Goal: Communication & Community: Answer question/provide support

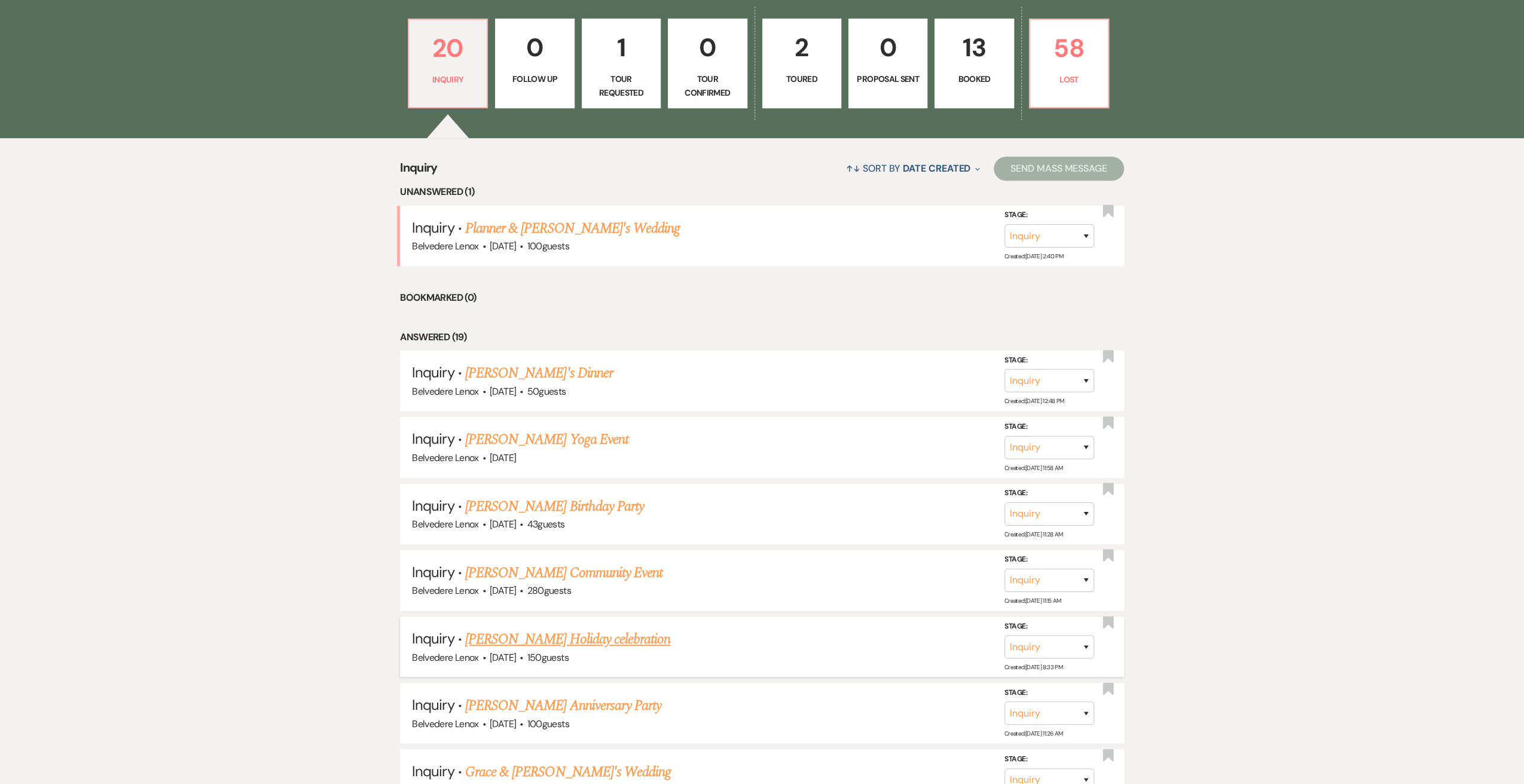
scroll to position [478, 0]
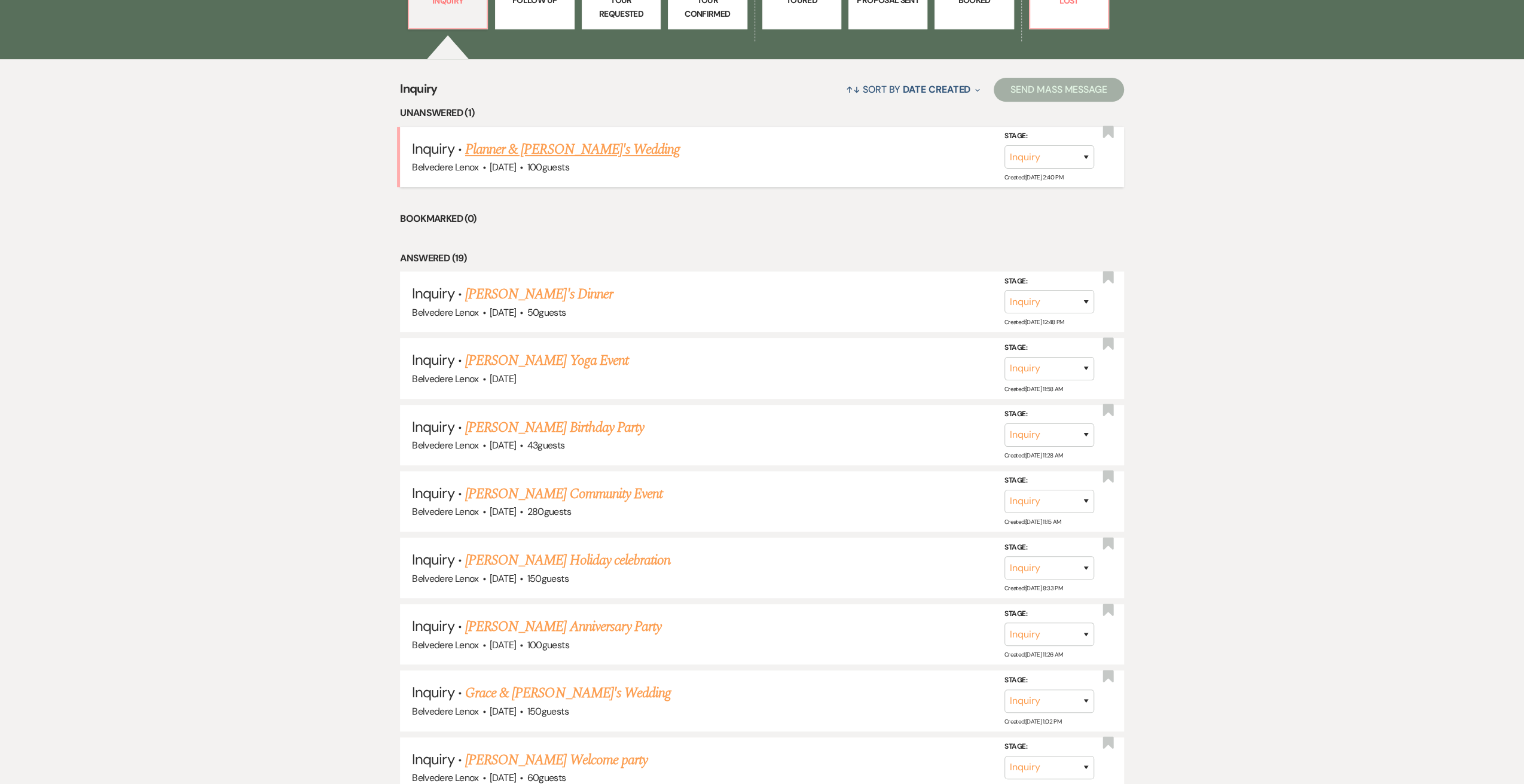
click at [519, 146] on link "Planner & [PERSON_NAME]'s Wedding" at bounding box center [572, 150] width 215 height 21
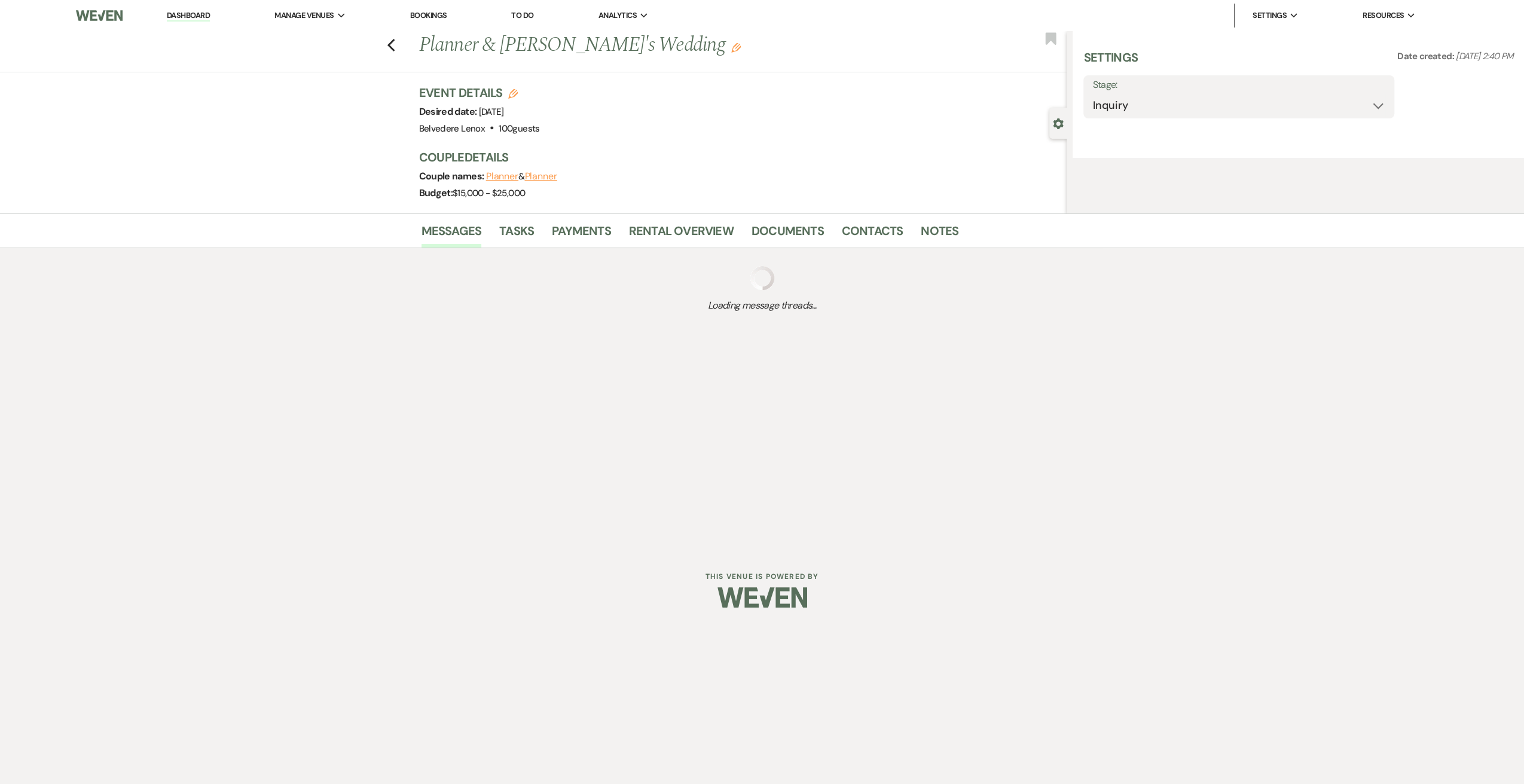
select select "5"
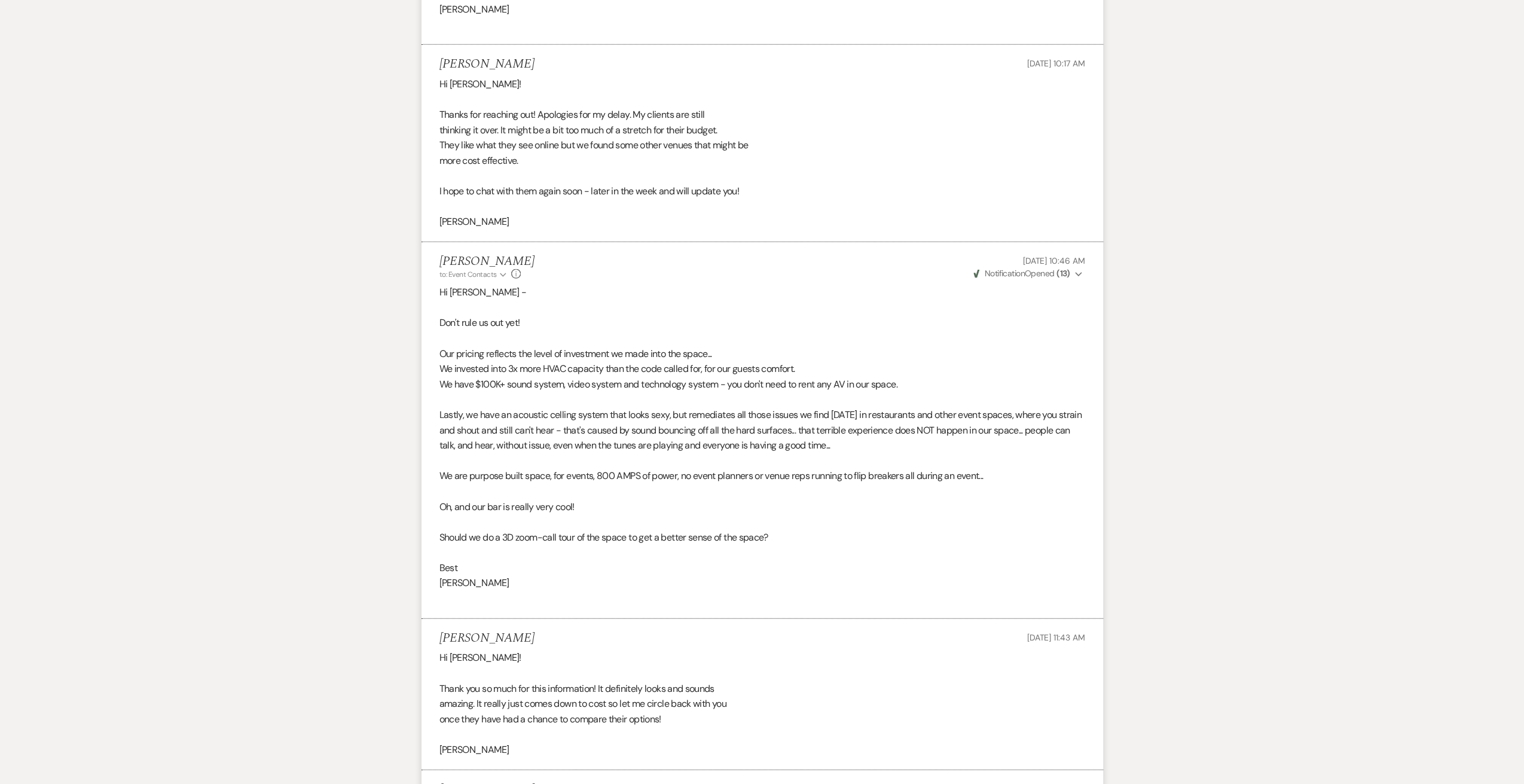
scroll to position [3826, 0]
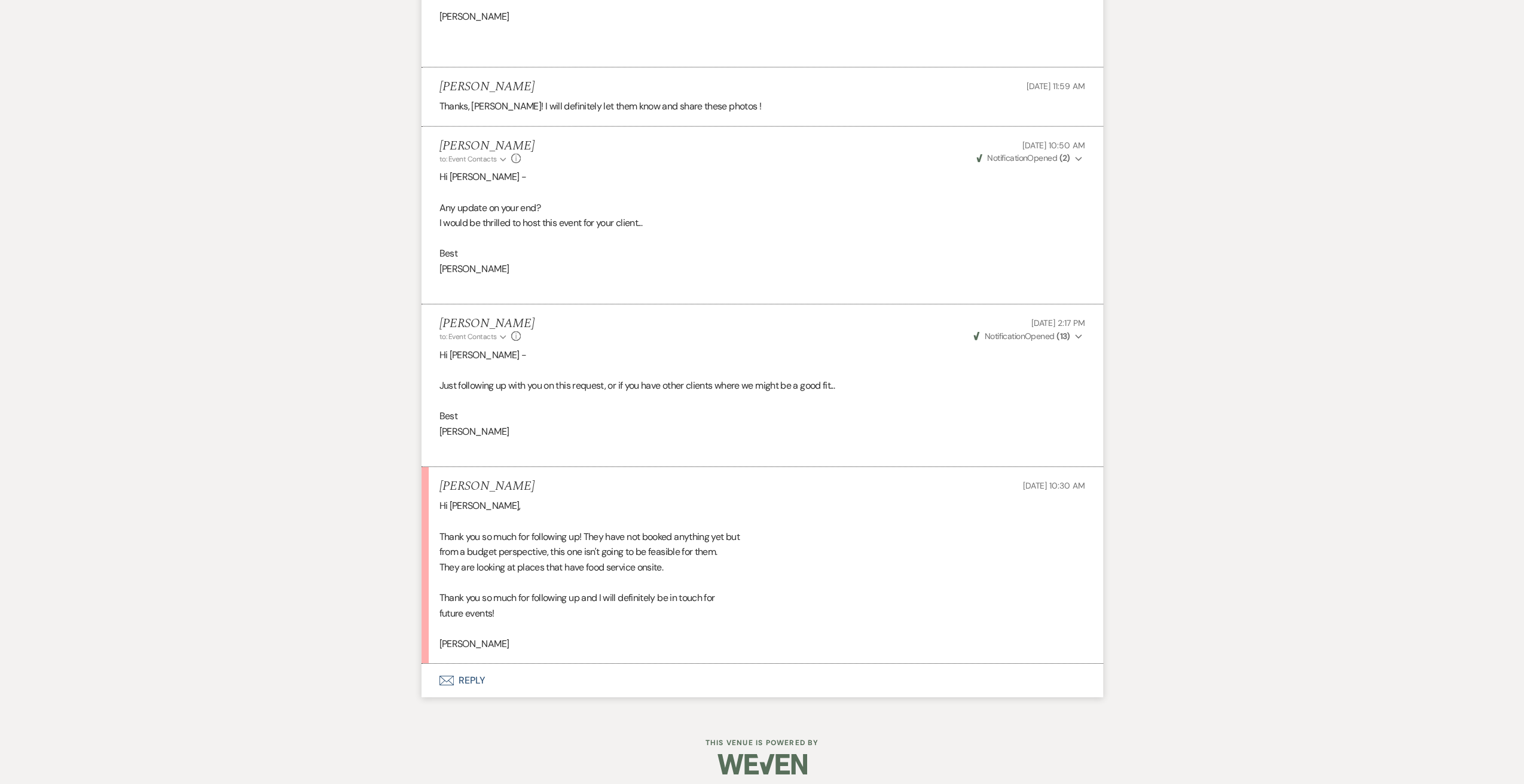
click at [465, 694] on button "Envelope Reply" at bounding box center [763, 680] width 682 height 34
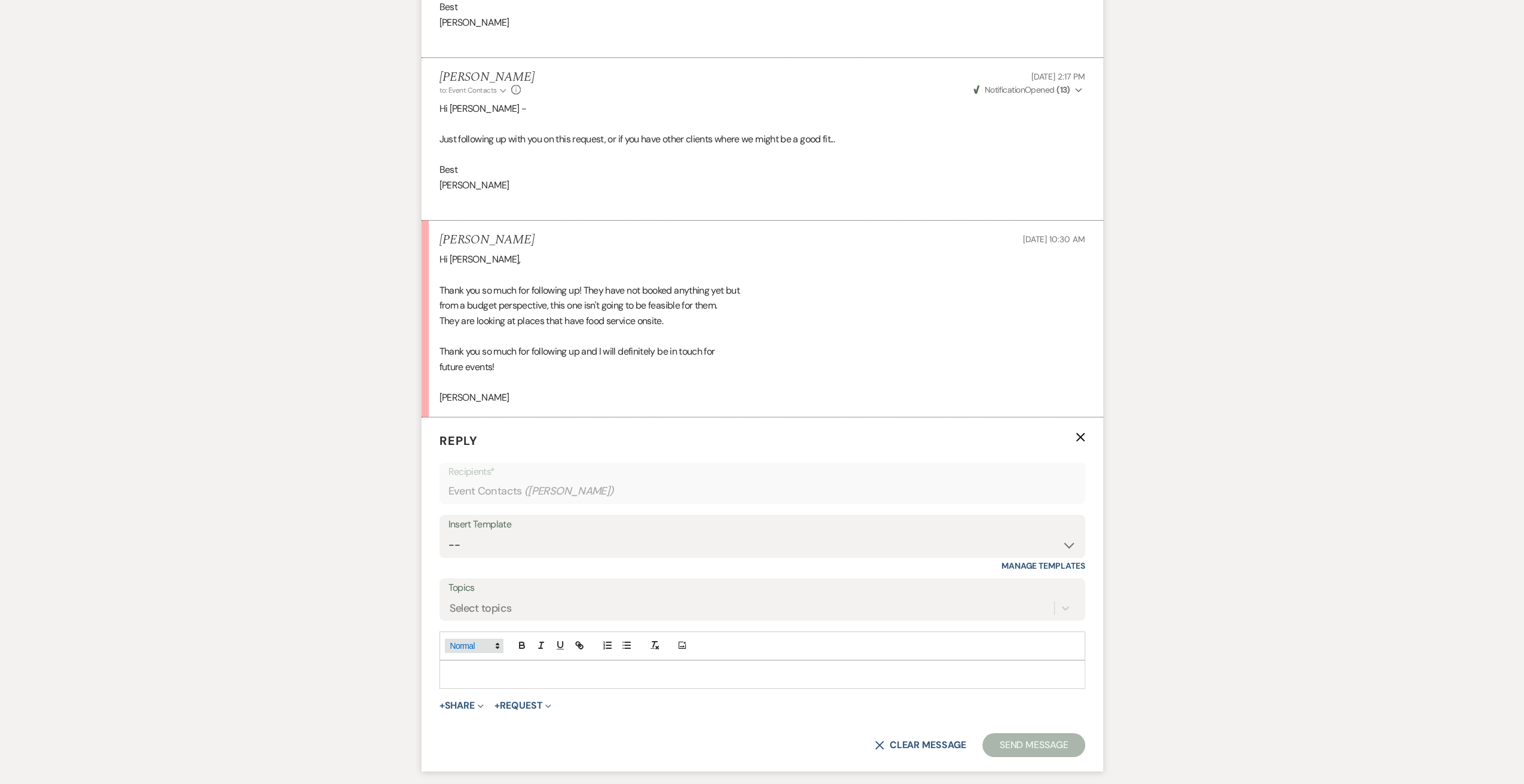
scroll to position [4074, 0]
click at [479, 679] on p at bounding box center [762, 673] width 626 height 13
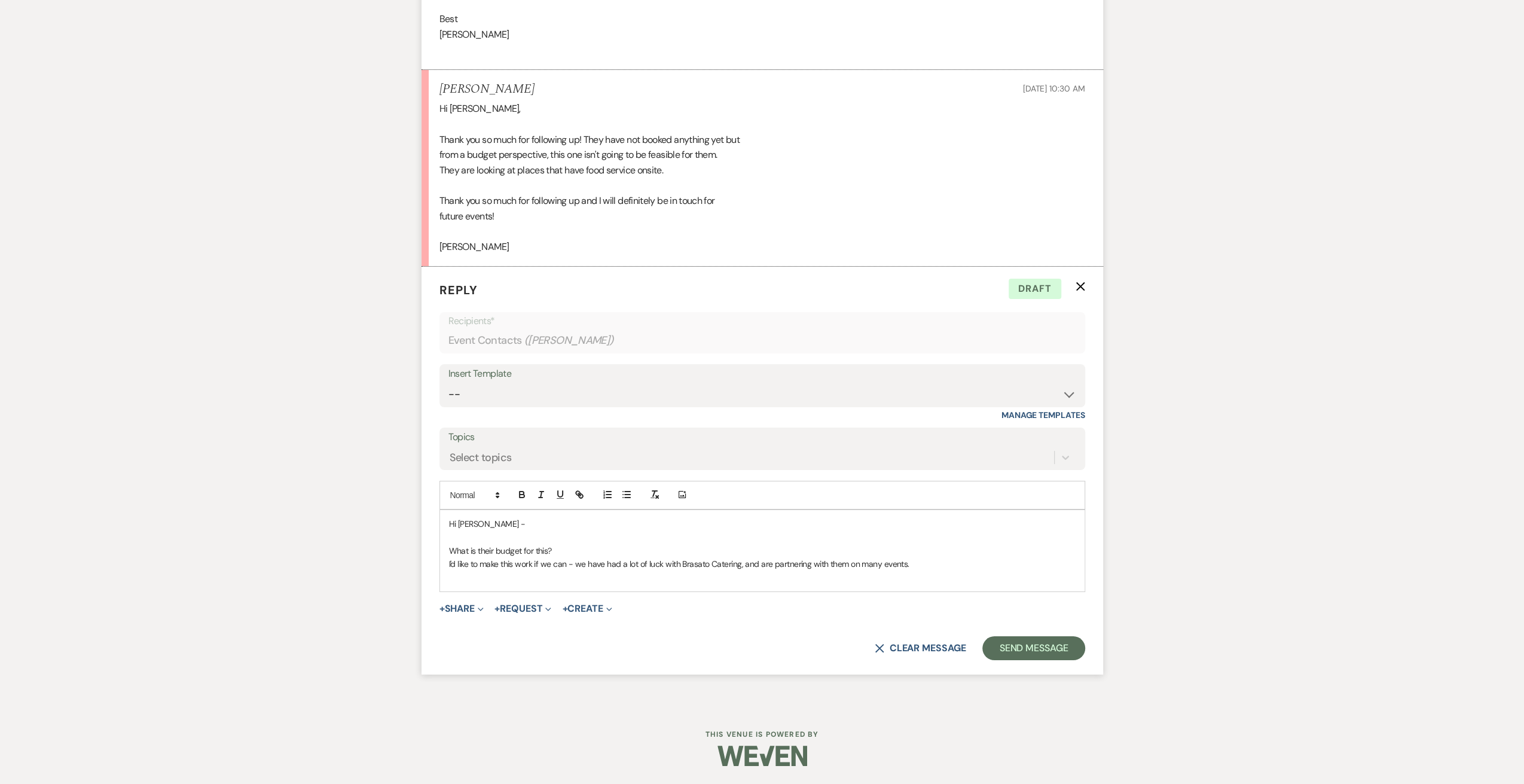
scroll to position [4232, 0]
click at [574, 546] on p "What is their budget for this?" at bounding box center [762, 550] width 626 height 13
drag, startPoint x: 561, startPoint y: 553, endPoint x: 440, endPoint y: 550, distance: 121.0
click at [440, 550] on div "Hi [PERSON_NAME] - What is their budget for this? I'd like to make this work if…" at bounding box center [762, 550] width 644 height 81
click at [929, 568] on p "I'd like to make this work if we can - we have had a lot of luck with Brasato C…" at bounding box center [762, 564] width 626 height 13
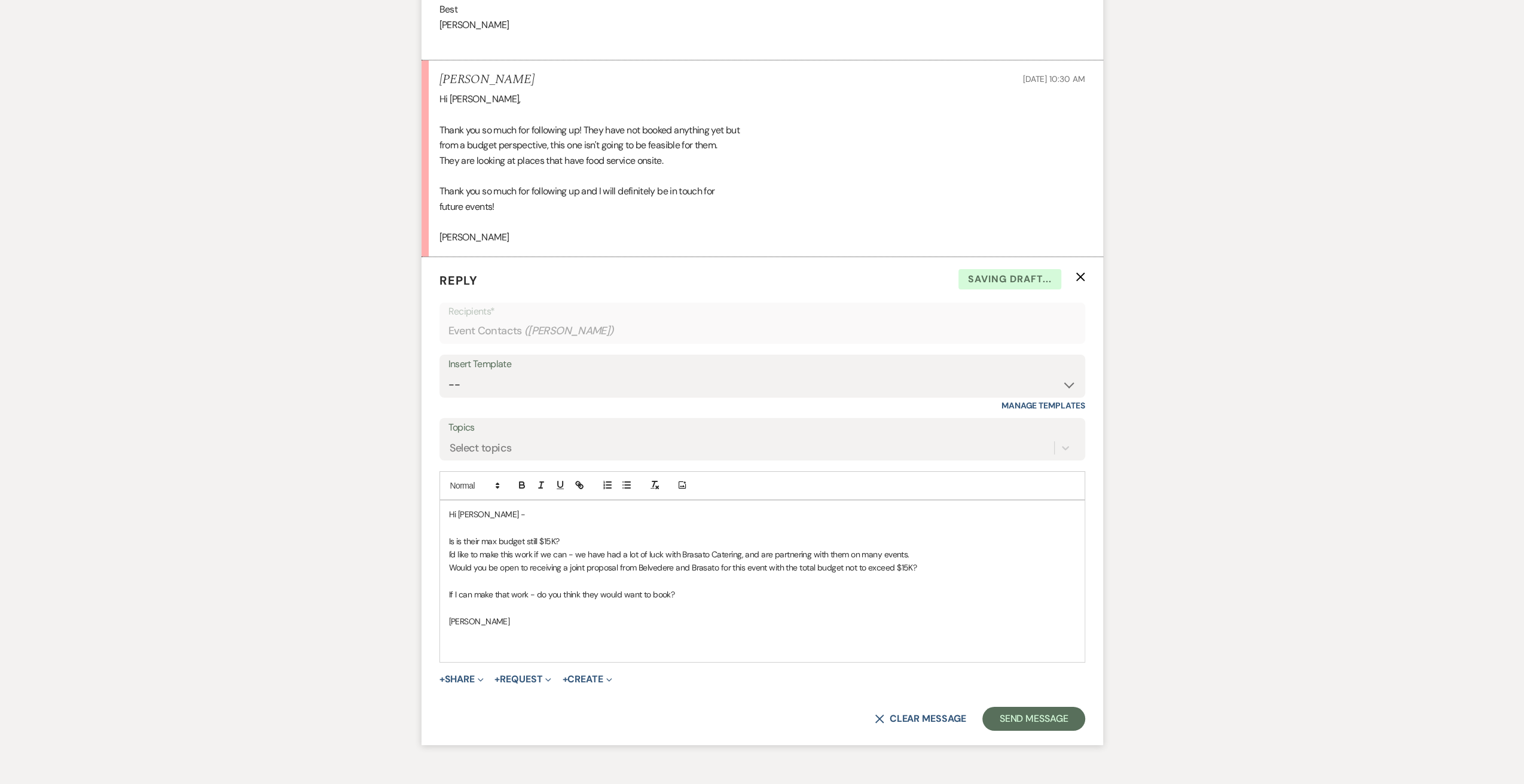
click at [569, 548] on p "Is is their max budget still $15K?" at bounding box center [762, 541] width 626 height 13
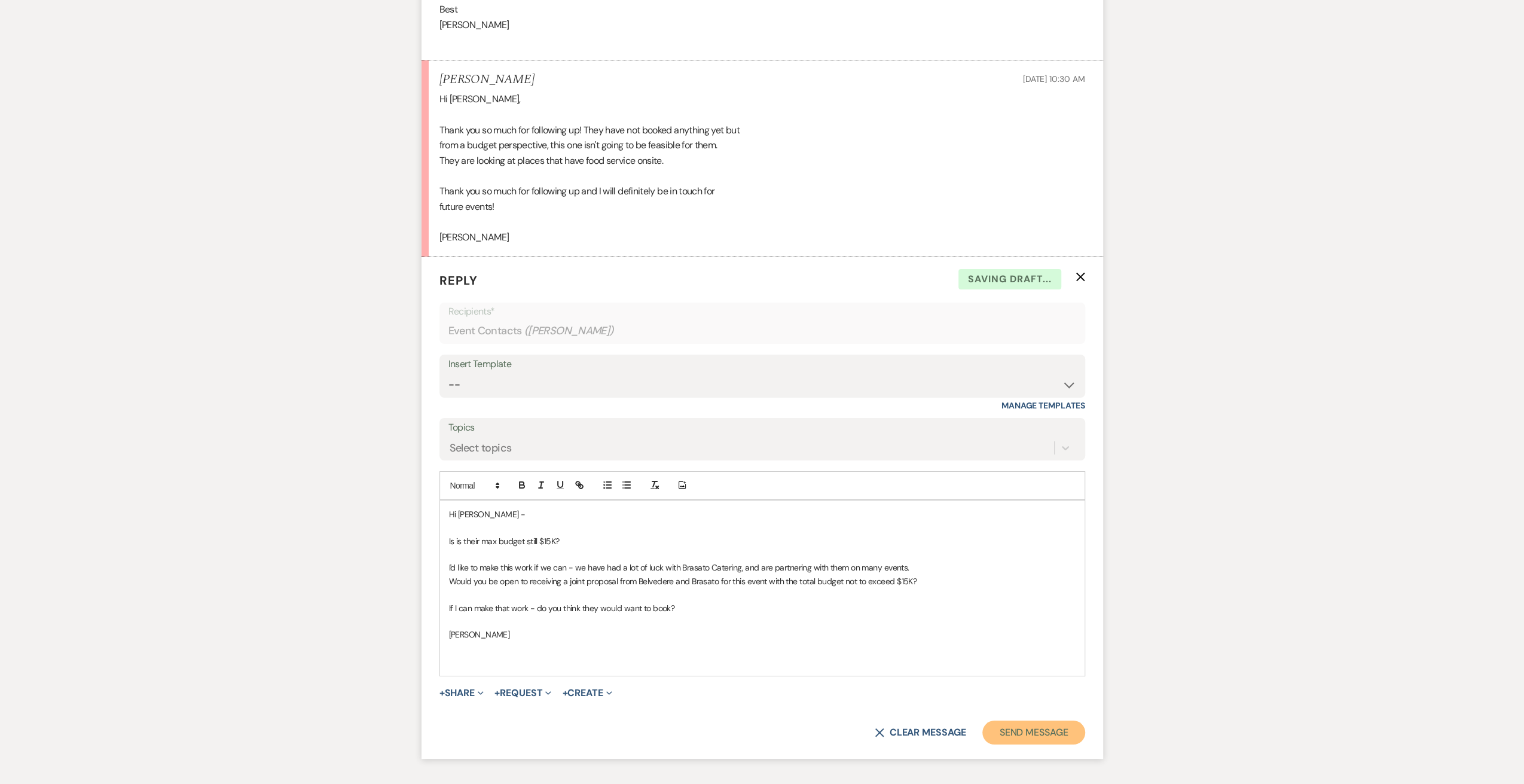
click at [1052, 740] on button "Send Message" at bounding box center [1033, 732] width 102 height 24
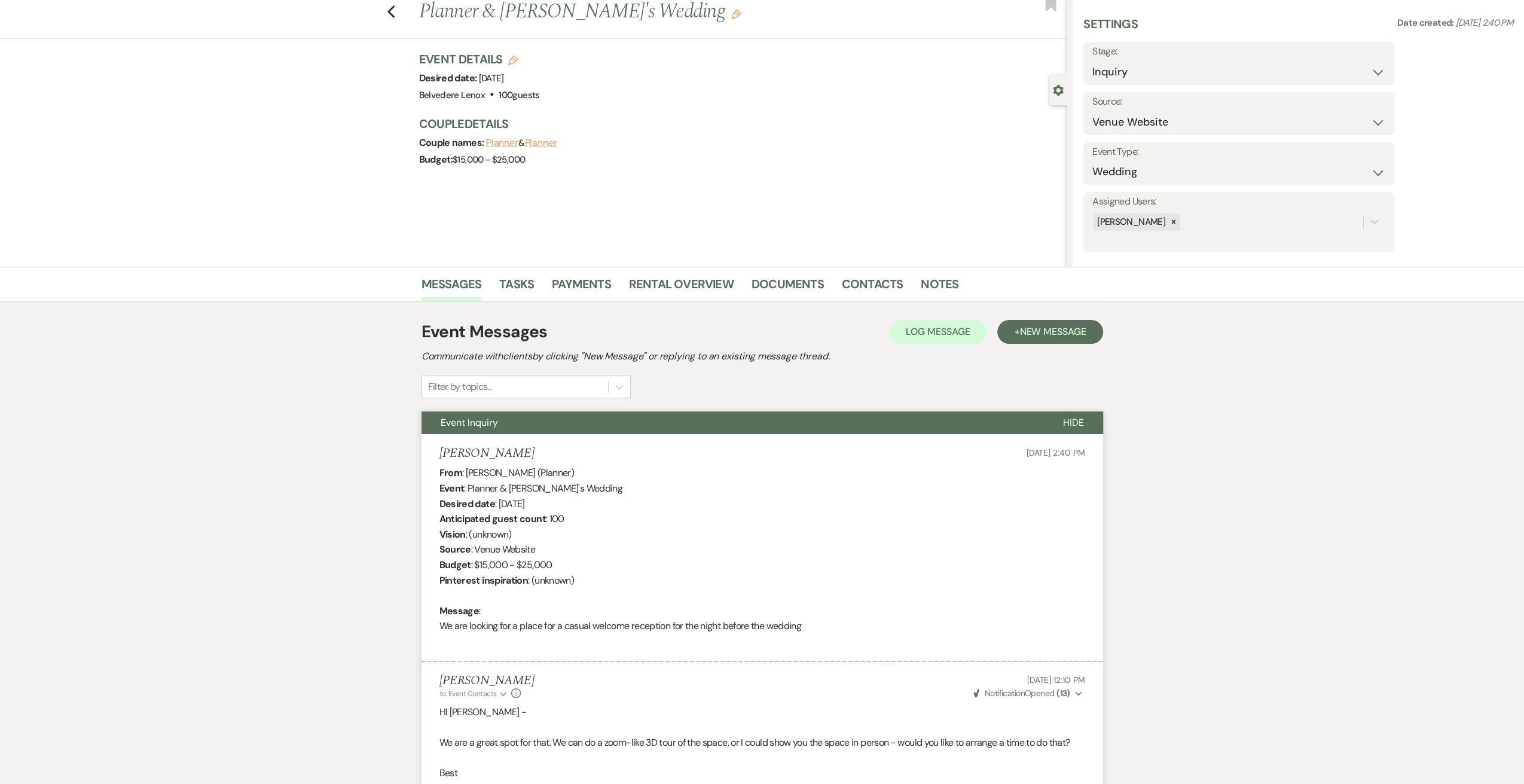
scroll to position [0, 0]
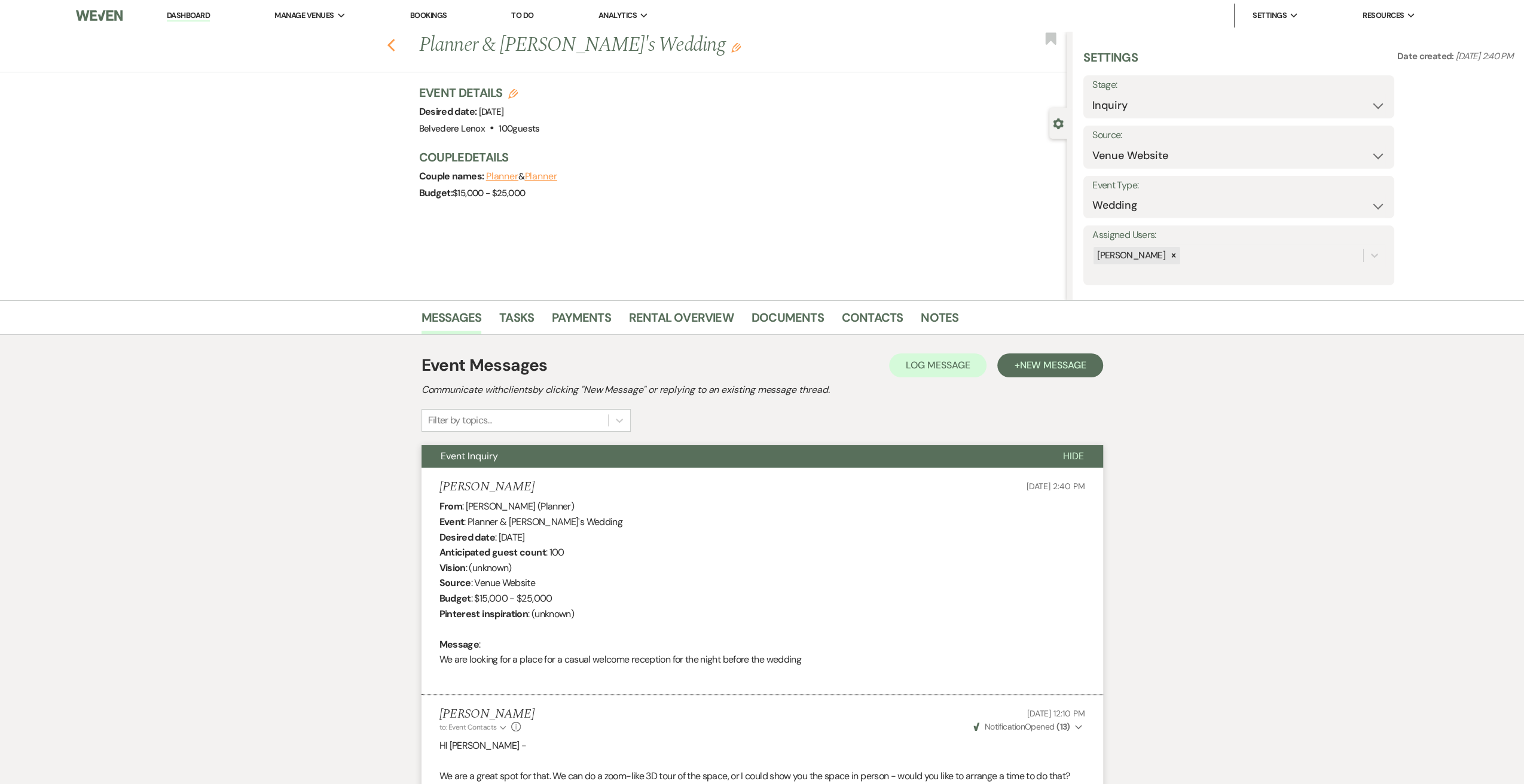
click at [395, 43] on icon "Previous" at bounding box center [391, 46] width 9 height 15
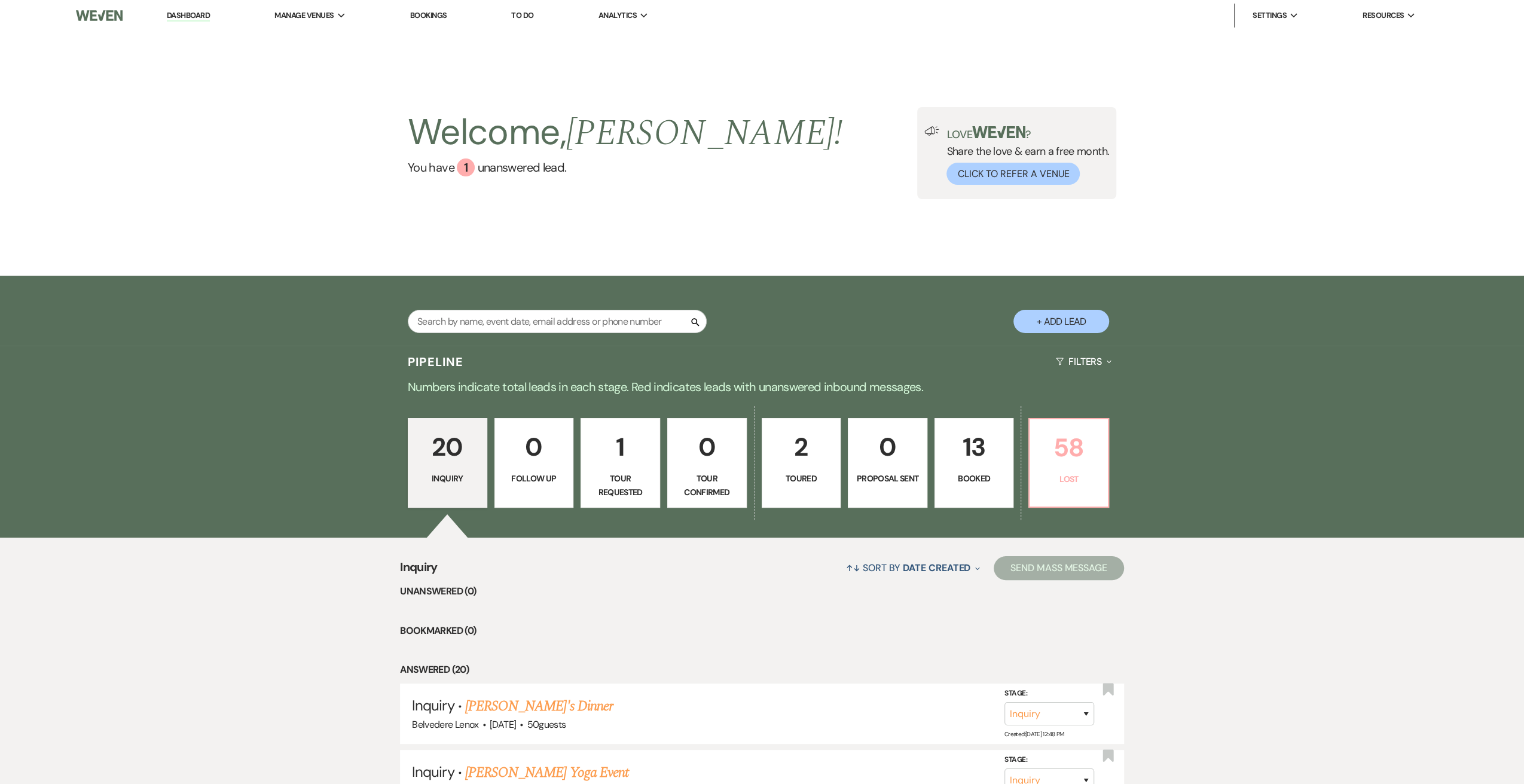
click at [1075, 466] on p "58" at bounding box center [1069, 447] width 64 height 40
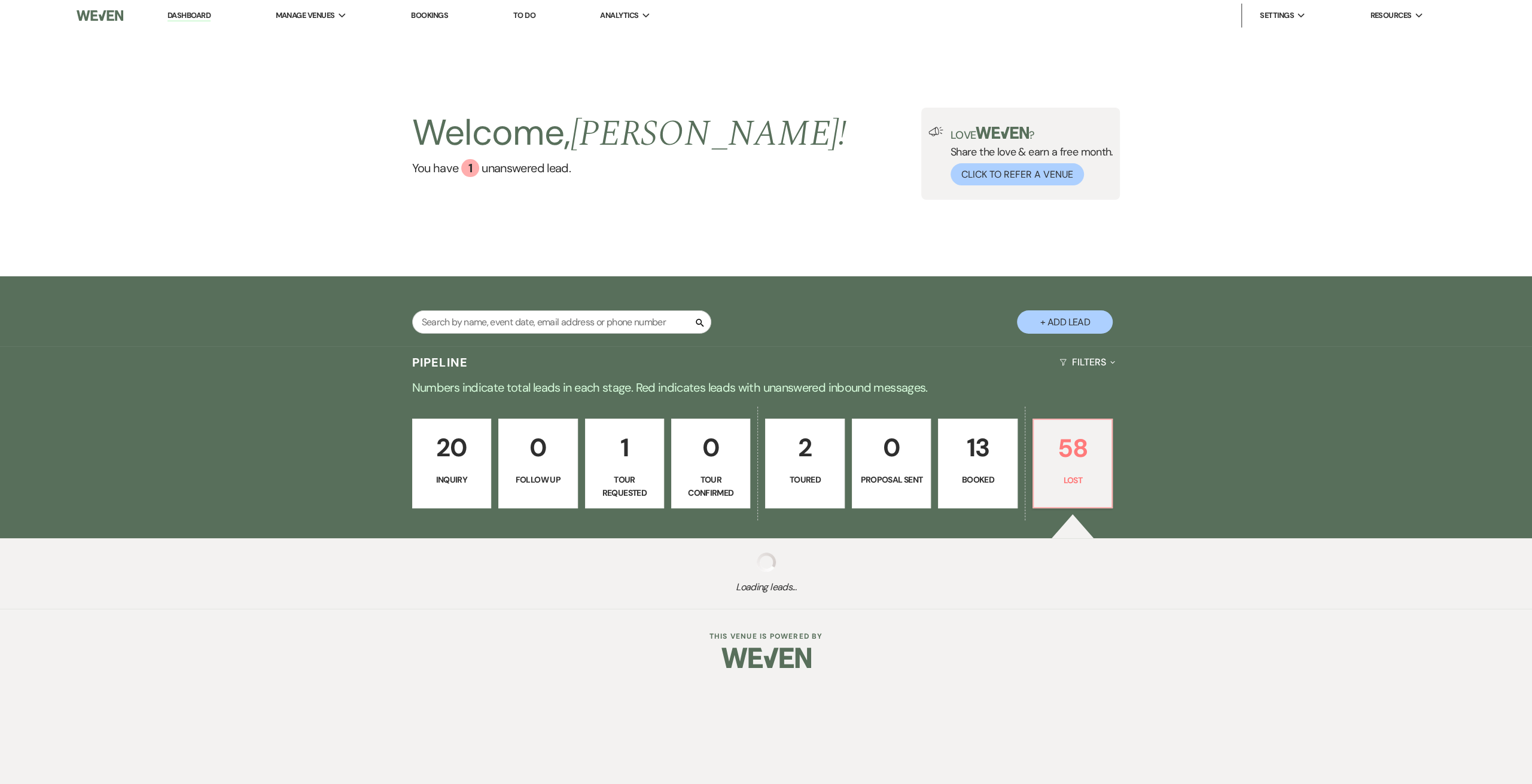
select select "8"
select select "6"
select select "8"
select select "7"
select select "8"
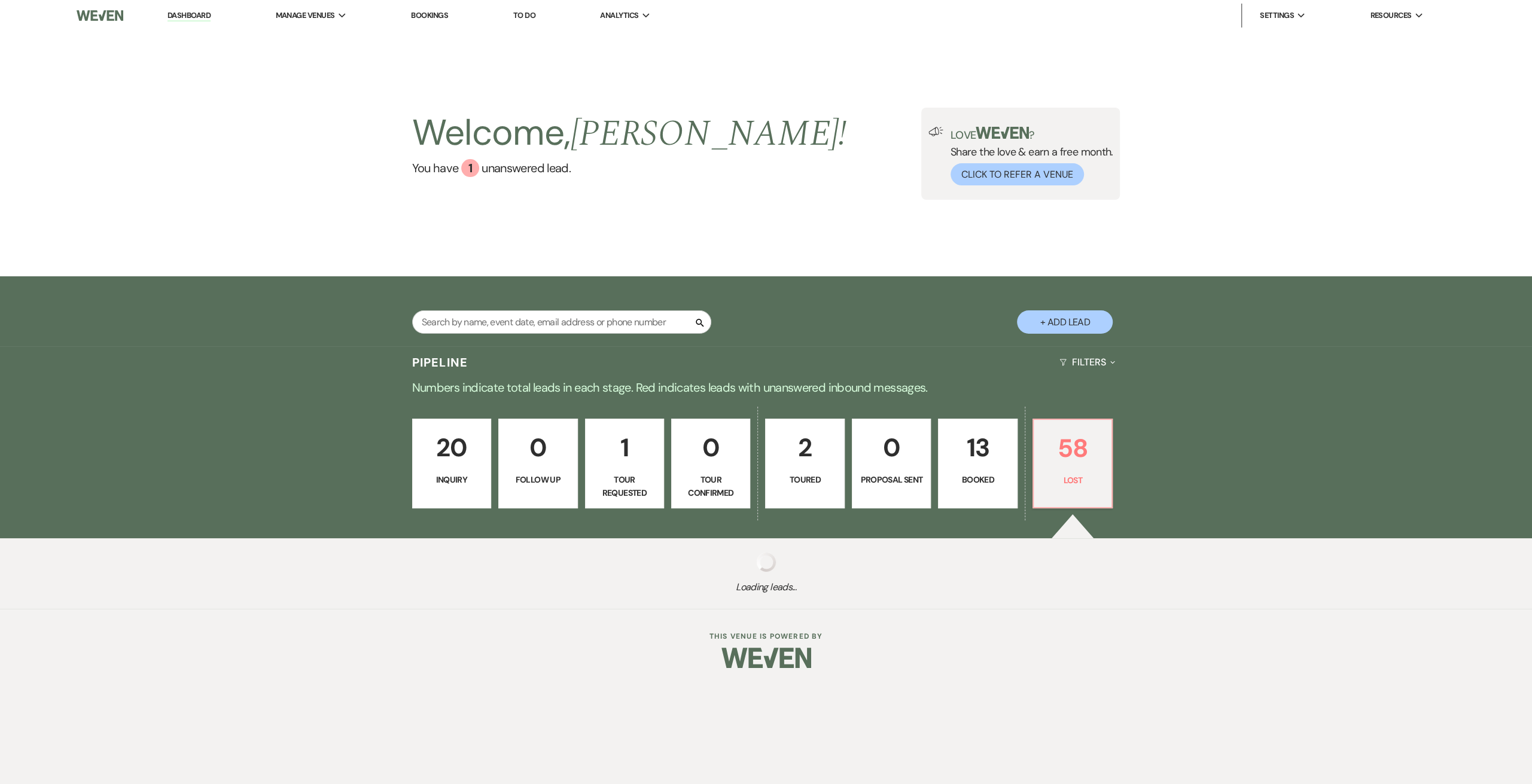
select select "6"
select select "8"
select select "6"
select select "8"
select select "7"
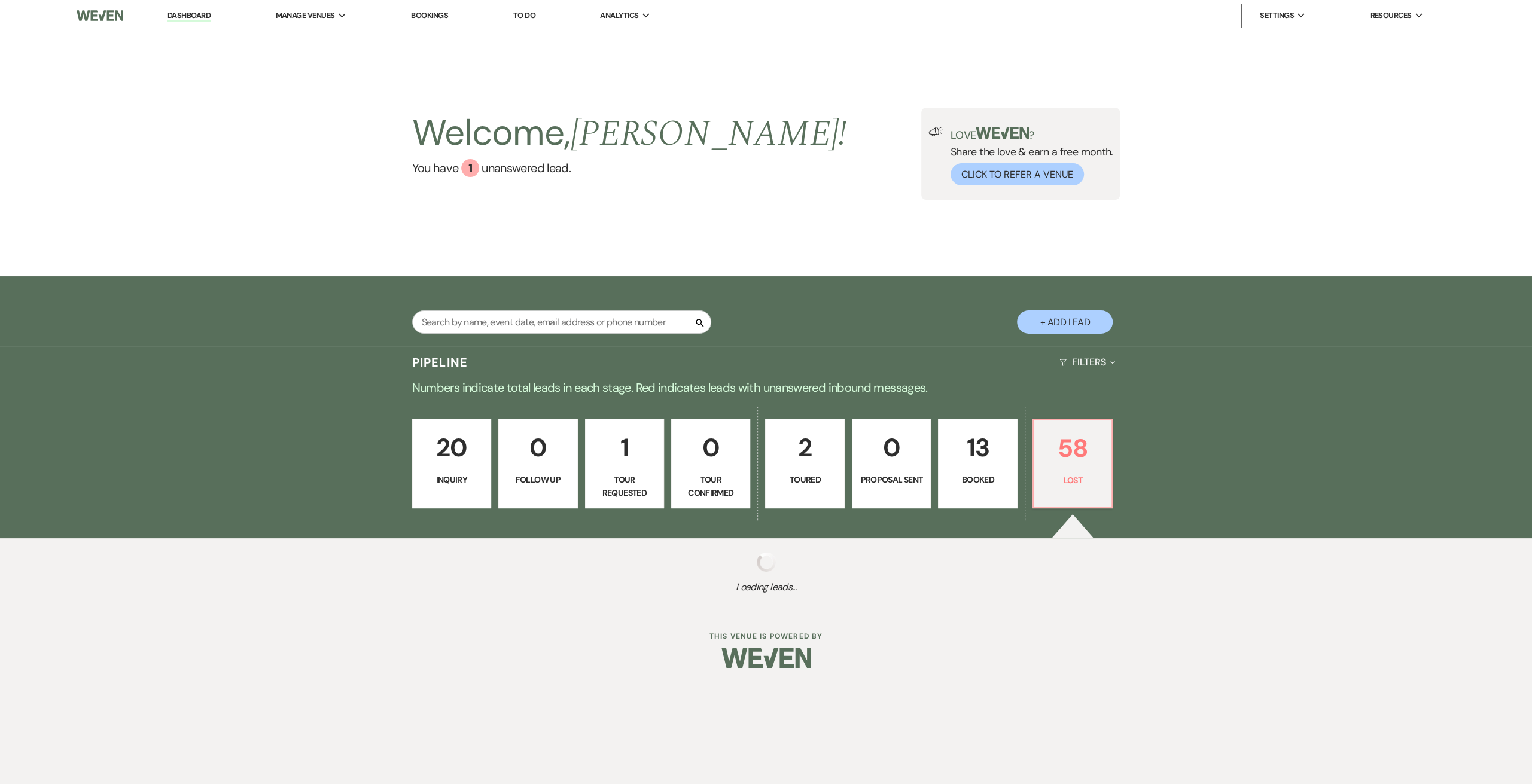
select select "8"
select select "6"
select select "8"
select select "7"
select select "8"
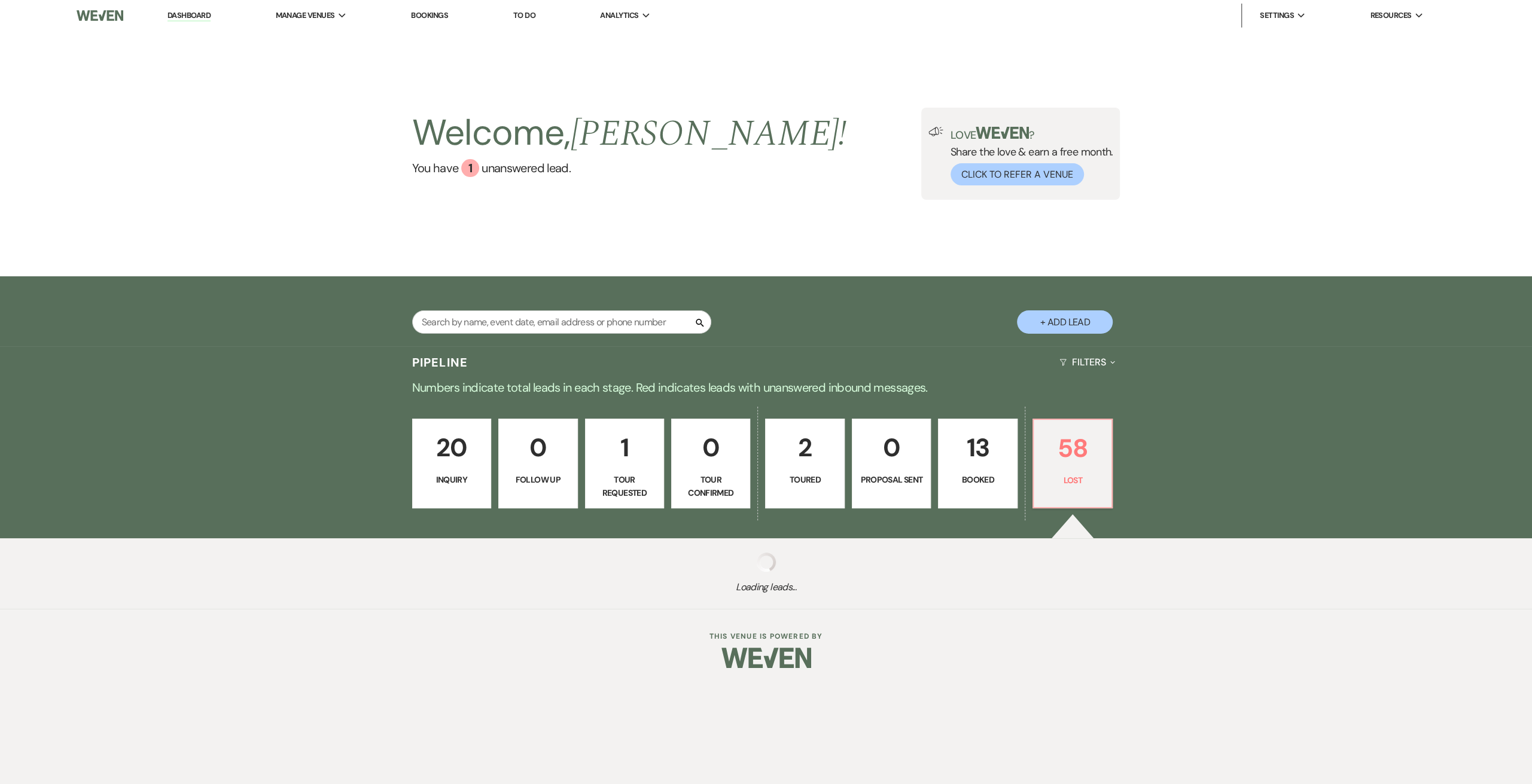
select select "7"
select select "8"
select select "1"
select select "8"
select select "6"
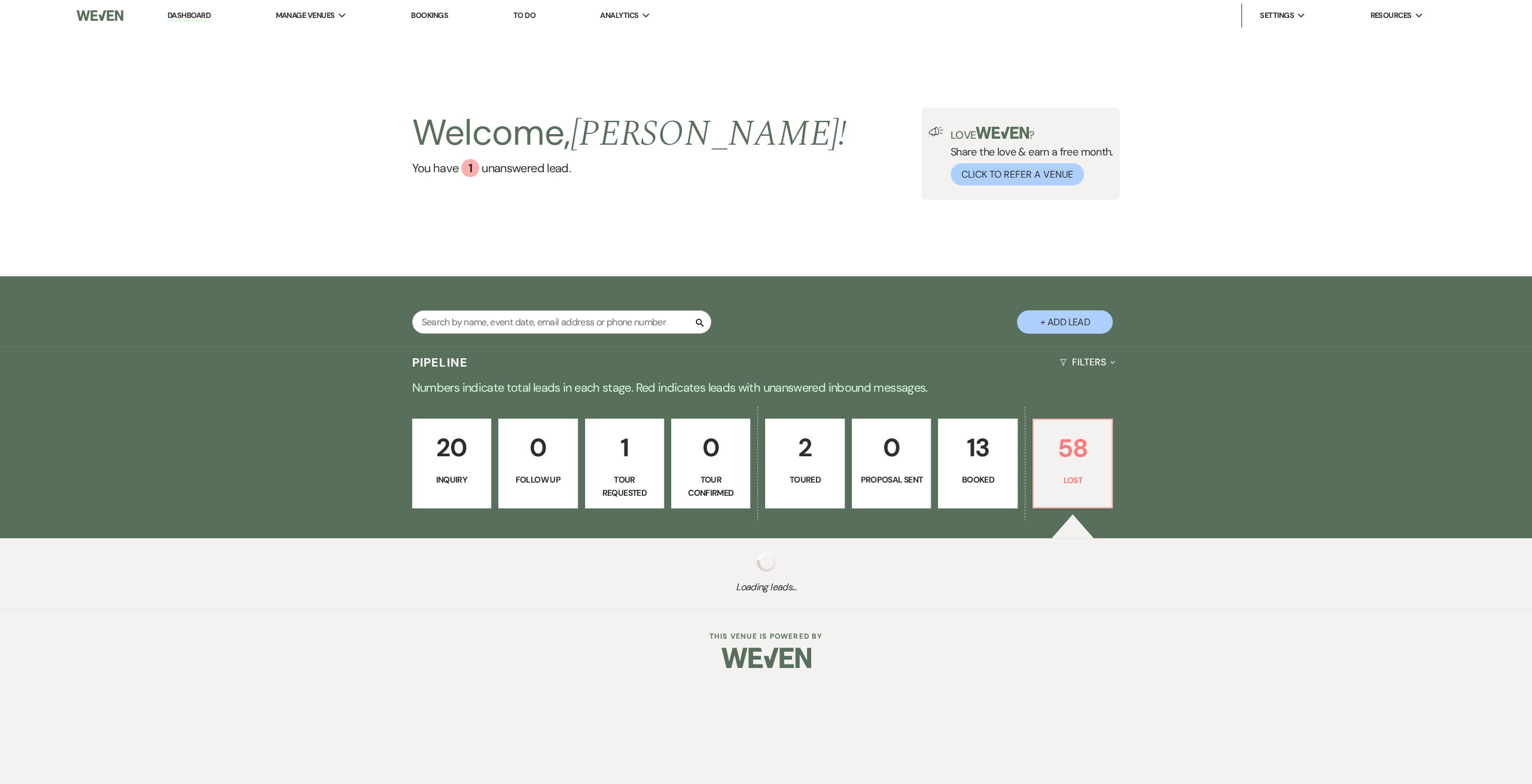
select select "8"
select select "7"
select select "8"
select select "7"
select select "8"
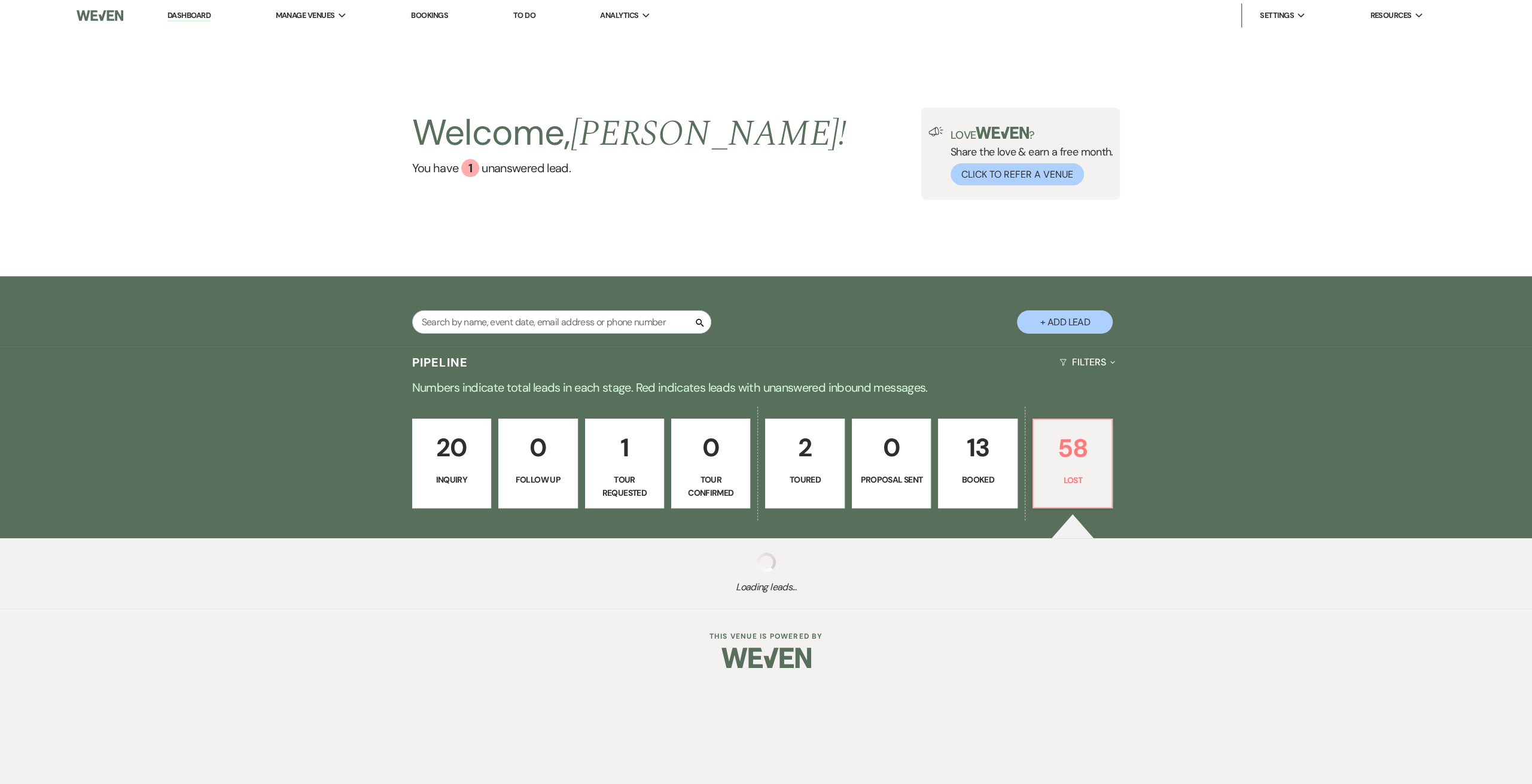
select select "11"
select select "8"
select select "6"
select select "8"
select select "6"
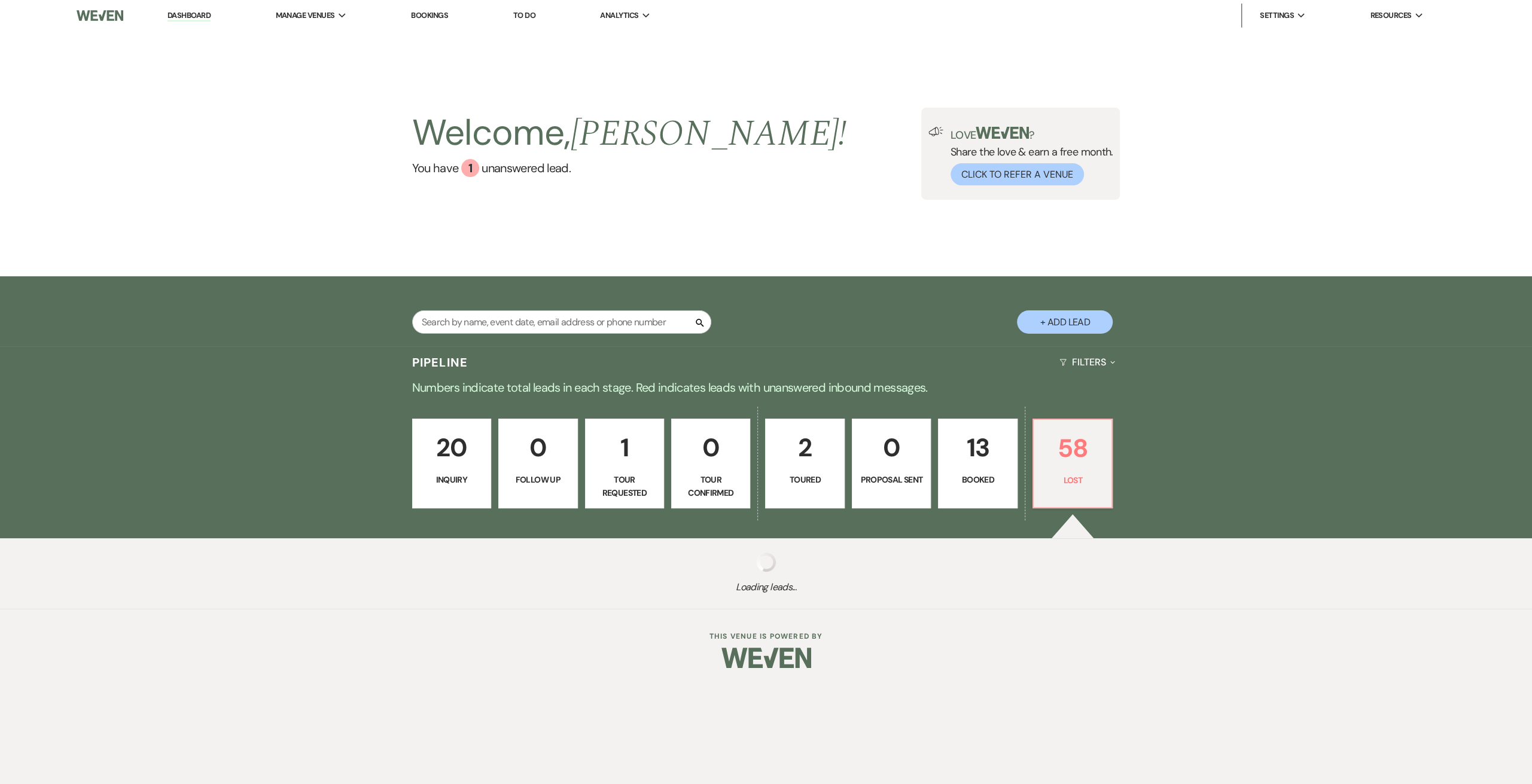
select select "8"
select select "5"
select select "8"
select select "5"
select select "8"
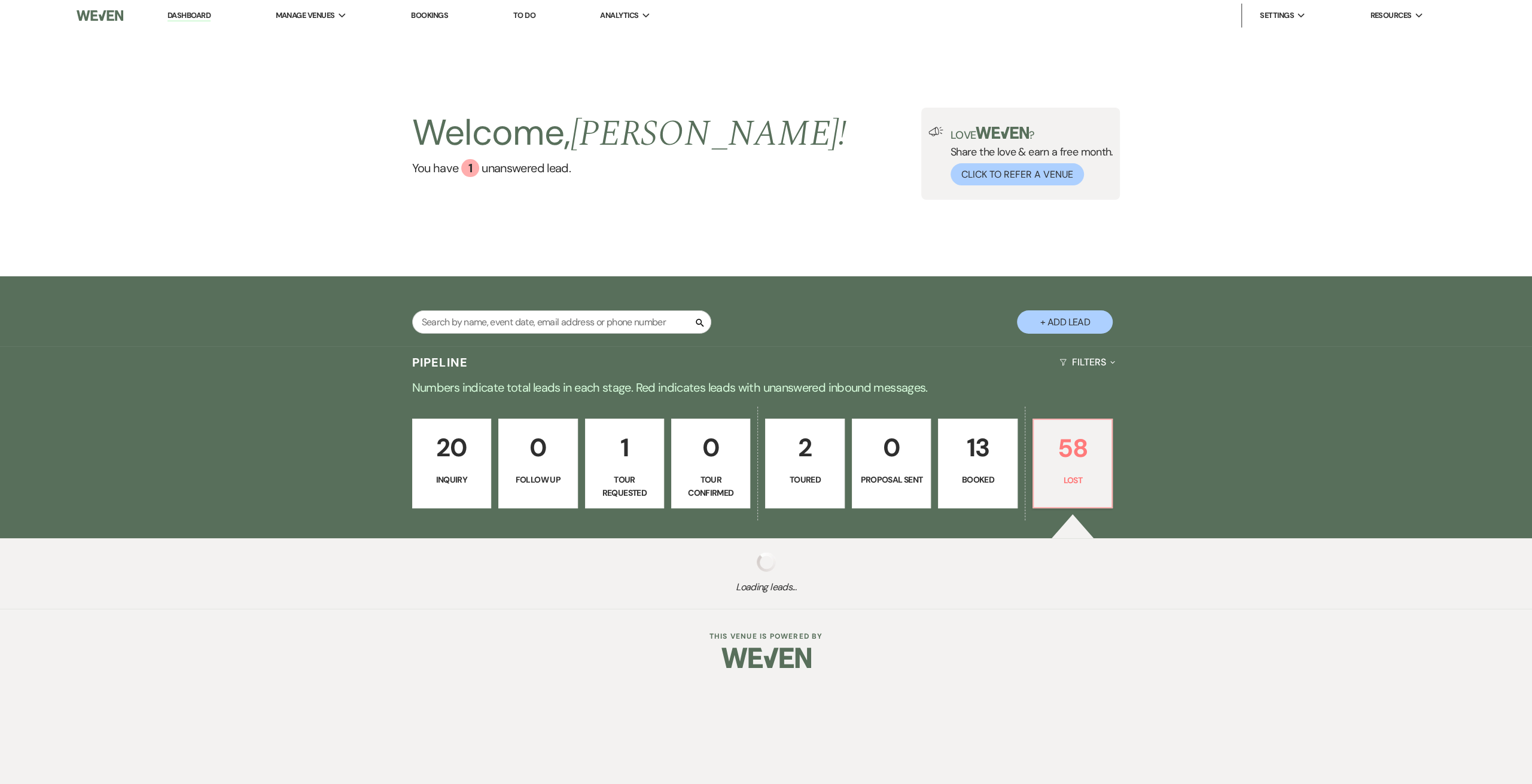
select select "7"
select select "8"
select select "5"
select select "8"
select select "5"
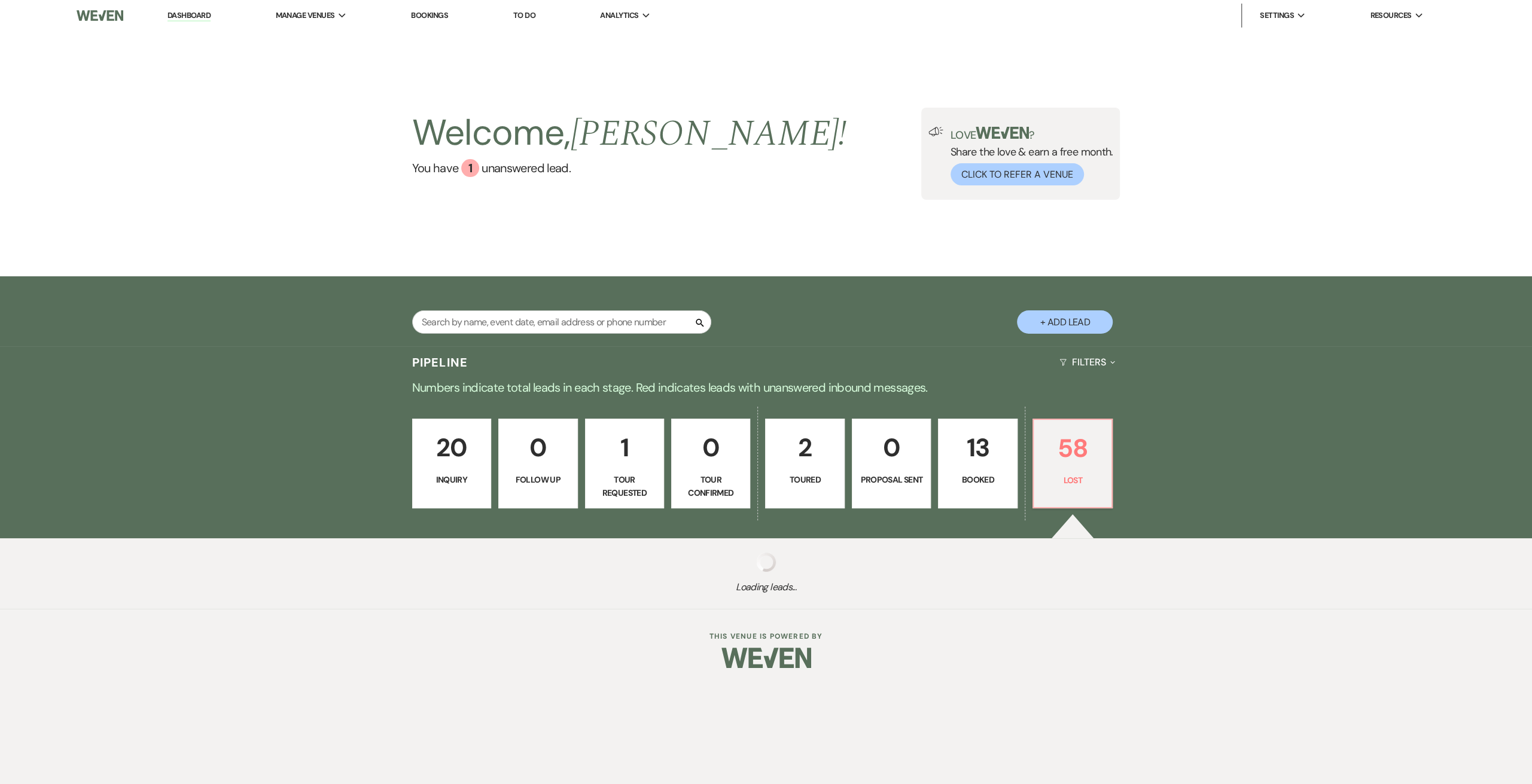
select select "8"
select select "6"
select select "8"
select select "6"
select select "8"
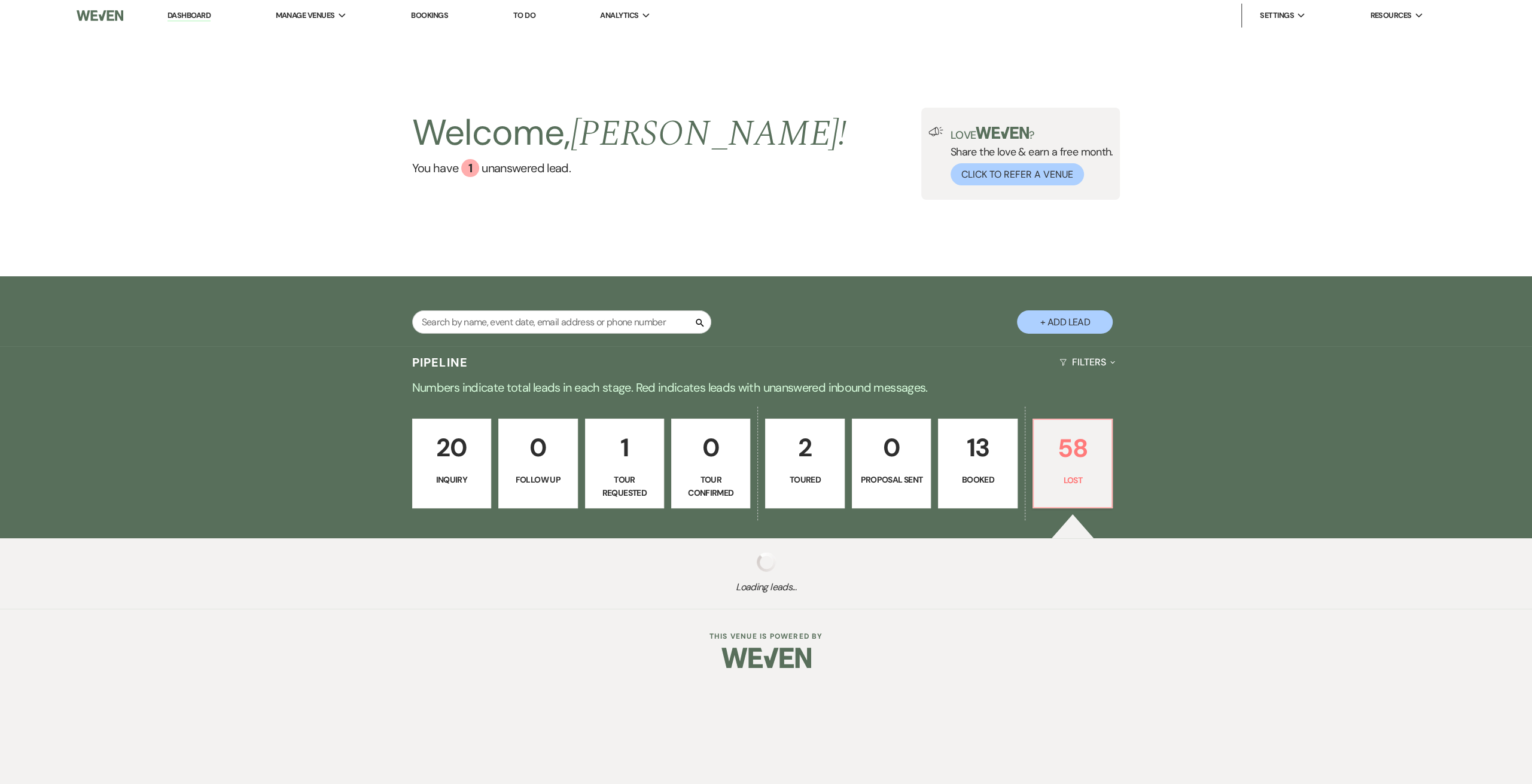
select select "6"
select select "8"
select select "6"
select select "8"
select select "6"
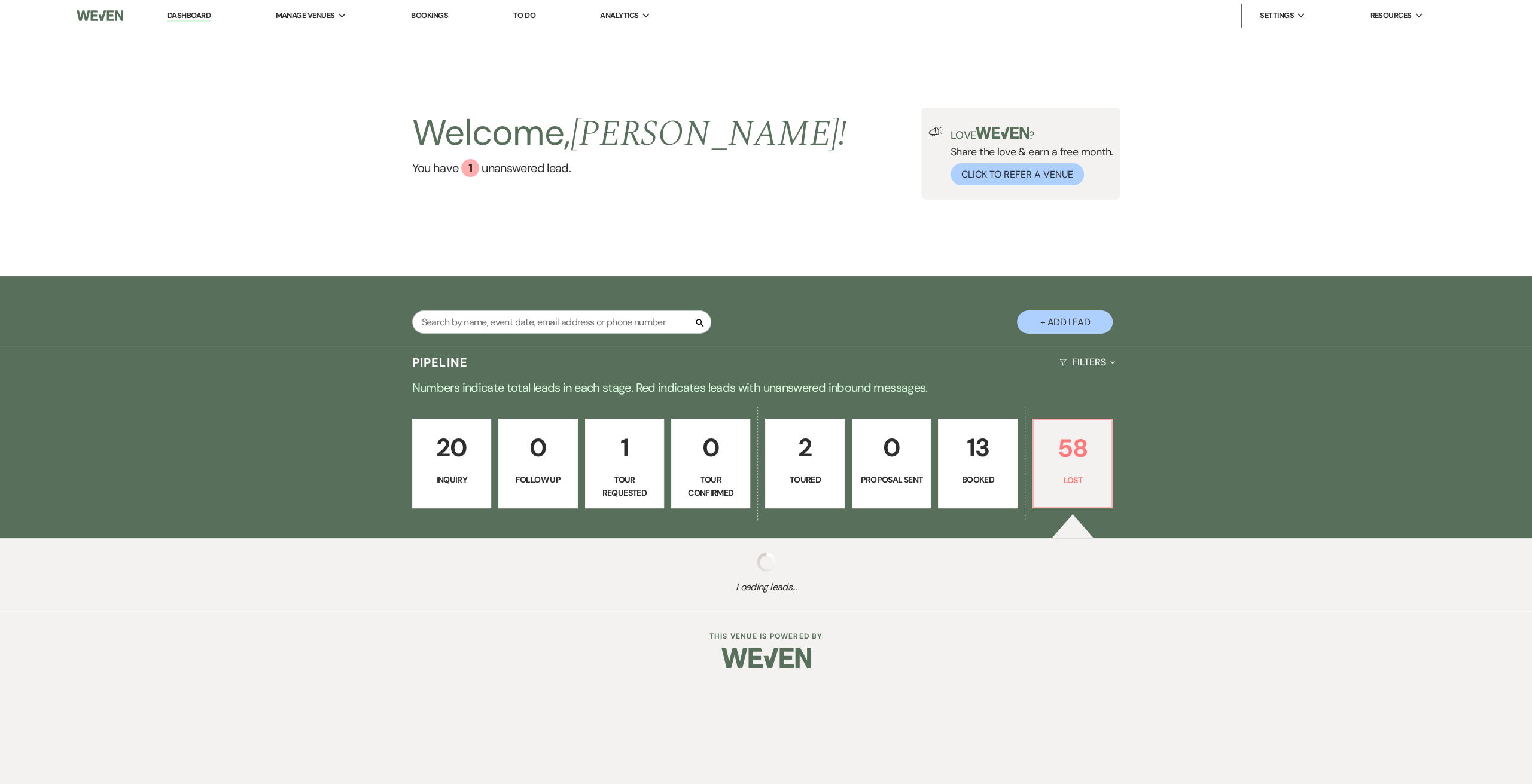
select select "8"
select select "7"
select select "8"
select select "10"
select select "8"
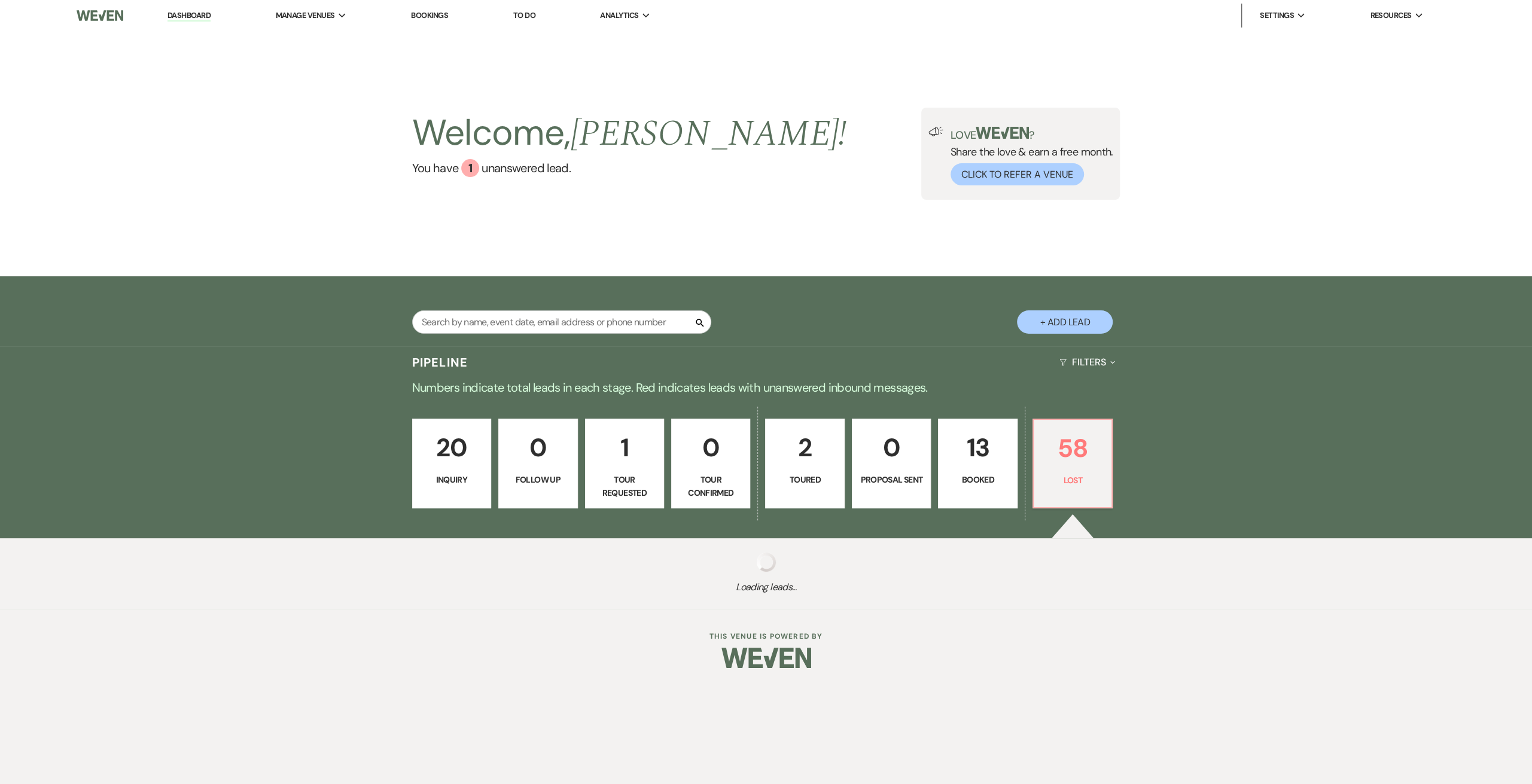
select select "7"
select select "8"
select select "6"
select select "8"
select select "7"
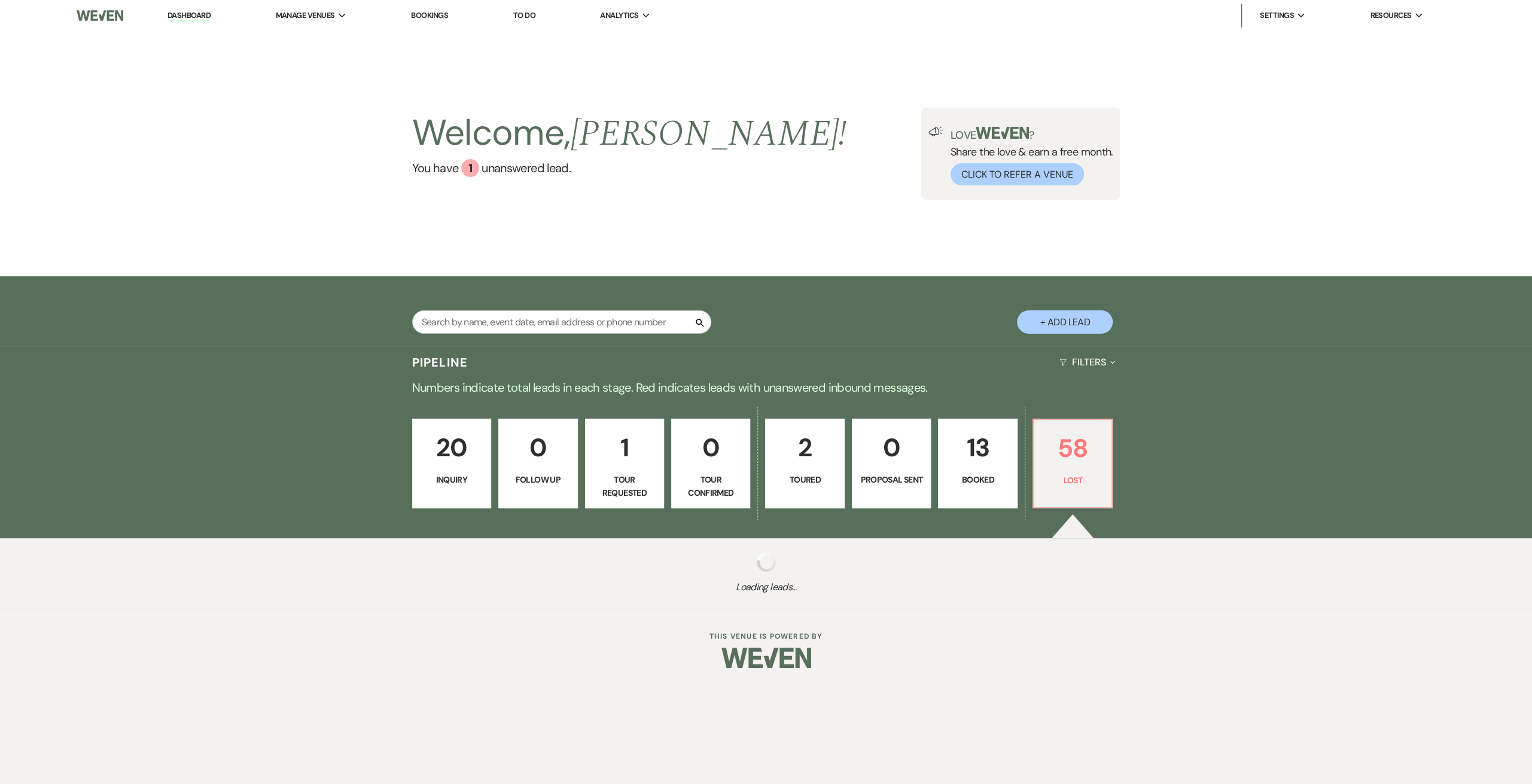
select select "8"
select select "5"
select select "8"
select select "7"
select select "8"
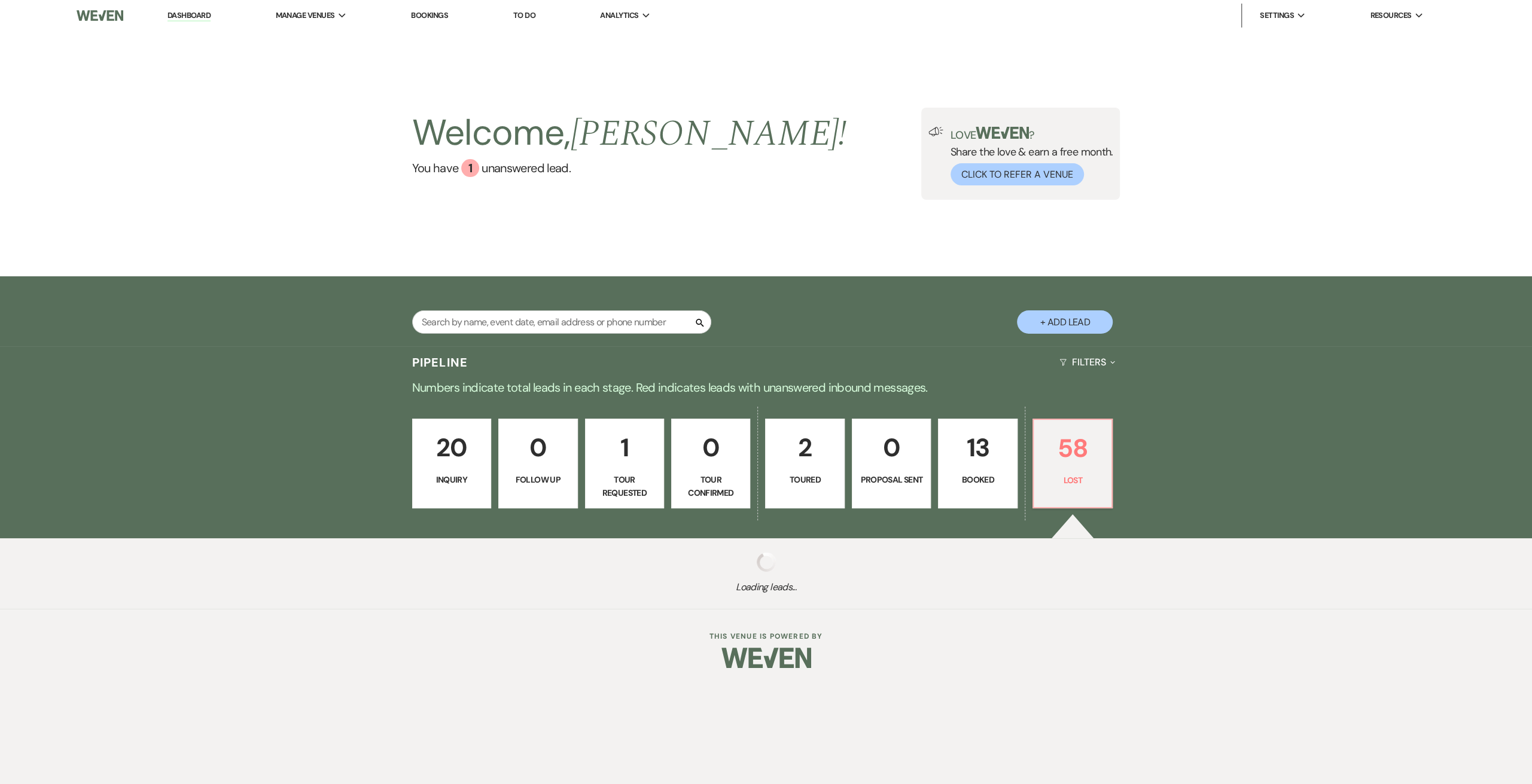
select select "1"
select select "8"
select select "7"
select select "8"
select select "11"
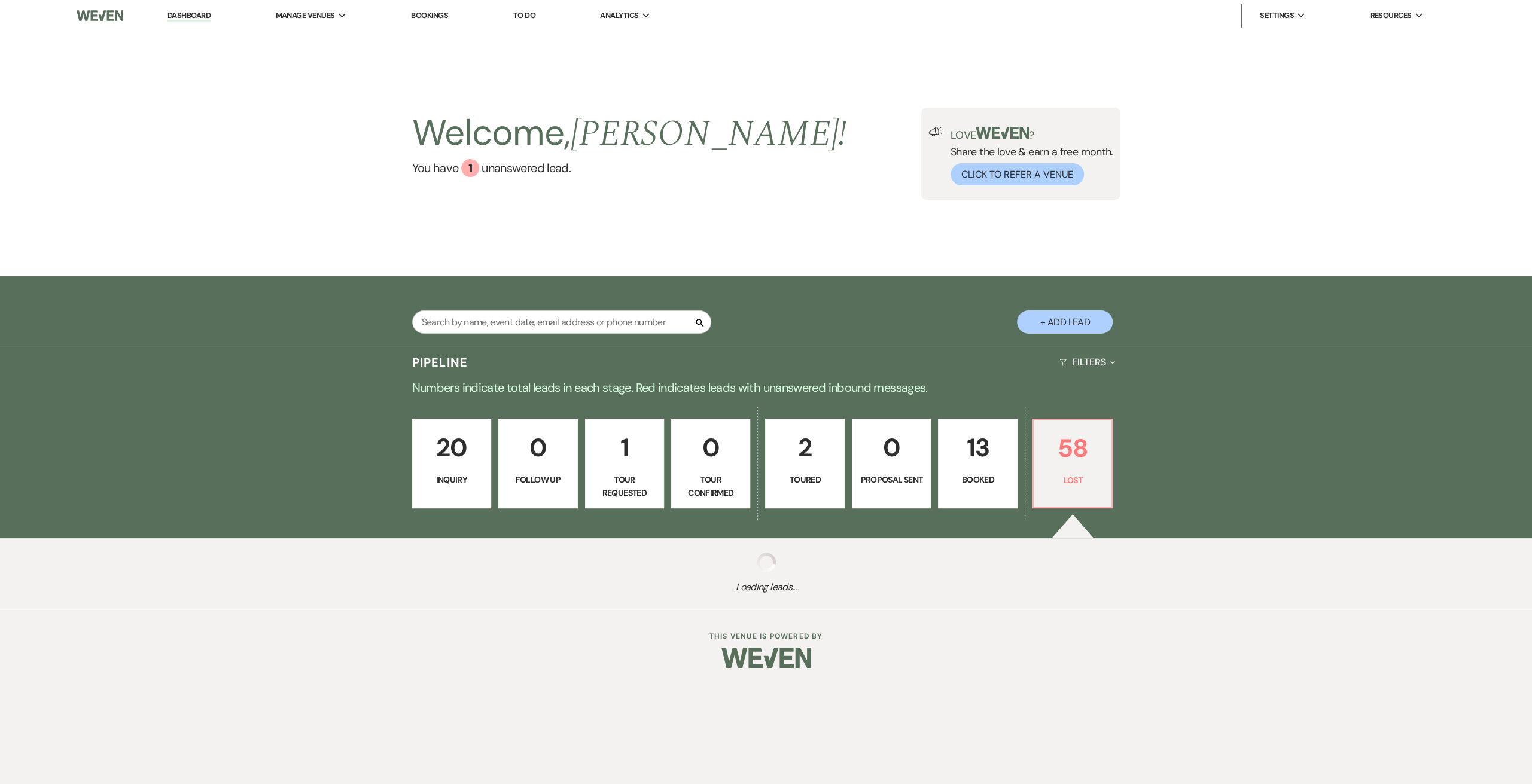
select select "8"
select select "7"
select select "8"
select select "7"
select select "8"
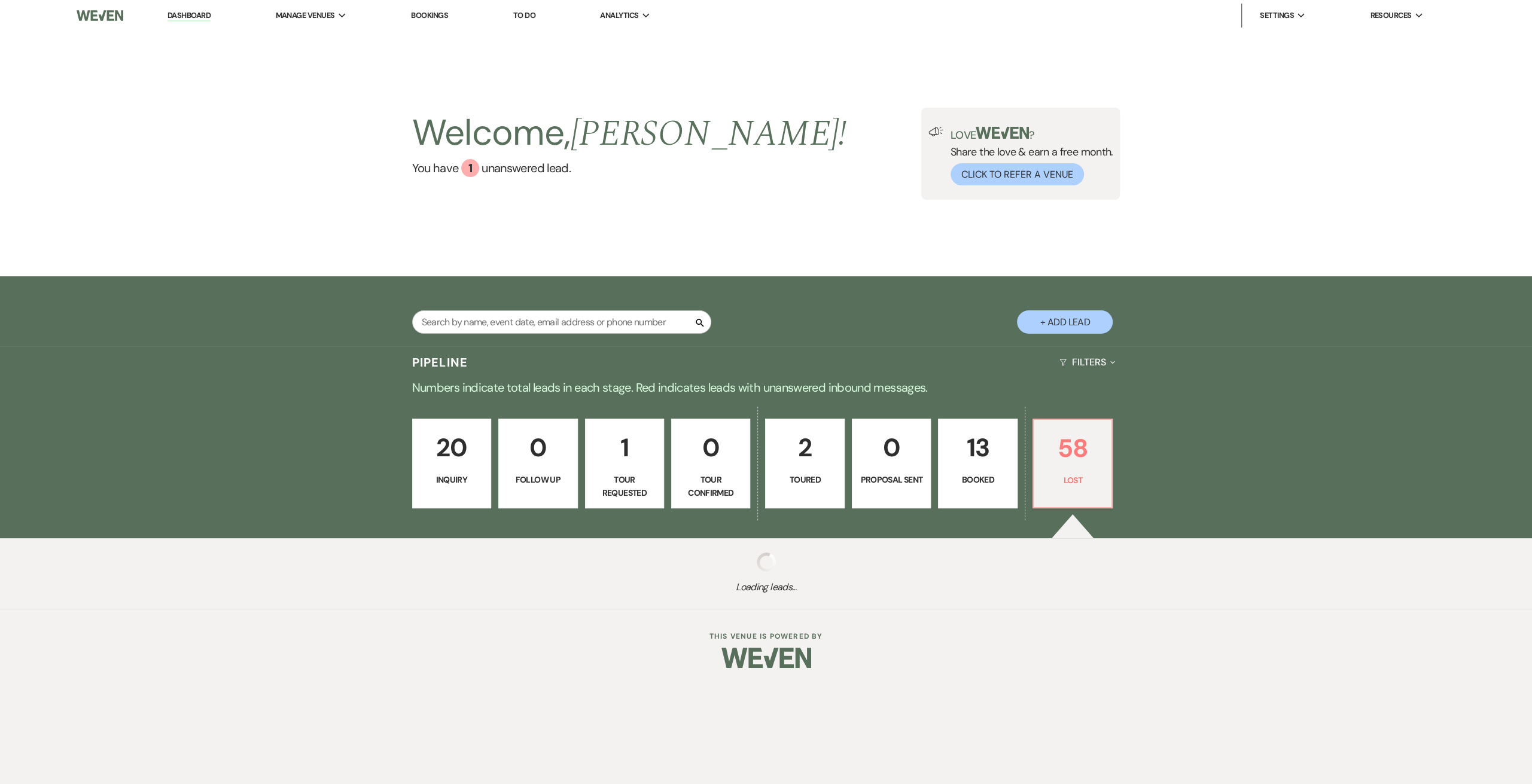
select select "7"
select select "8"
select select "7"
select select "8"
select select "7"
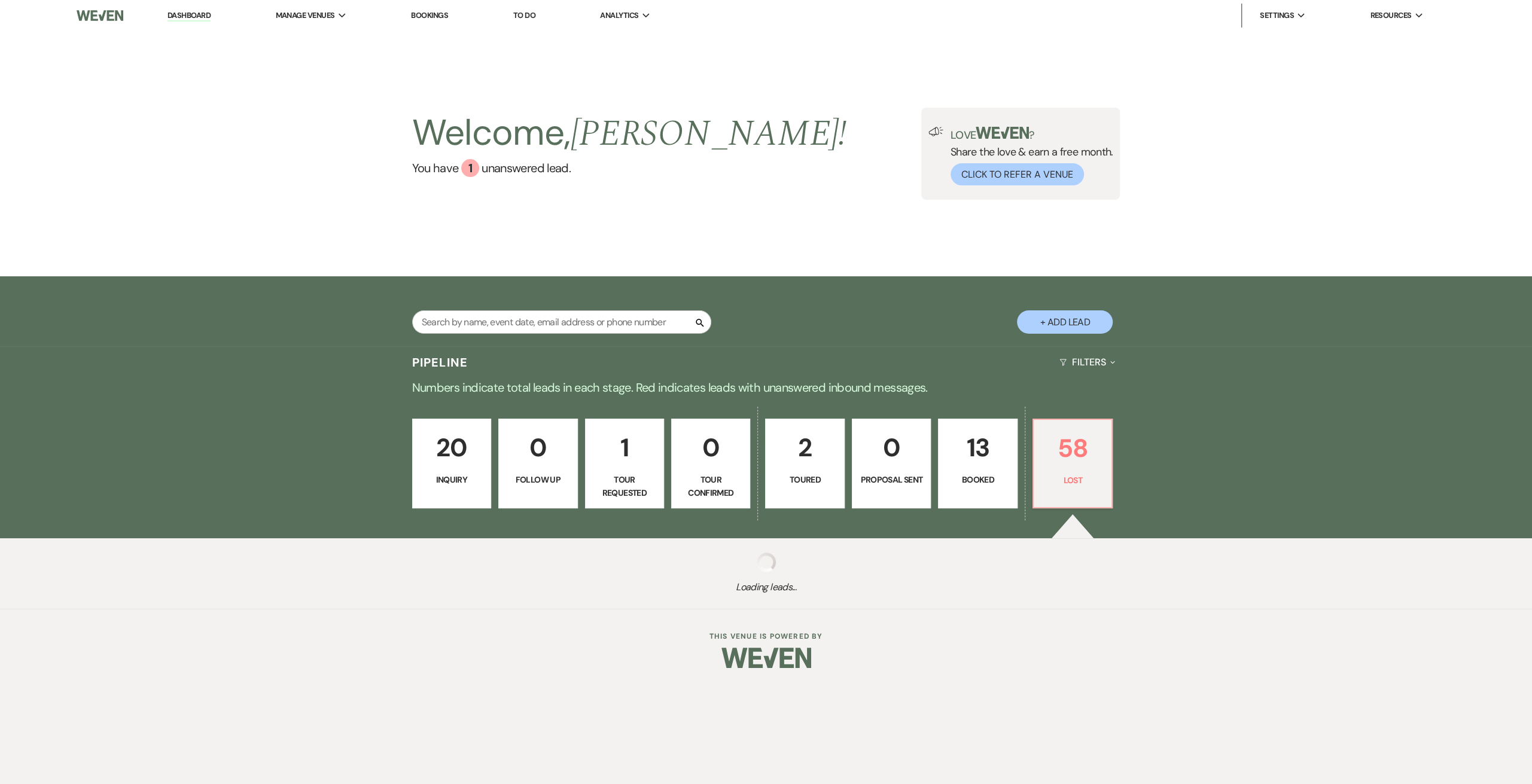
select select "8"
select select "7"
select select "8"
select select "5"
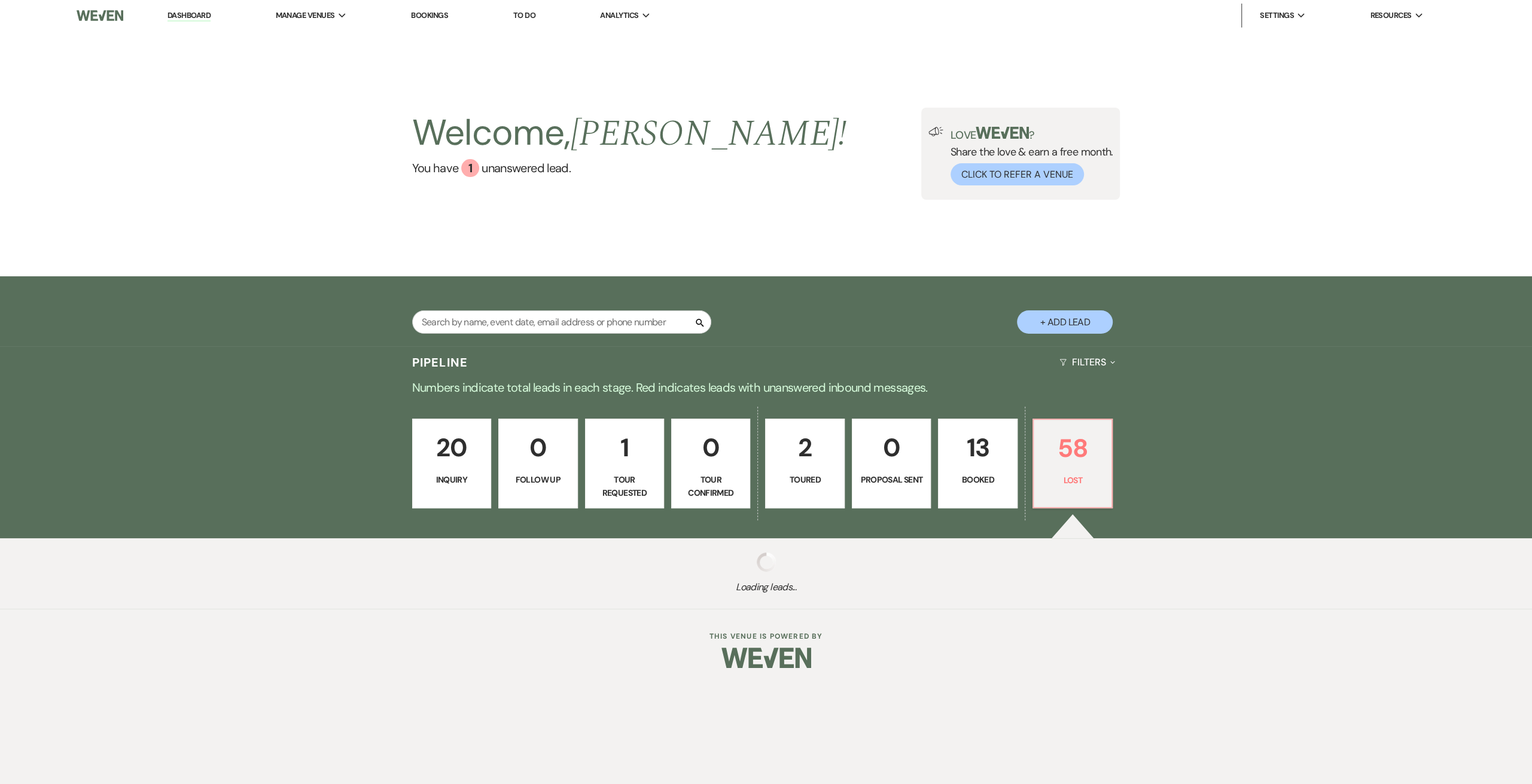
select select "8"
select select "7"
select select "8"
select select "5"
select select "8"
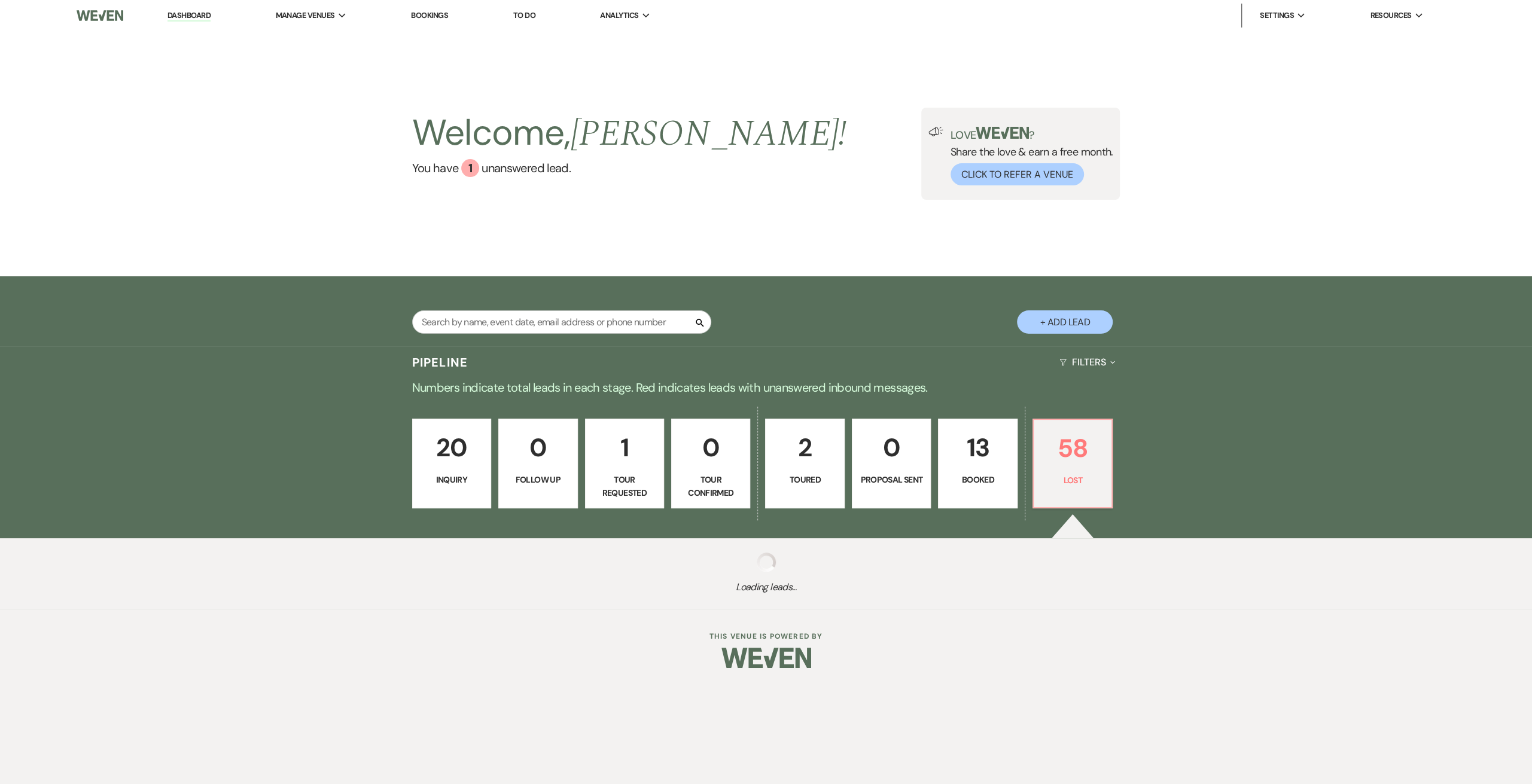
select select "6"
select select "8"
select select "5"
select select "8"
select select "5"
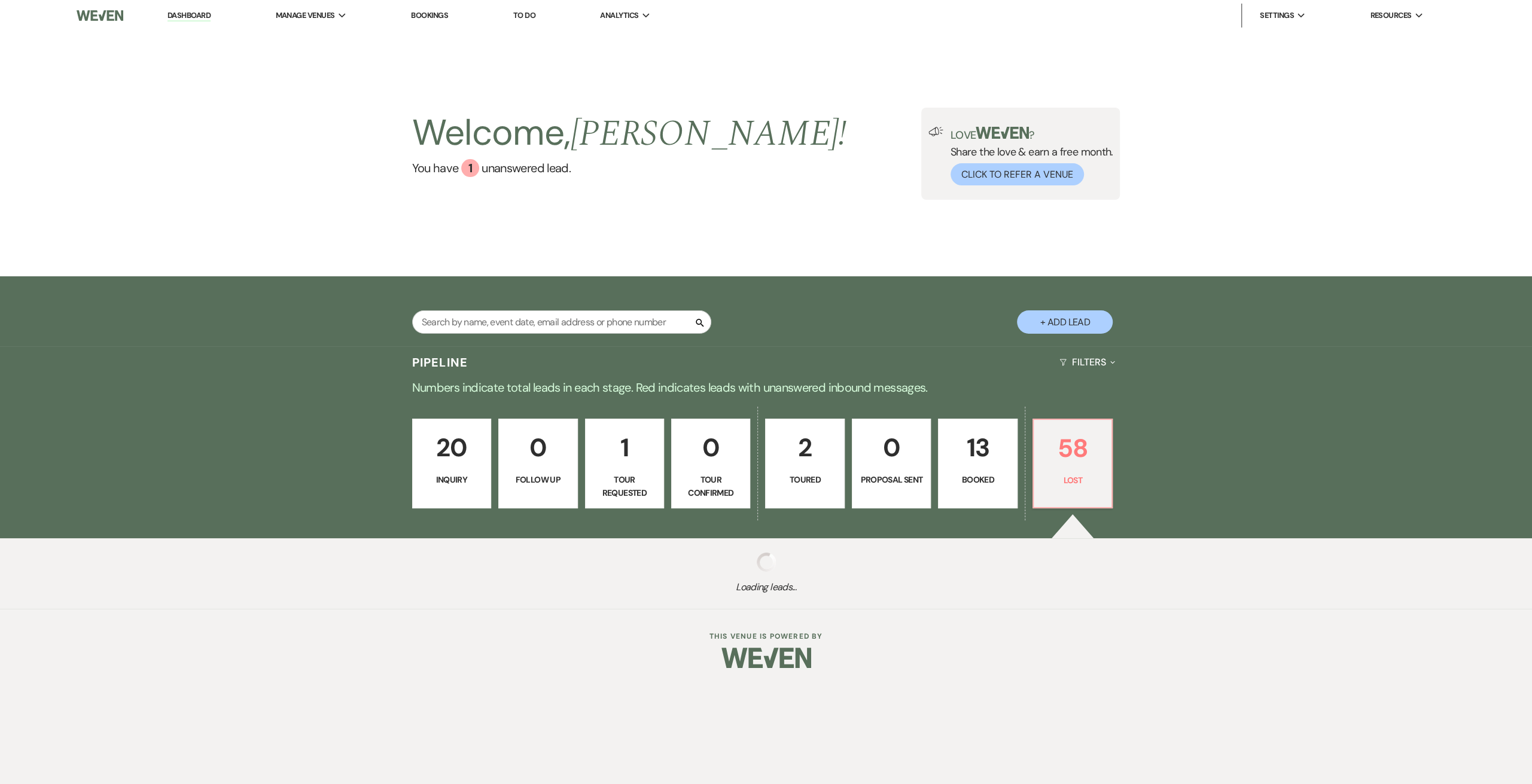
select select "8"
select select "6"
select select "8"
select select "6"
select select "8"
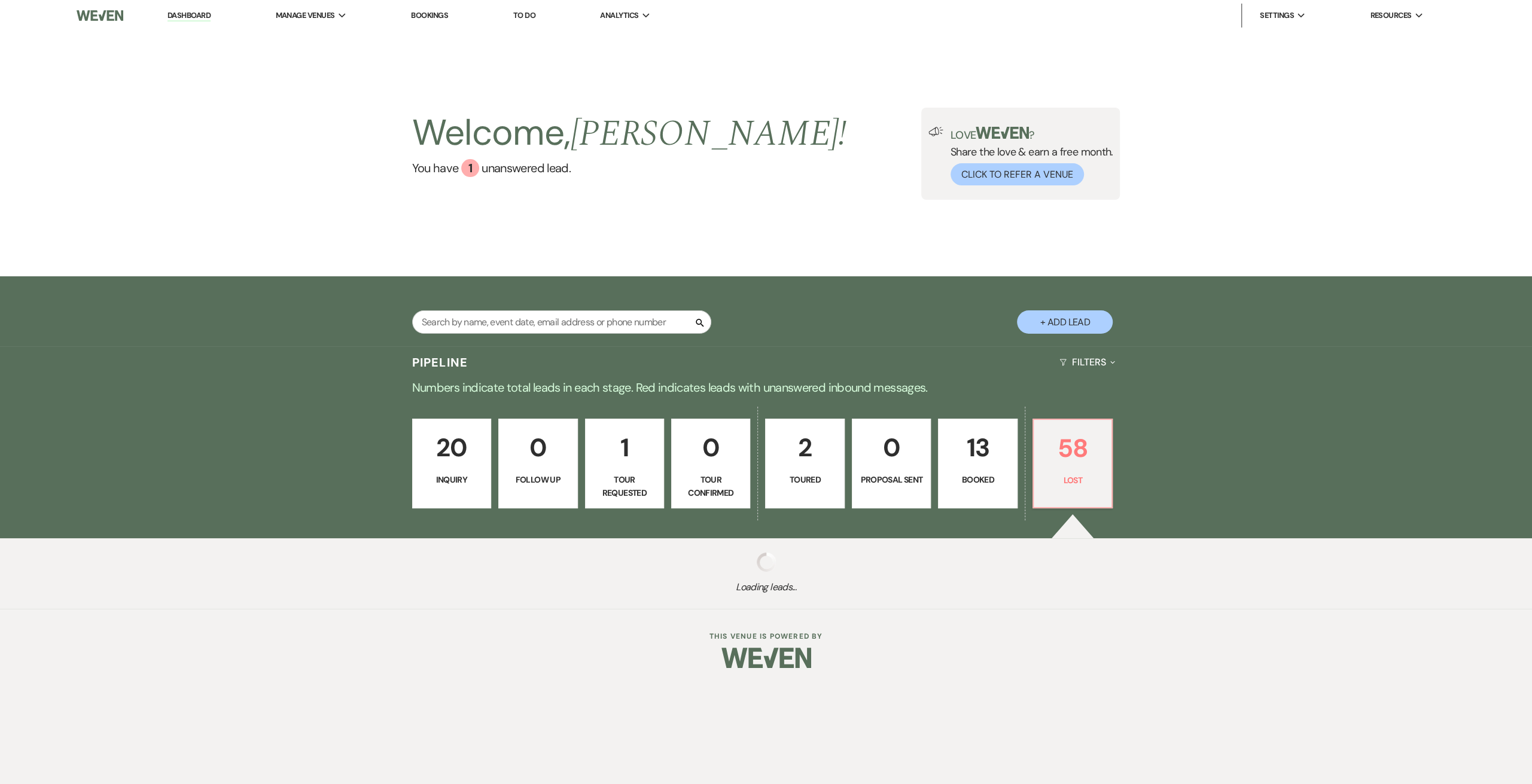
select select "7"
select select "8"
select select "6"
select select "8"
select select "5"
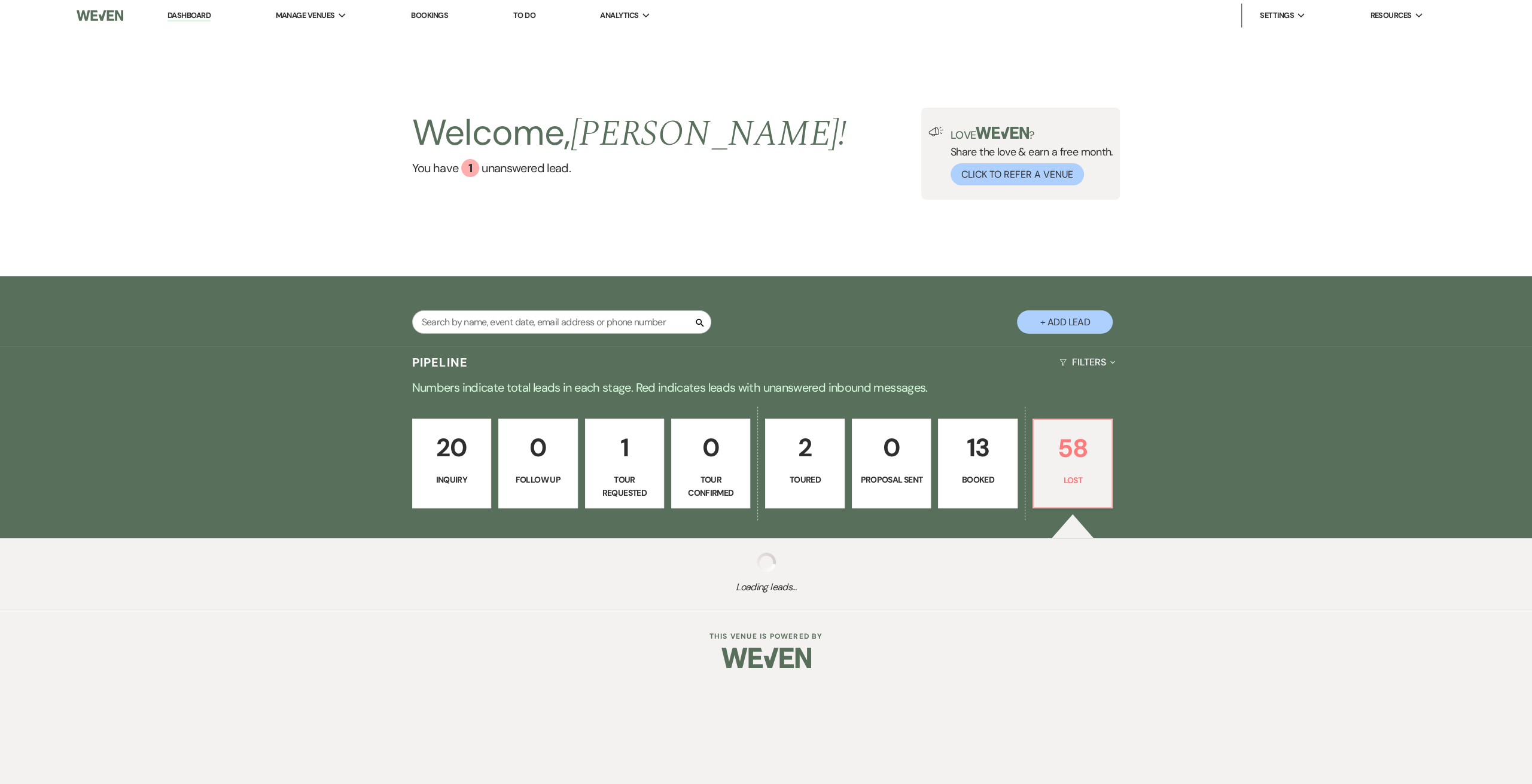
select select "8"
select select "7"
select select "8"
select select "6"
select select "8"
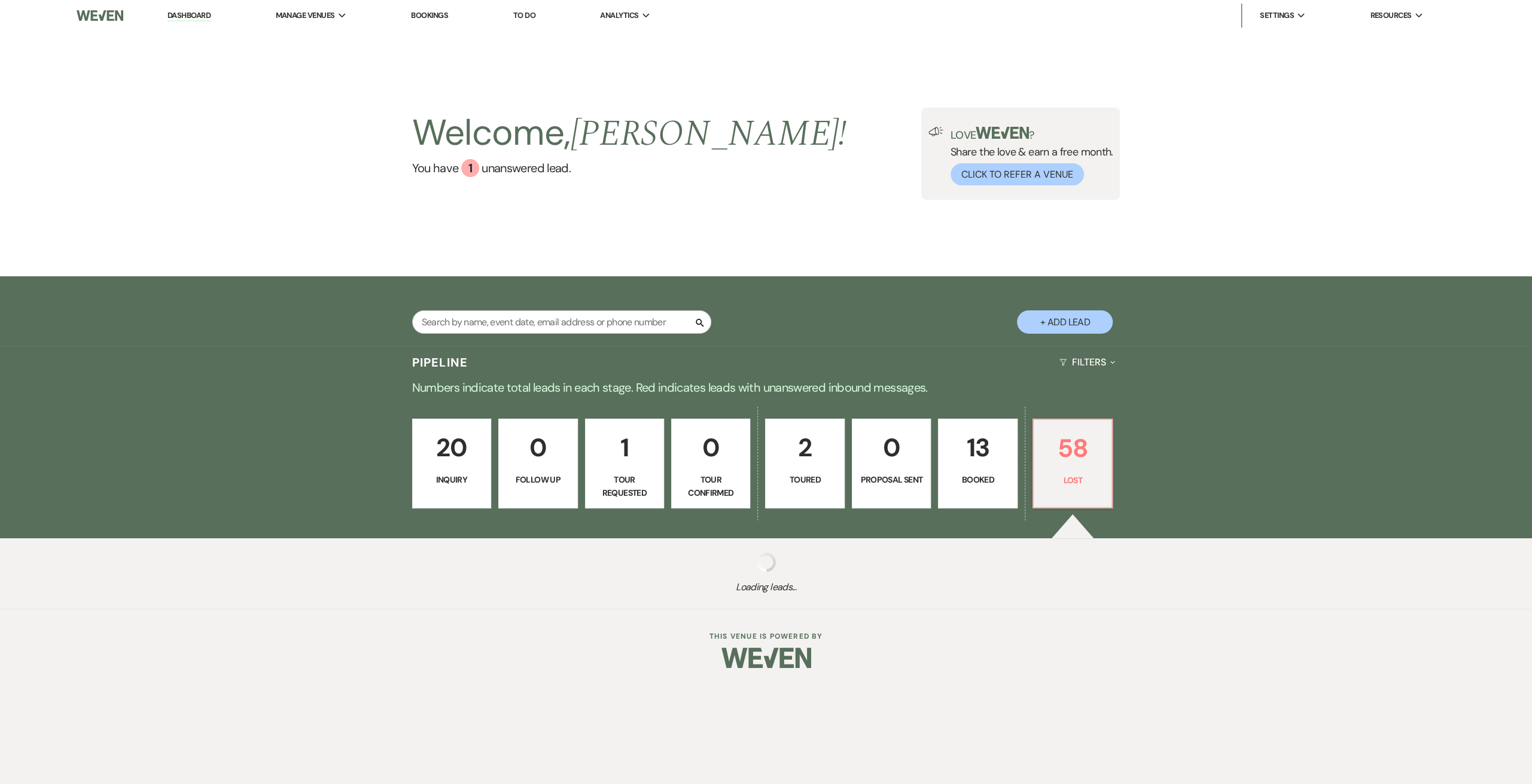
select select "5"
select select "8"
select select "7"
select select "8"
select select "1"
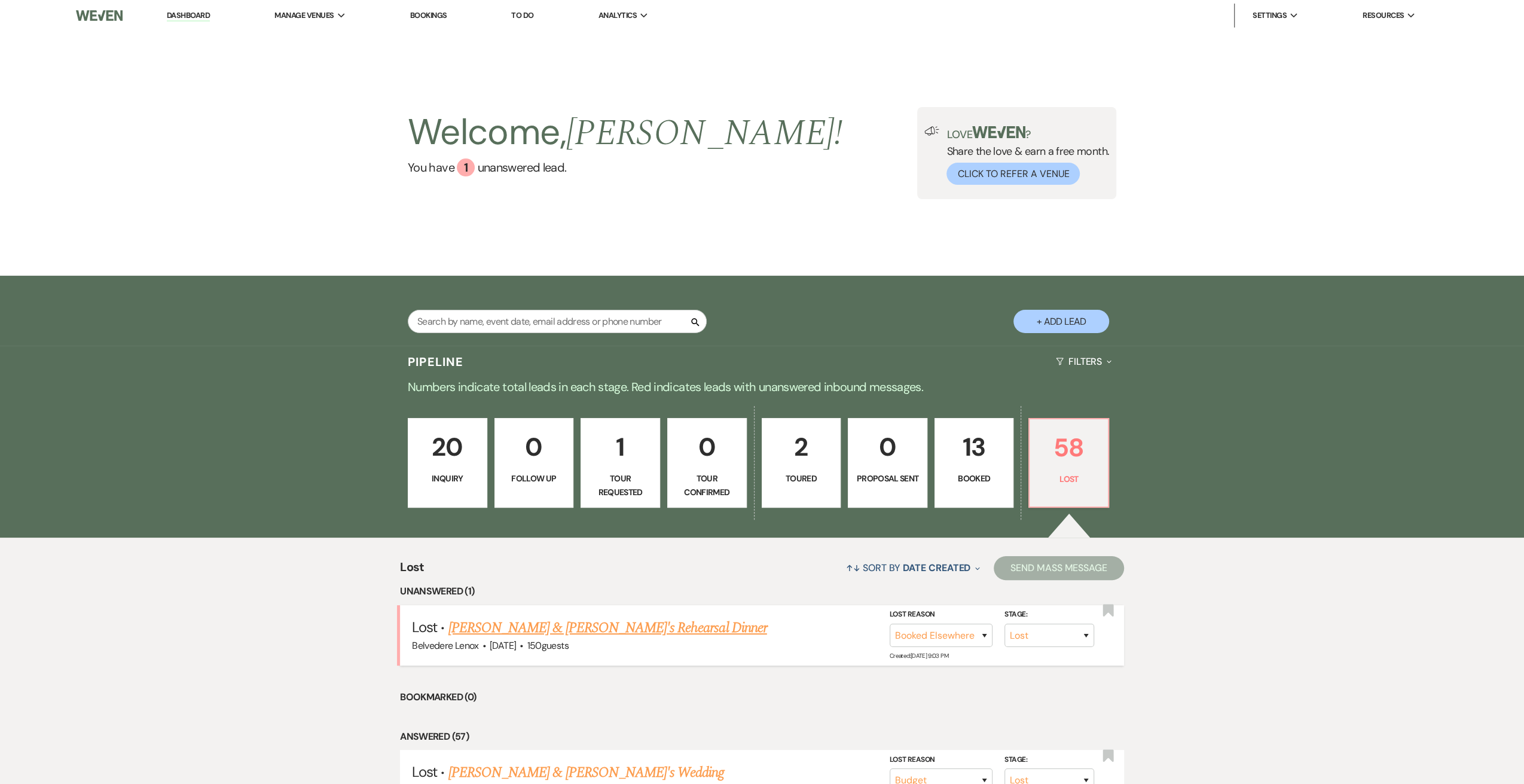
click at [511, 624] on link "[PERSON_NAME] & [PERSON_NAME]'s Rehearsal Dinner" at bounding box center [607, 628] width 319 height 21
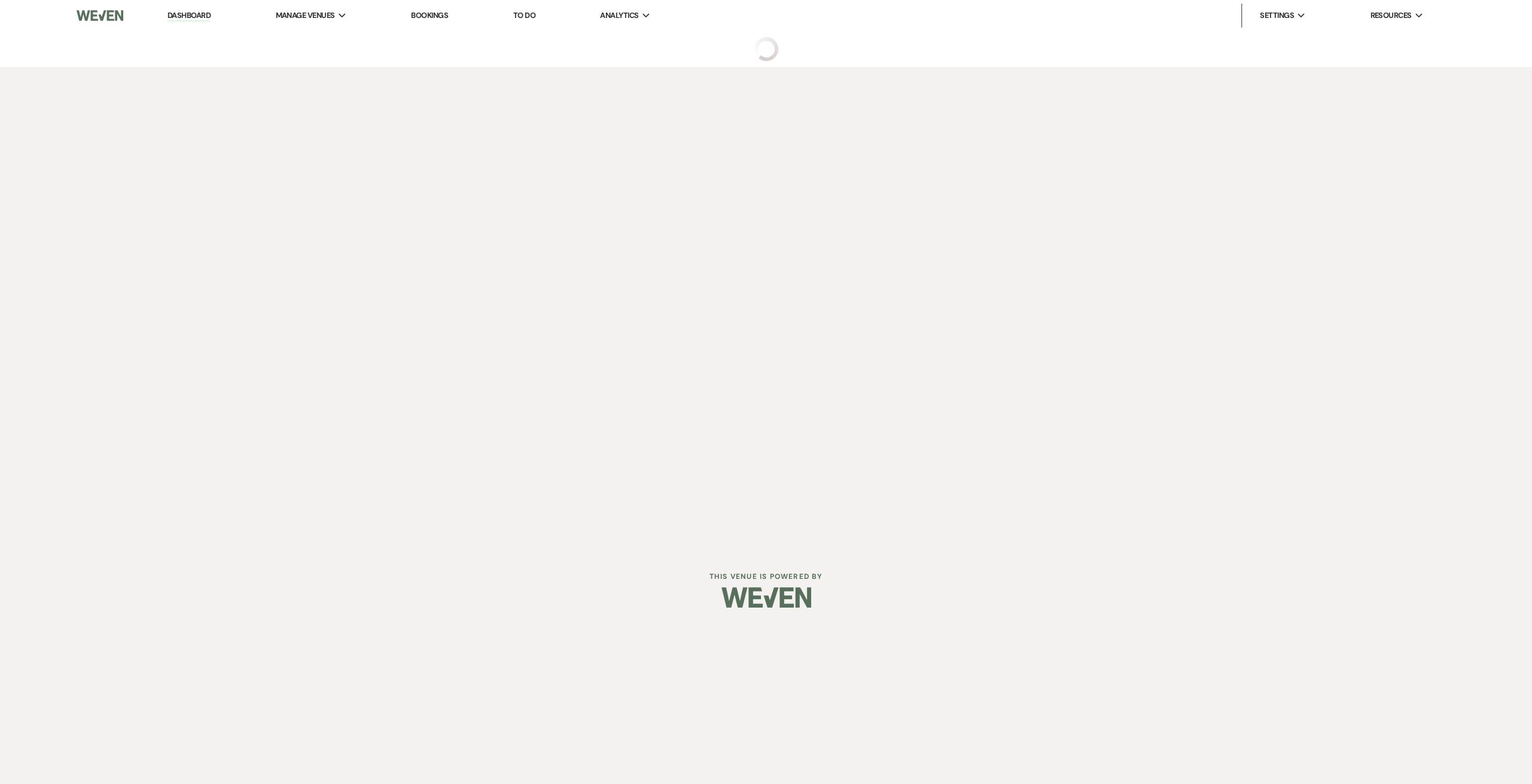
select select "8"
select select "6"
select select "5"
select select "11"
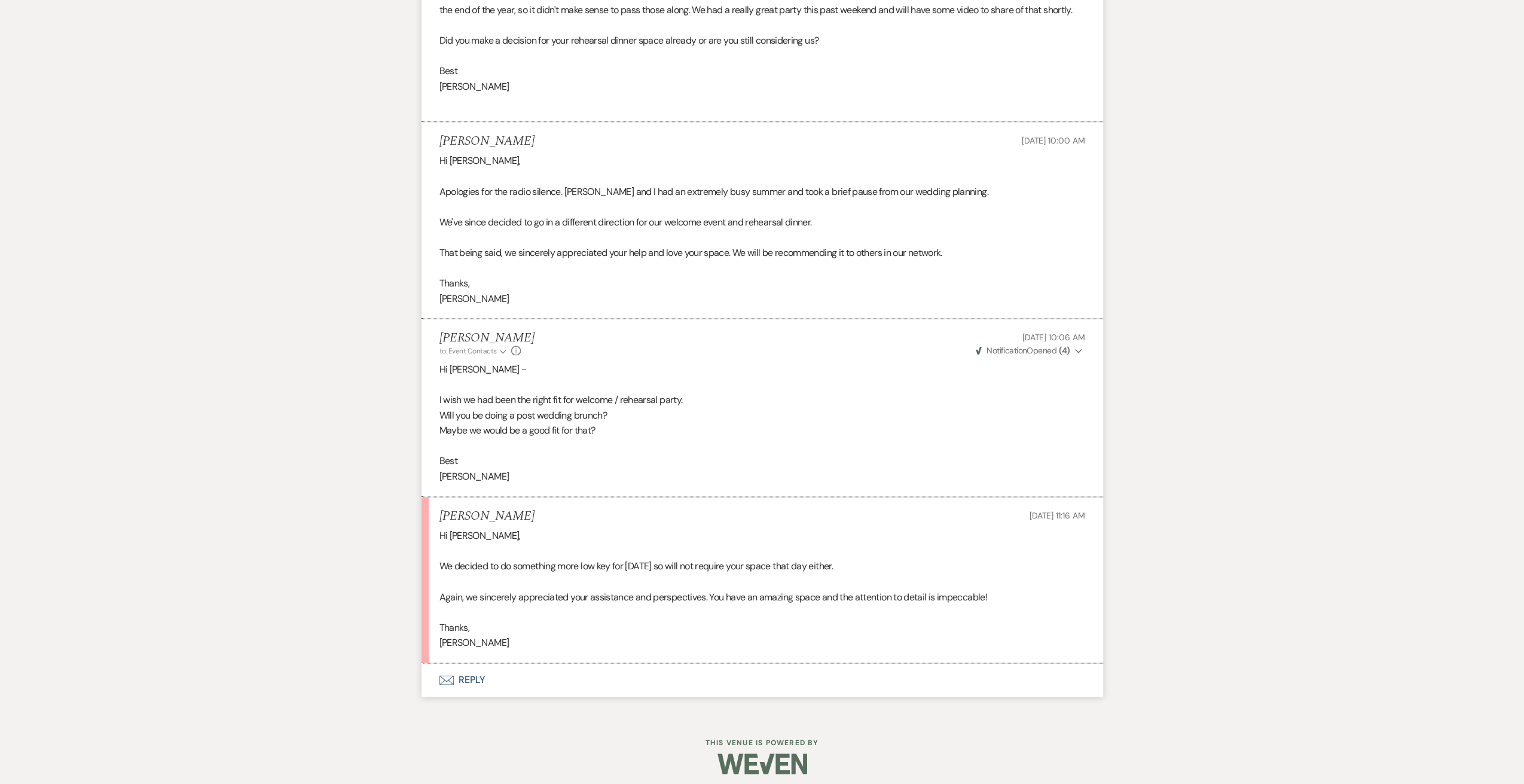
click at [484, 673] on button "Envelope Reply" at bounding box center [763, 679] width 682 height 34
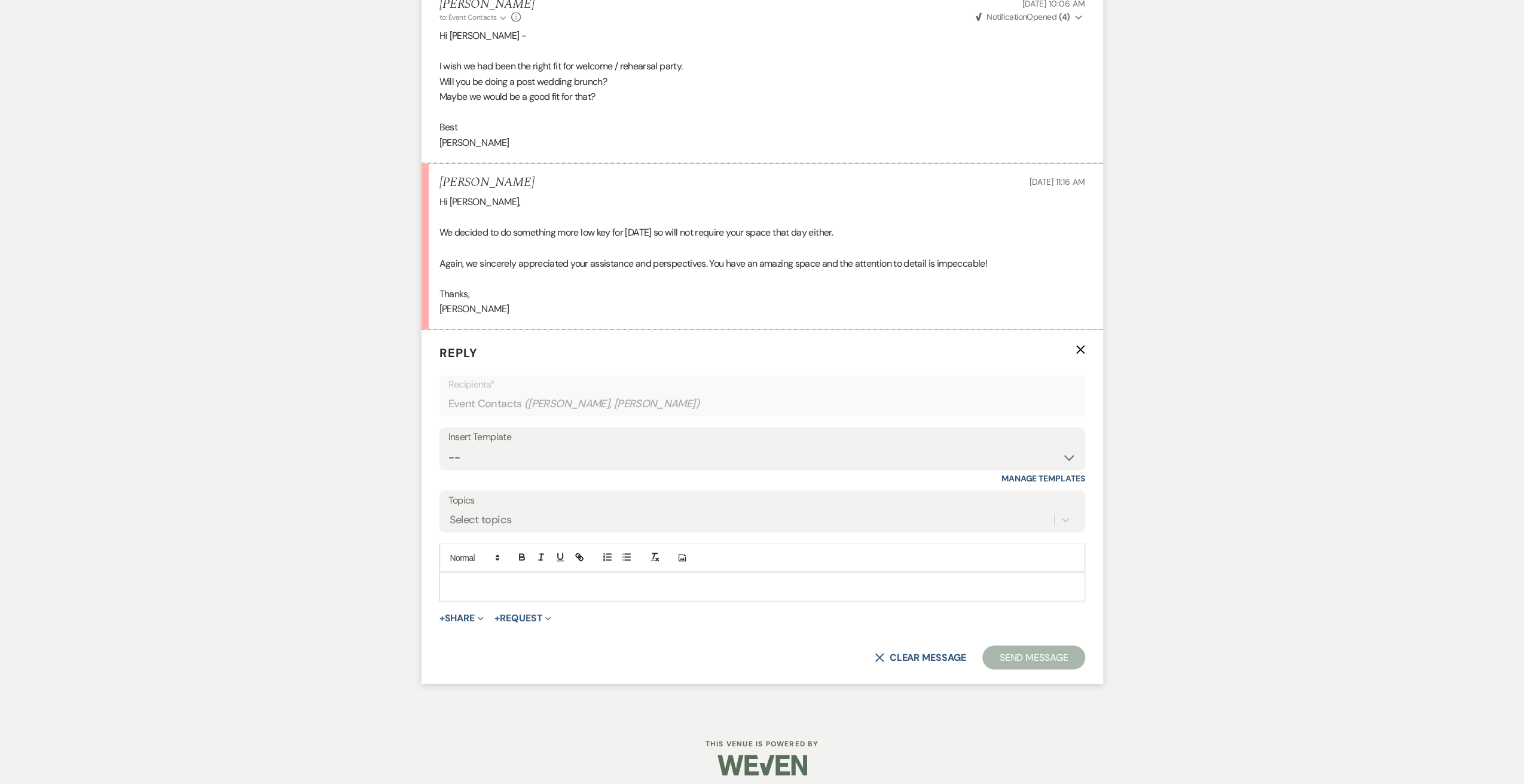
scroll to position [6480, 0]
click at [500, 589] on div at bounding box center [762, 585] width 644 height 28
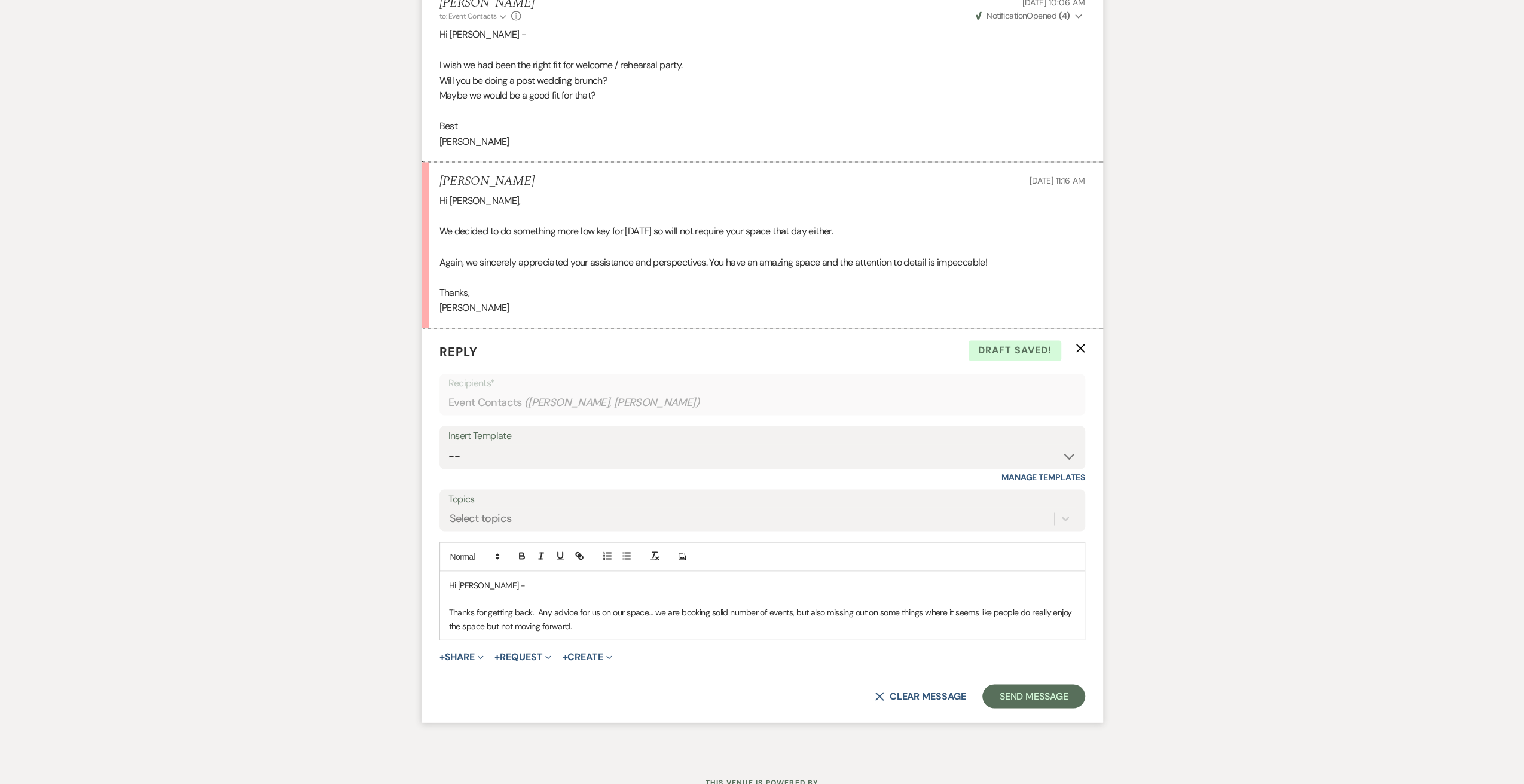
click at [540, 605] on p "Thanks for getting back. Any advice for us on our space... we are booking solid…" at bounding box center [762, 618] width 626 height 27
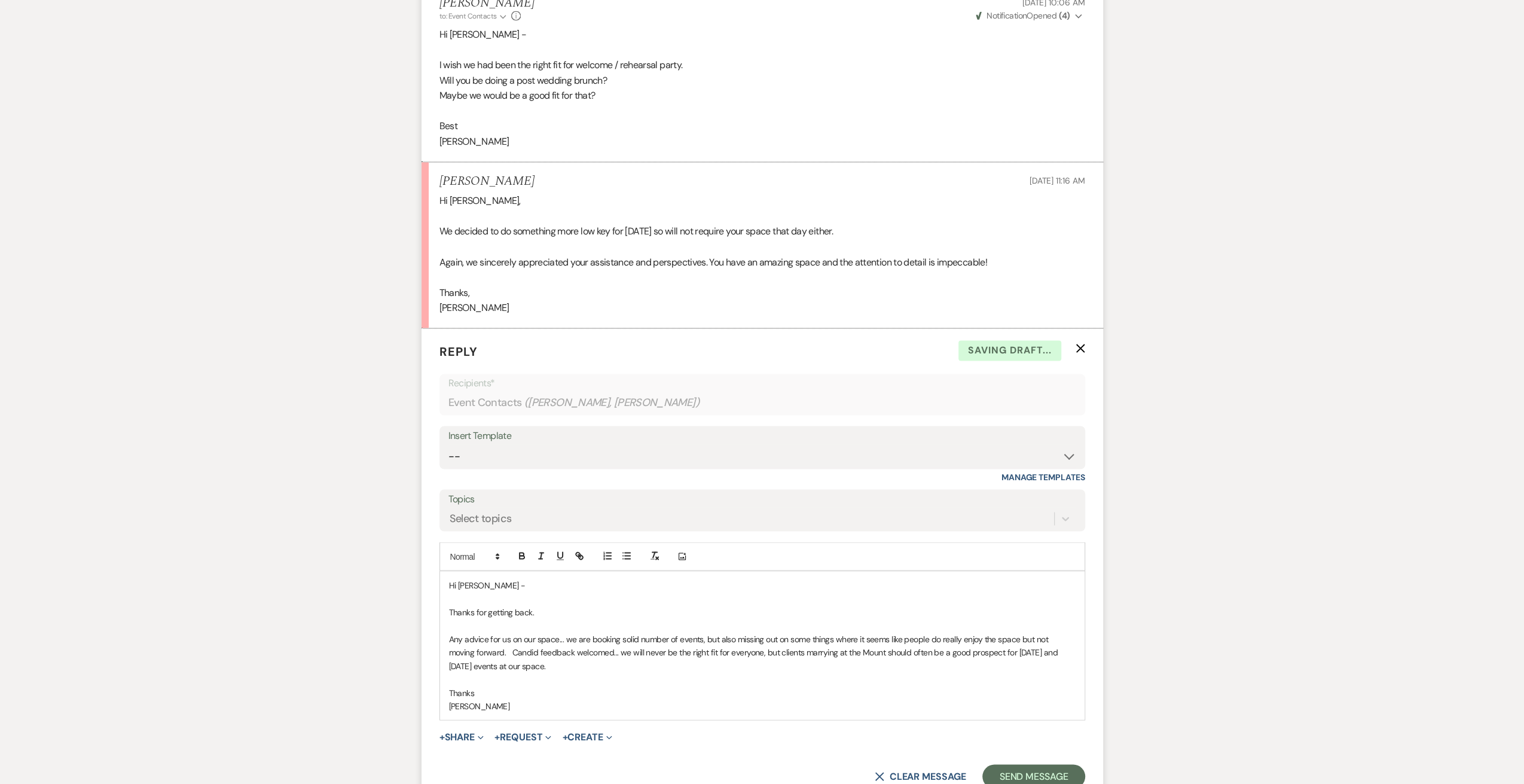
scroll to position [6601, 0]
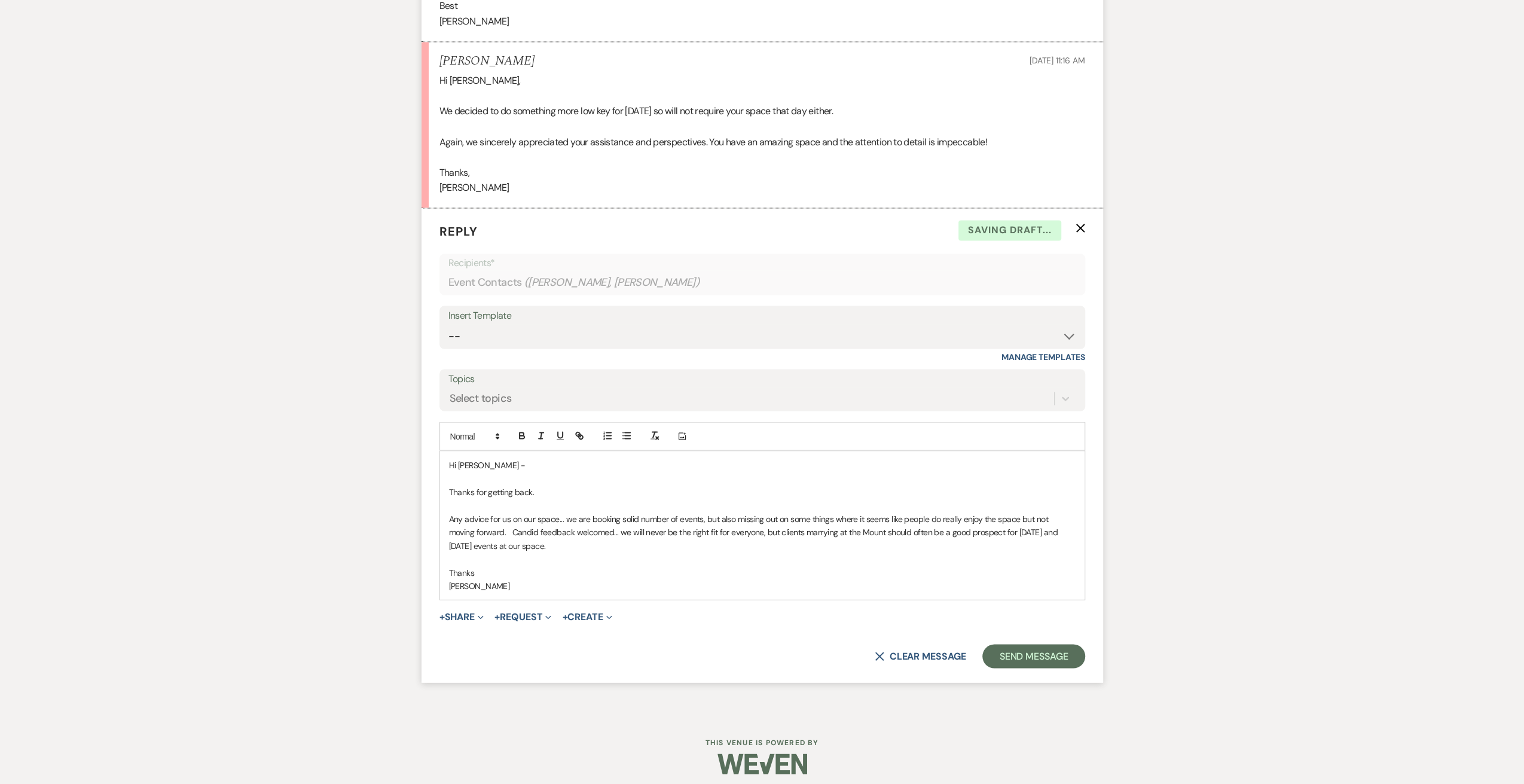
click at [577, 486] on p "Thanks for getting back." at bounding box center [762, 491] width 626 height 13
click at [1044, 651] on button "Send Message" at bounding box center [1033, 656] width 102 height 24
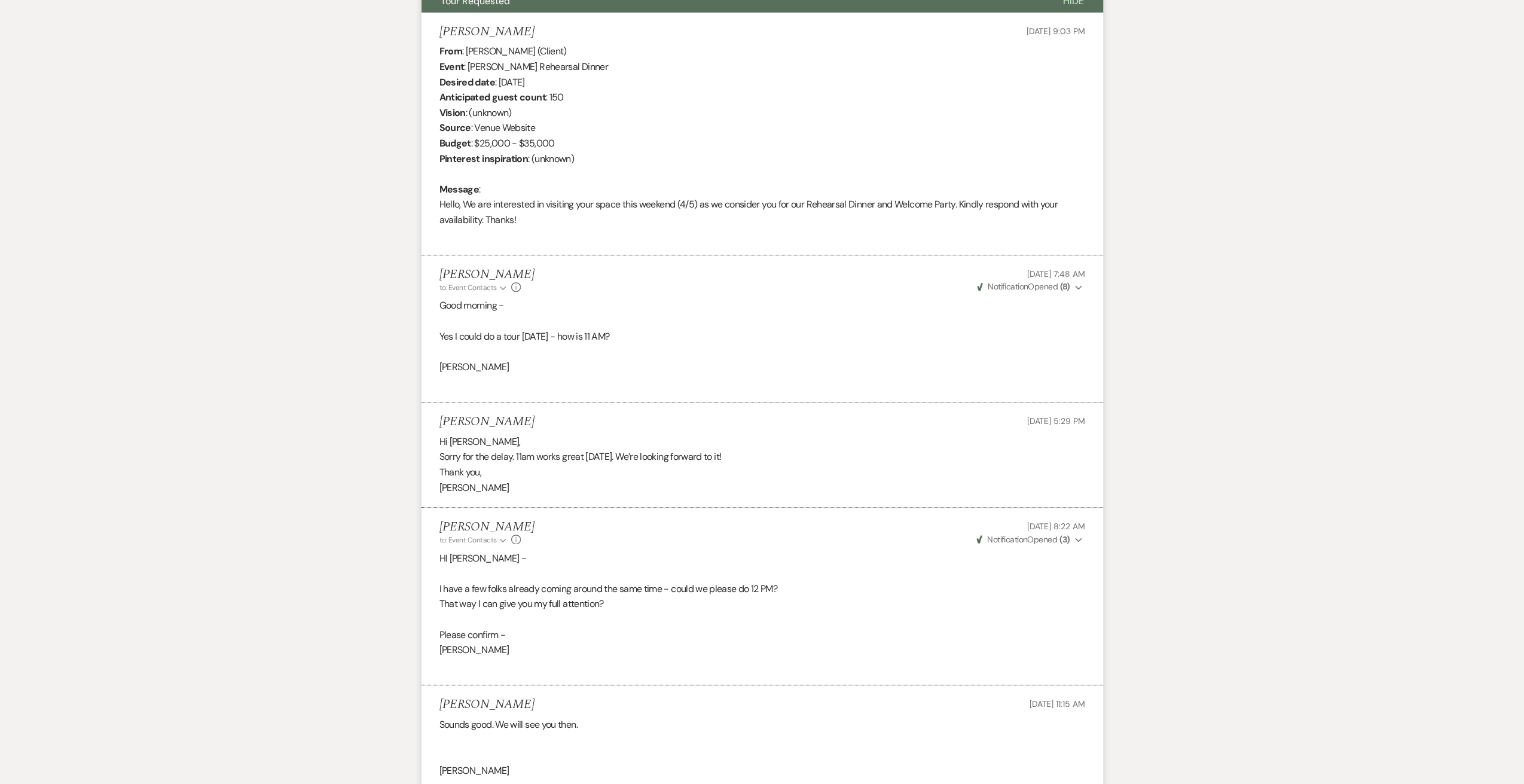
scroll to position [0, 0]
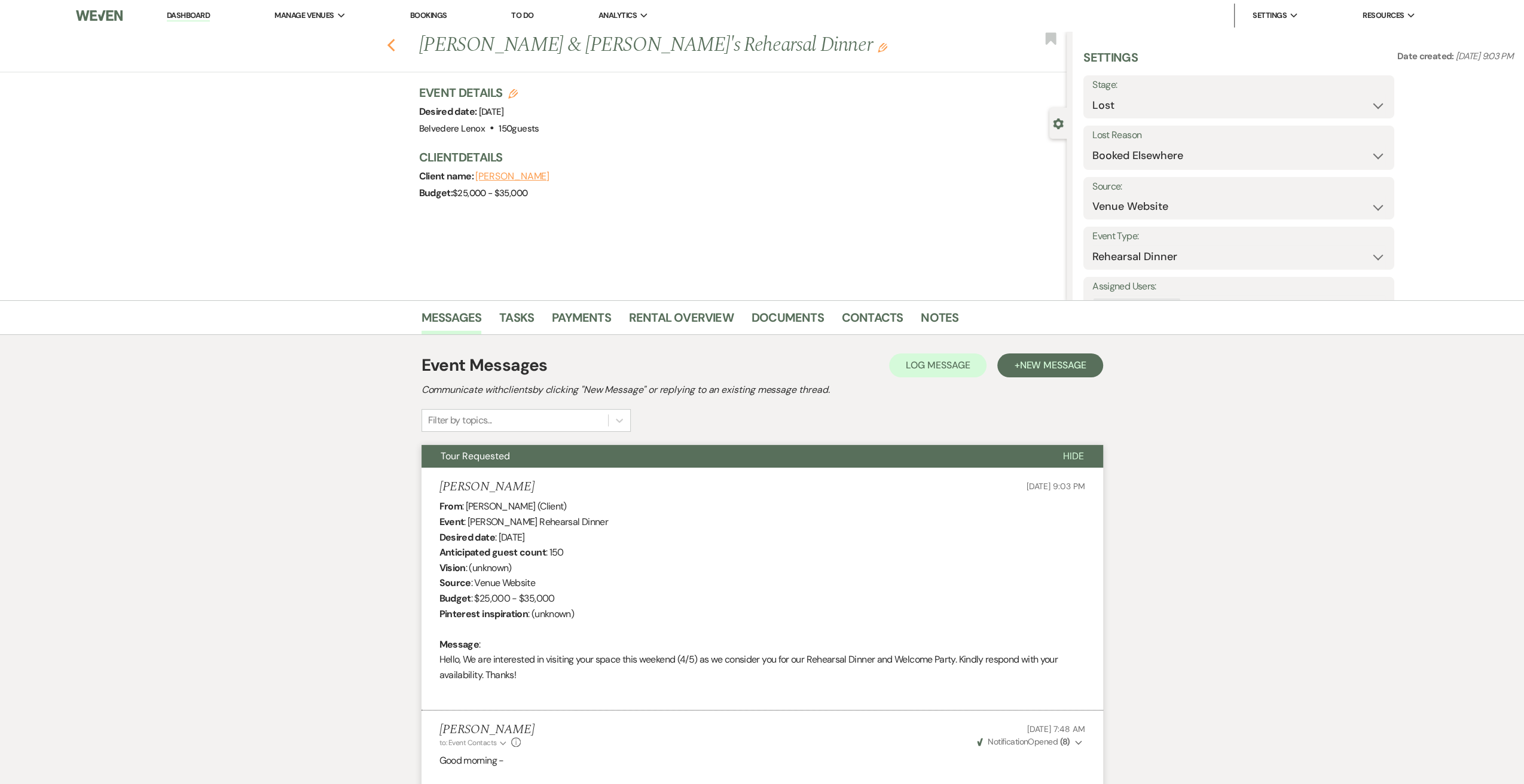
click at [391, 43] on icon "Previous" at bounding box center [391, 46] width 9 height 15
select select "8"
select select "7"
select select "8"
select select "6"
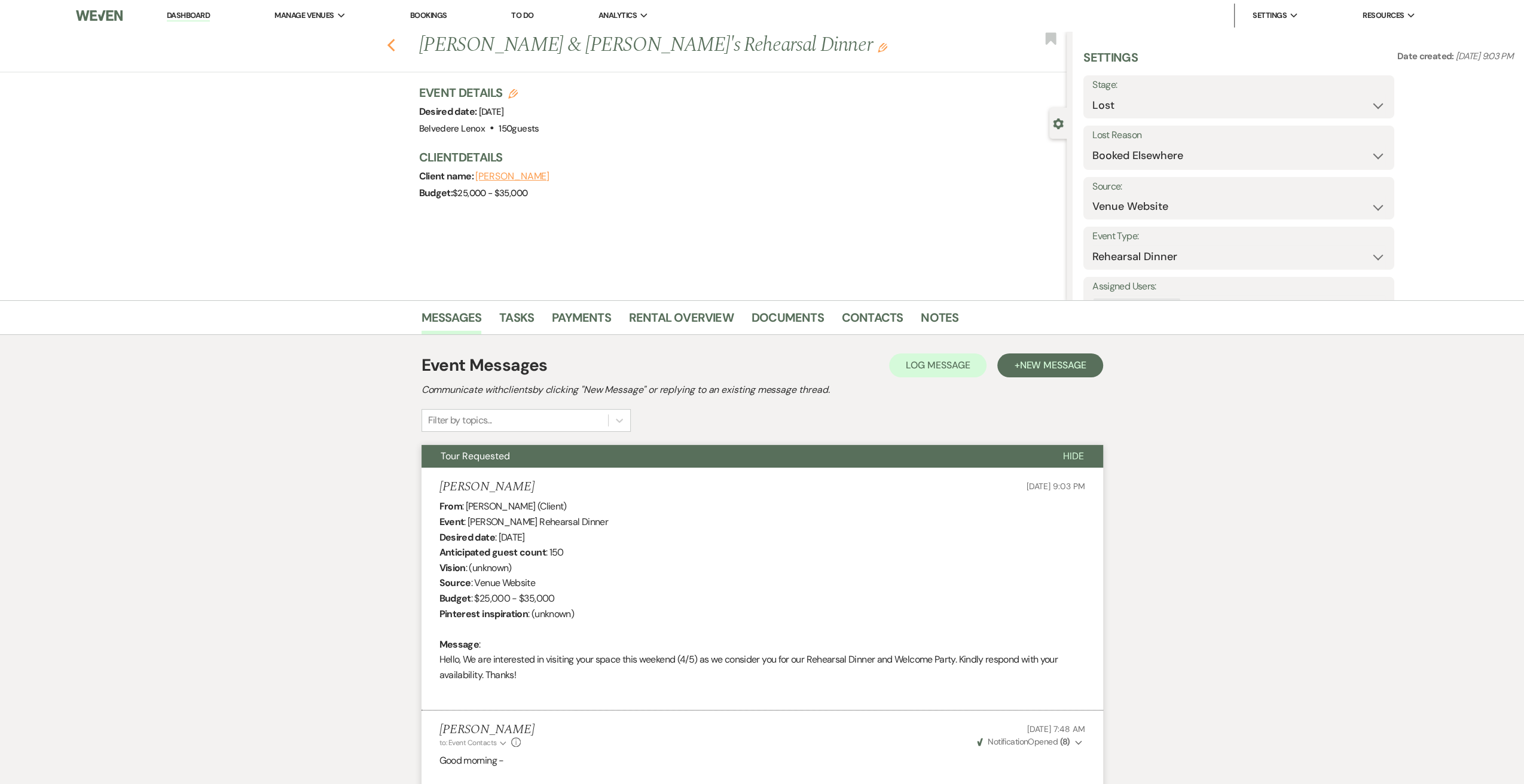
select select "8"
select select "6"
select select "8"
select select "7"
select select "8"
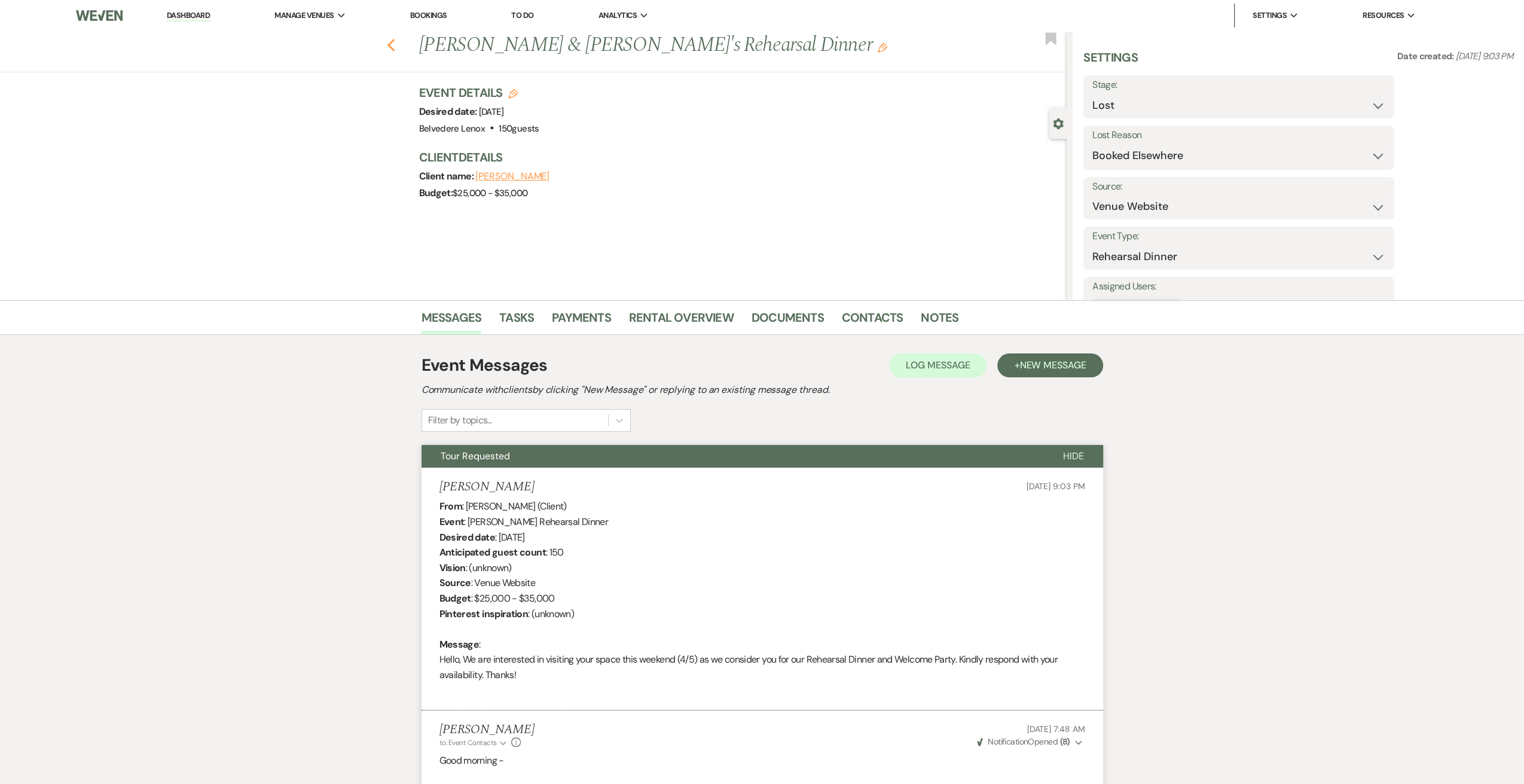
select select "6"
select select "8"
select select "7"
select select "8"
select select "7"
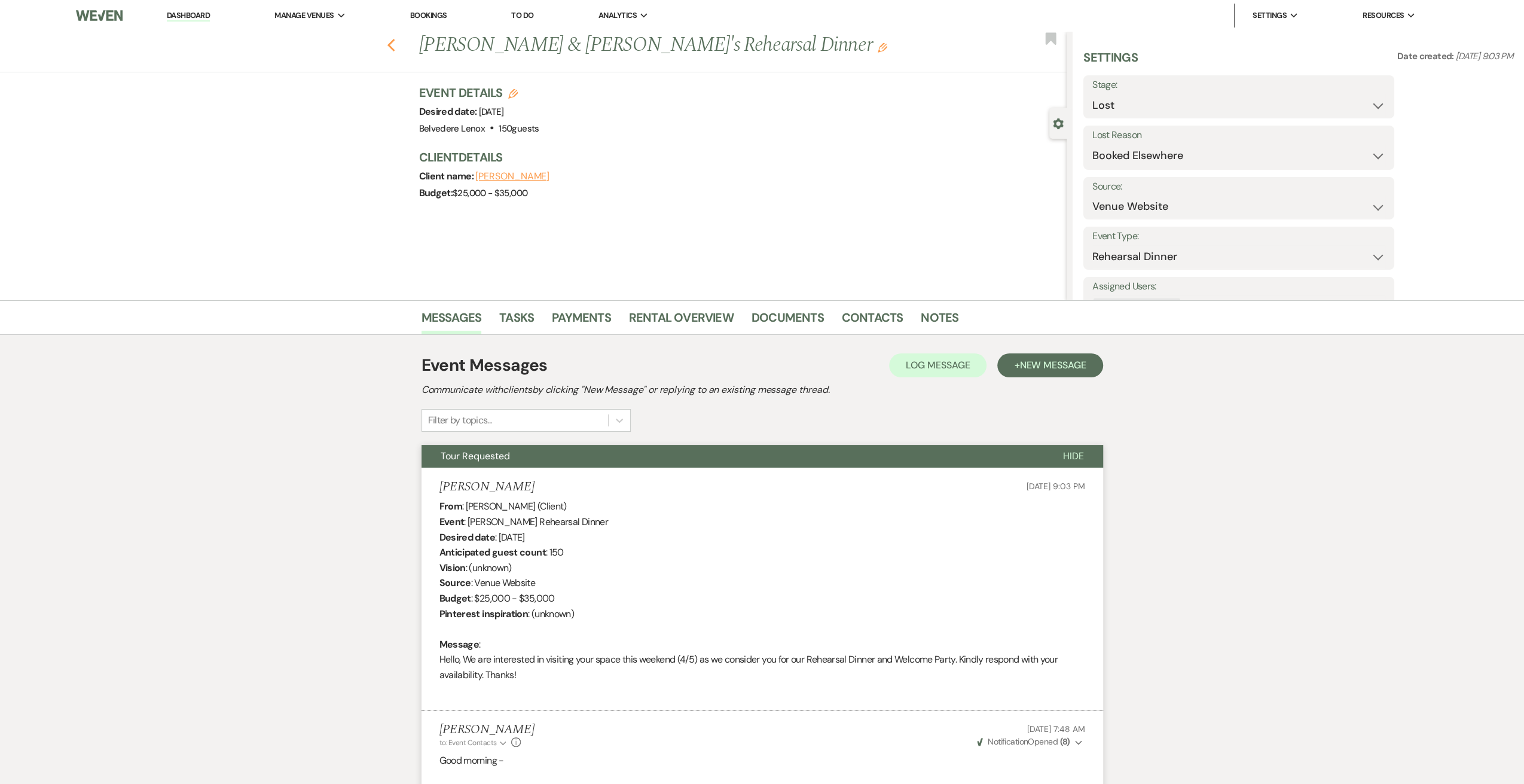
select select "8"
select select "1"
select select "8"
select select "6"
select select "8"
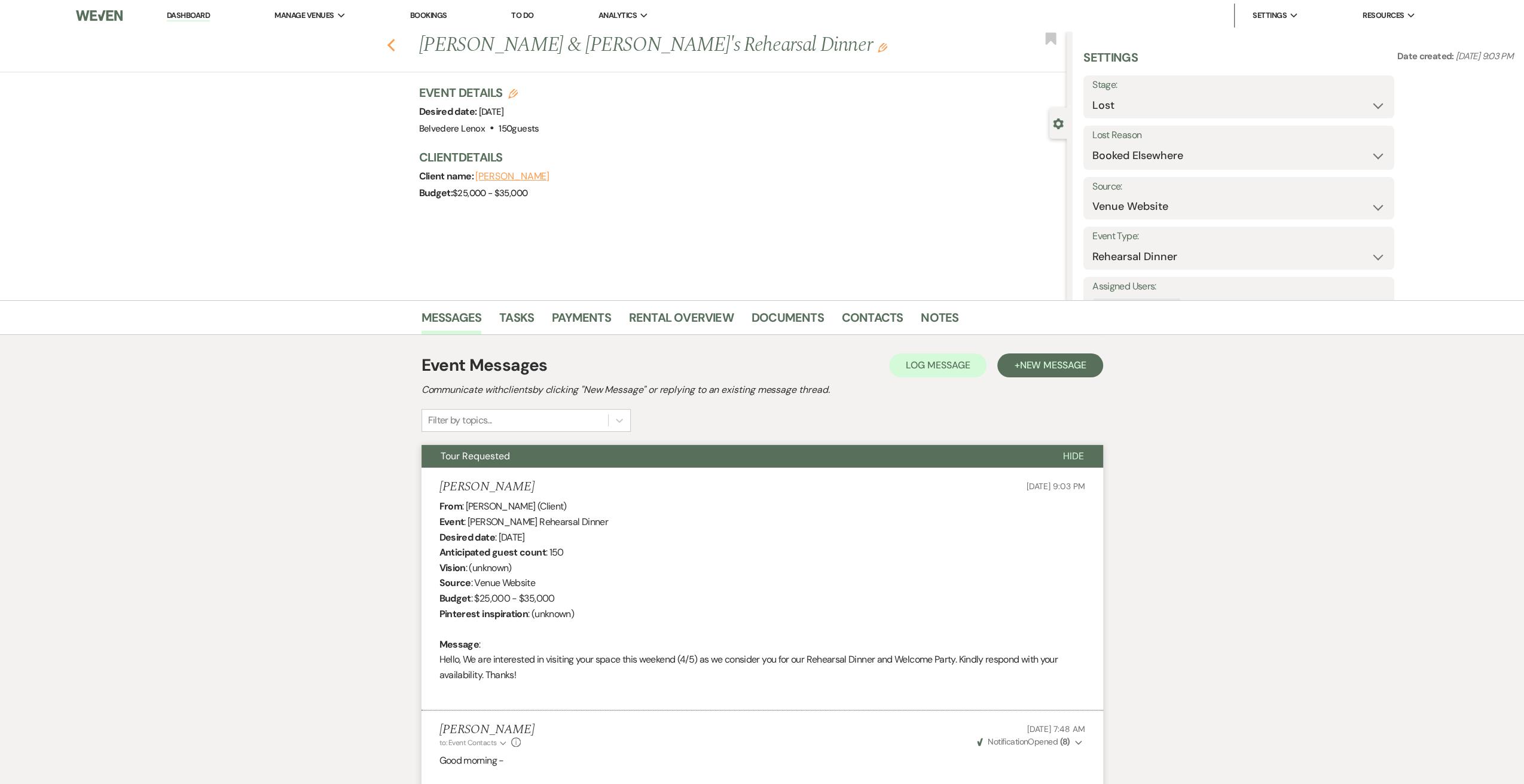
select select "7"
select select "8"
select select "7"
select select "8"
select select "11"
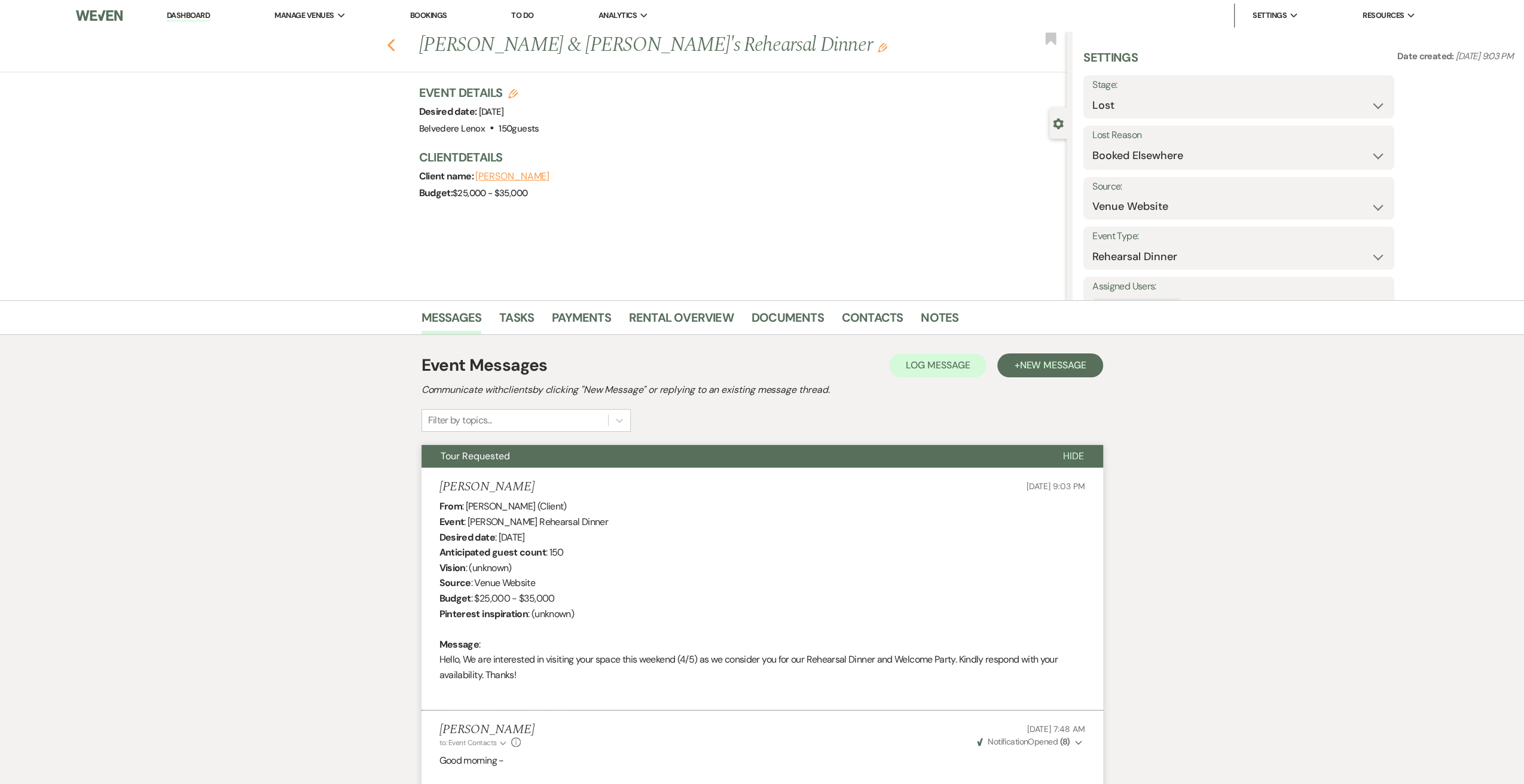
select select "8"
select select "6"
select select "8"
select select "6"
select select "8"
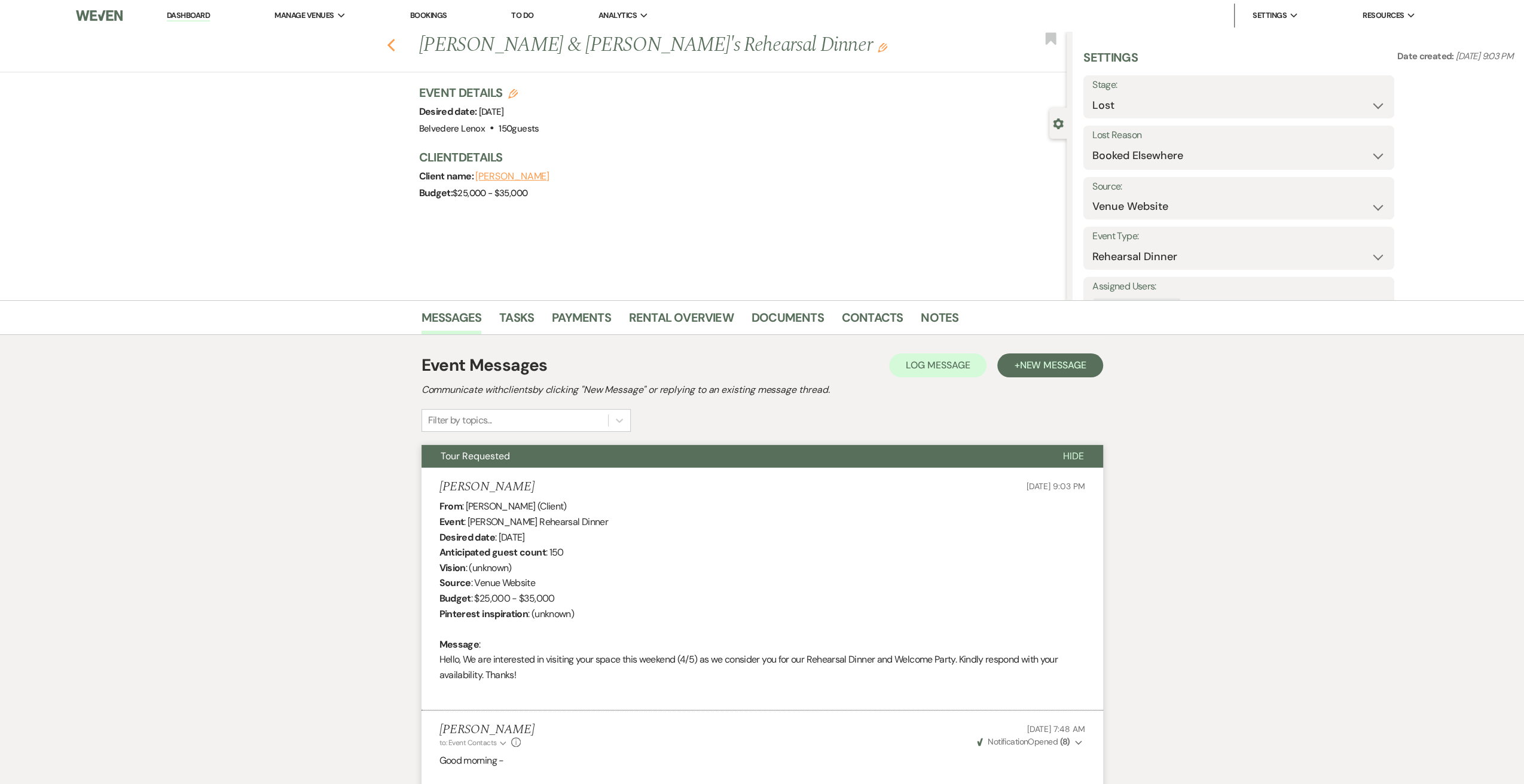
select select "5"
select select "8"
select select "5"
select select "8"
select select "7"
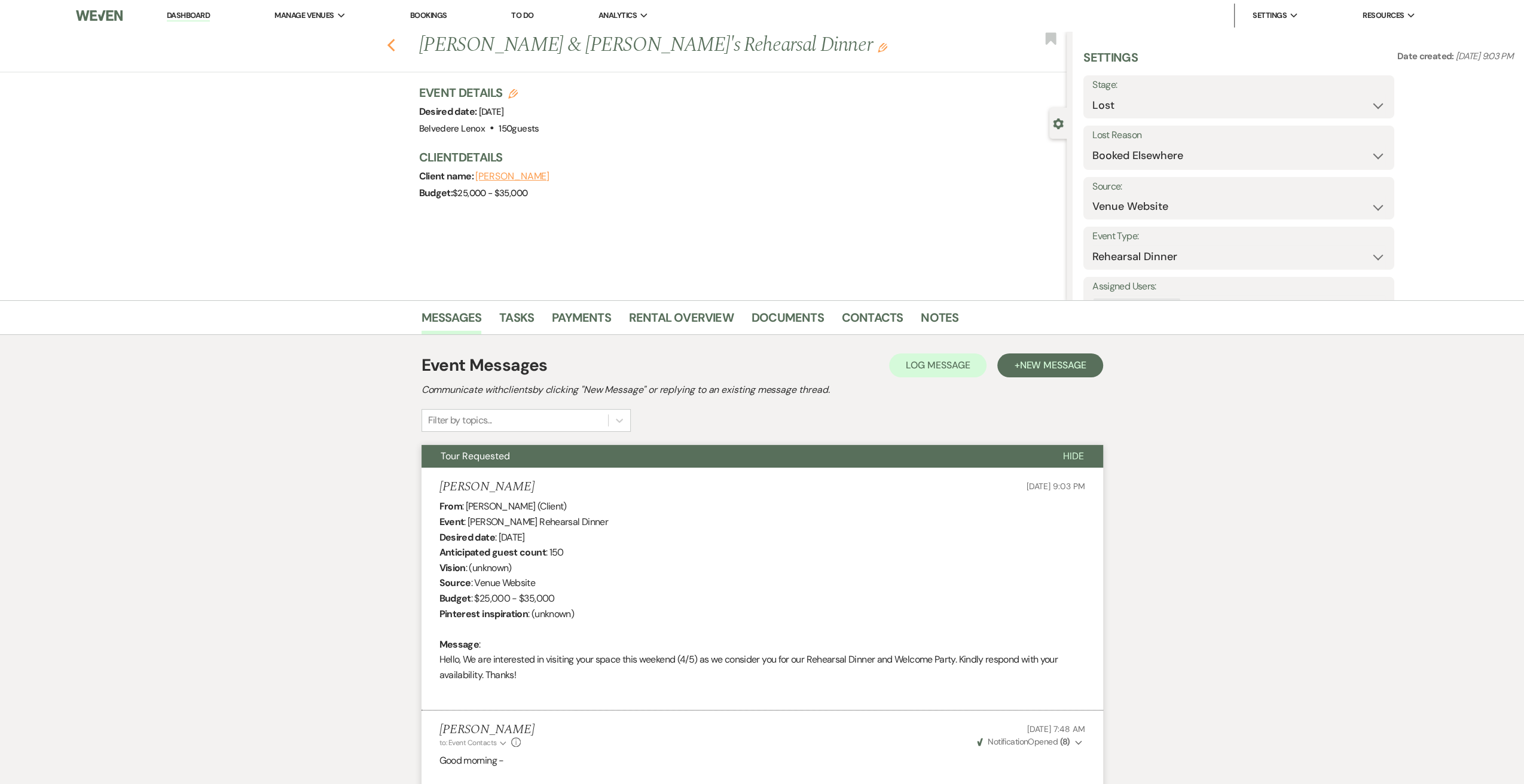
select select "8"
select select "5"
select select "8"
select select "5"
select select "8"
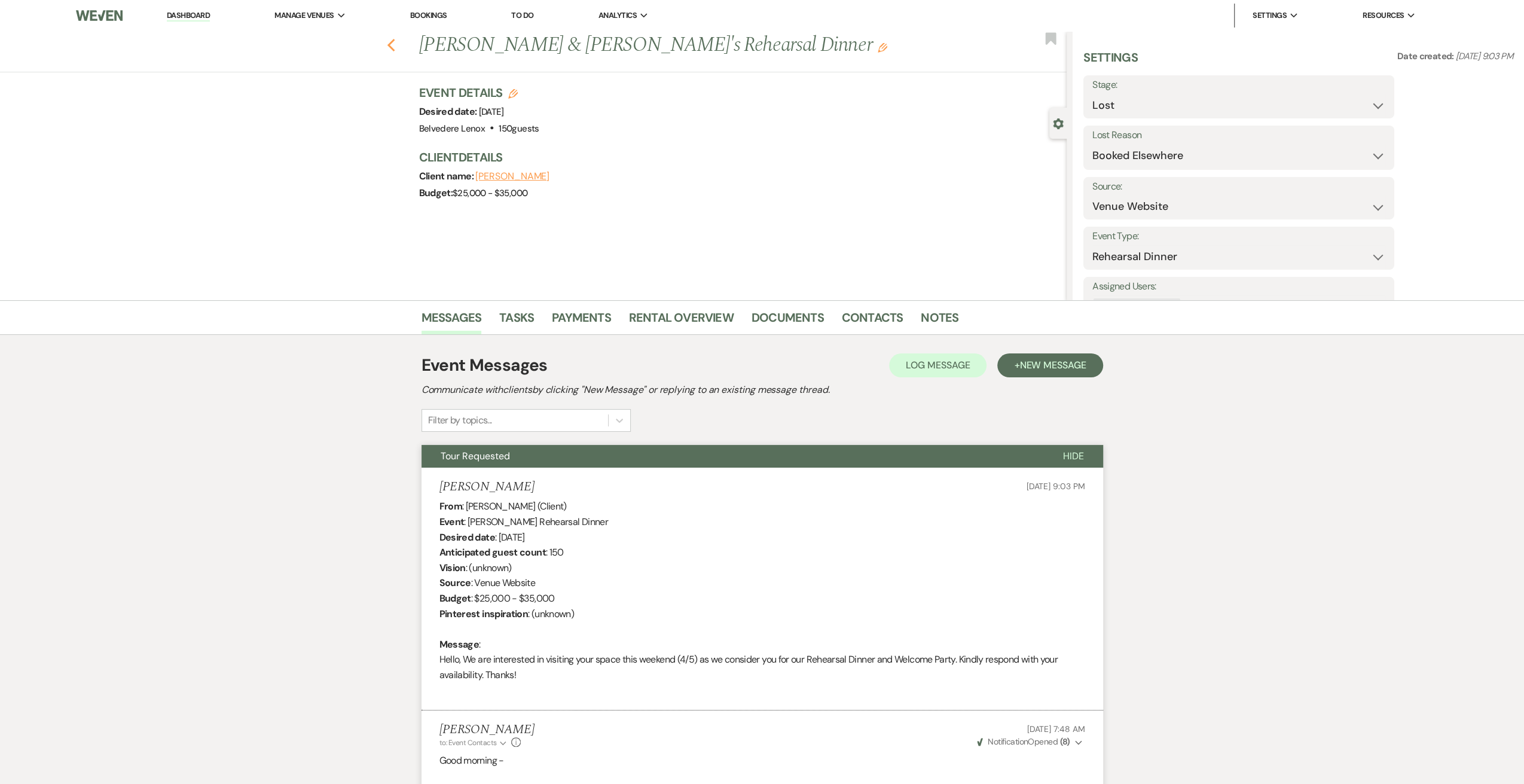
select select "6"
select select "8"
select select "6"
select select "8"
select select "6"
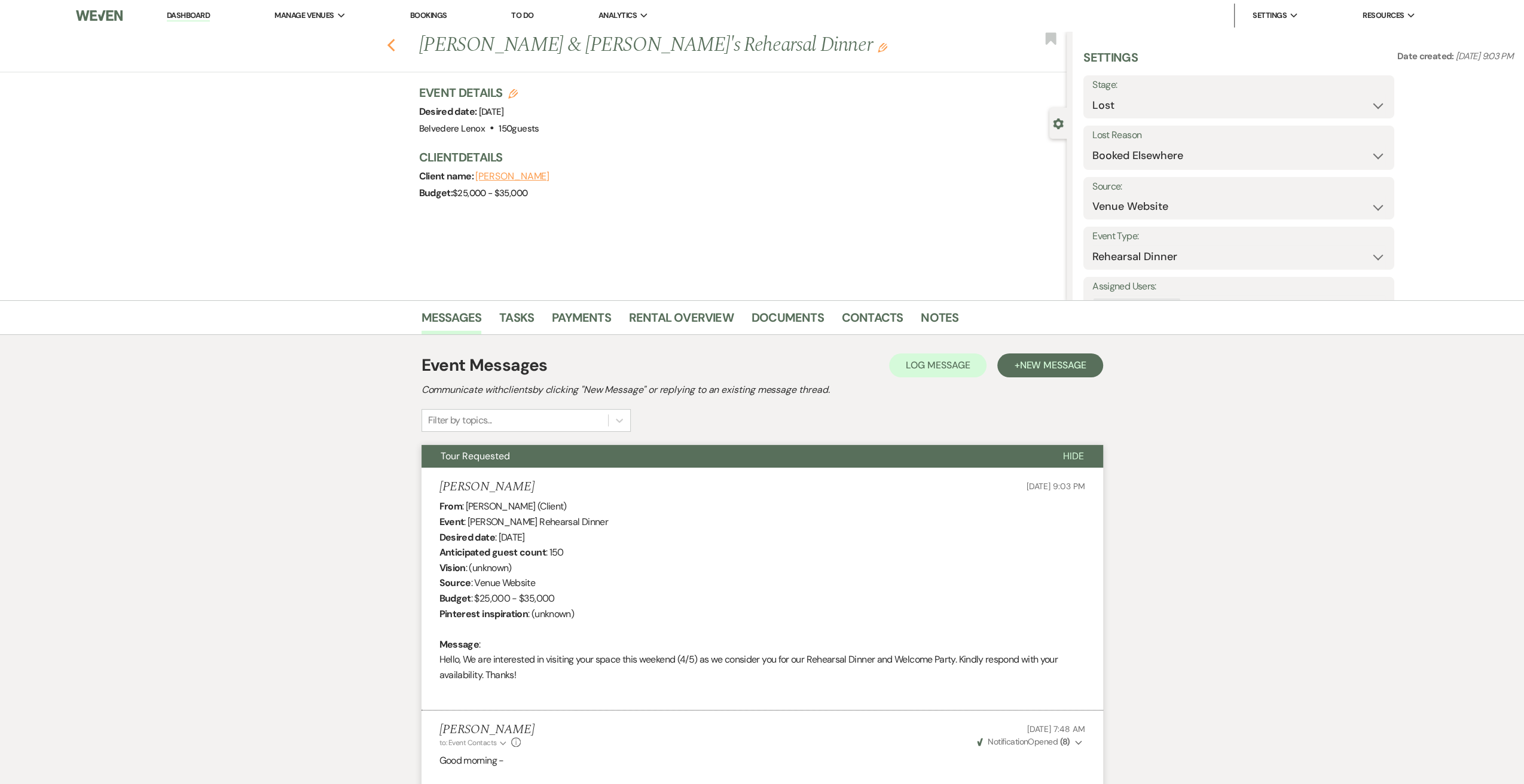
select select "8"
select select "6"
select select "8"
select select "6"
select select "8"
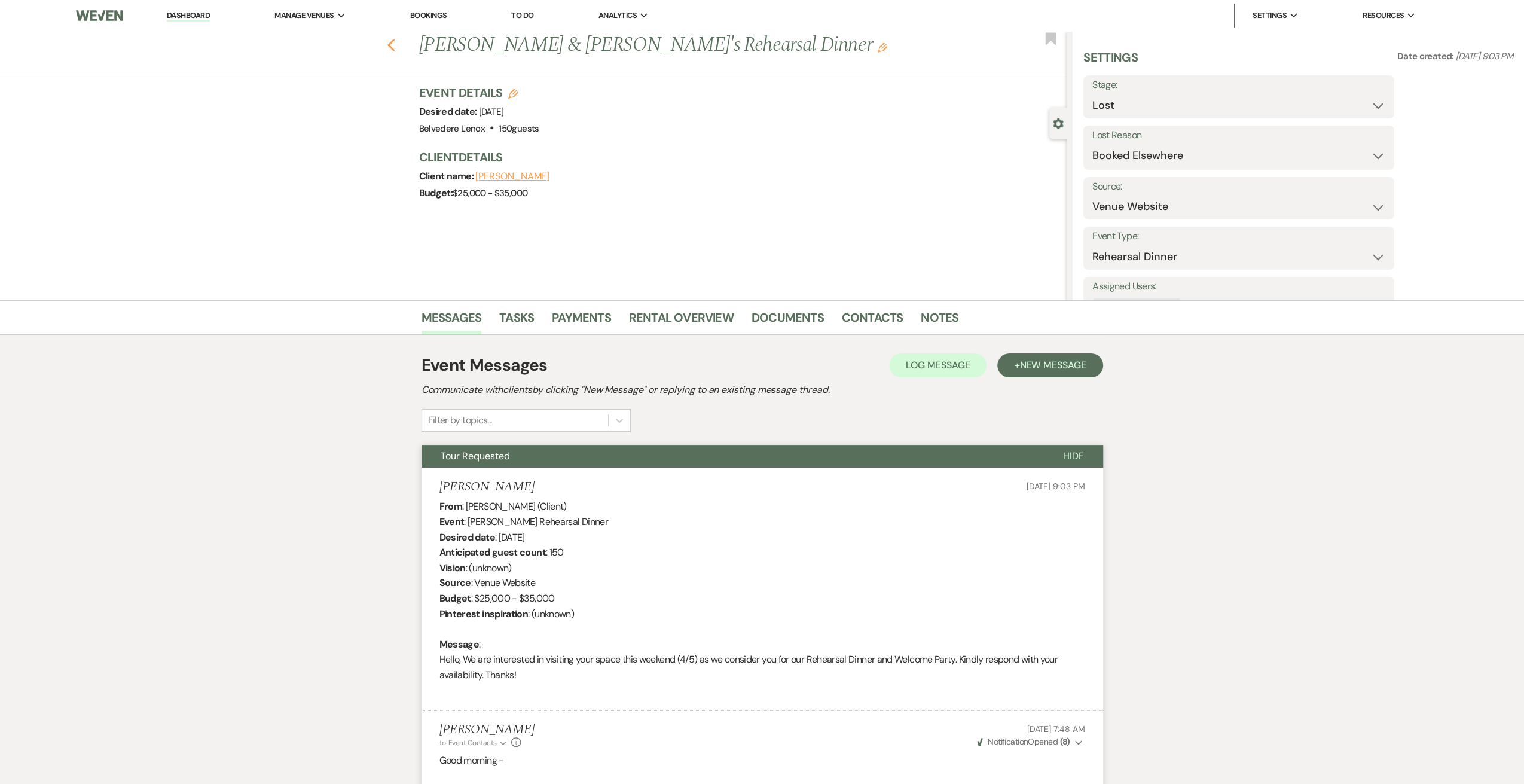
select select "7"
select select "8"
select select "10"
select select "8"
select select "7"
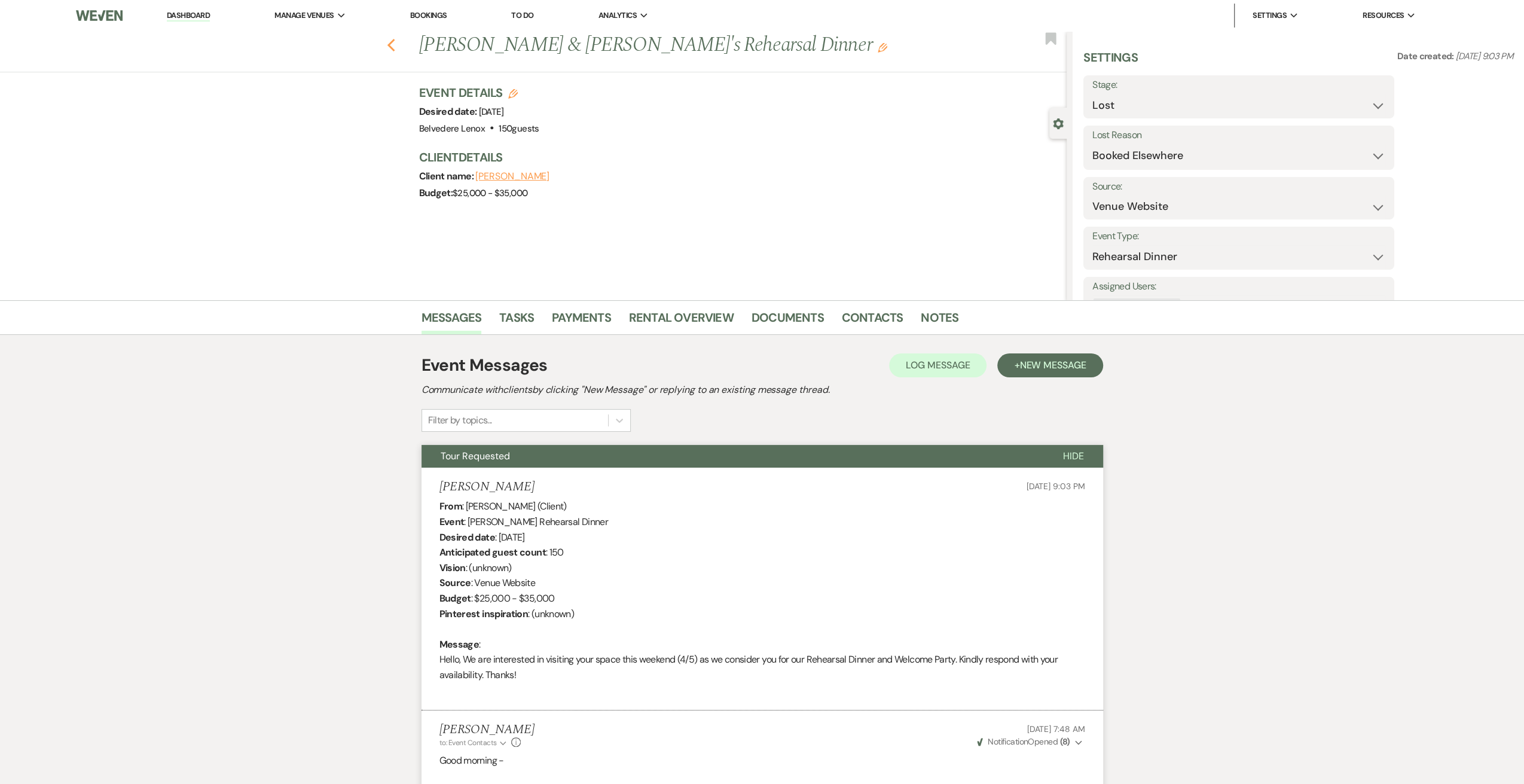
select select "8"
select select "6"
select select "8"
select select "7"
select select "8"
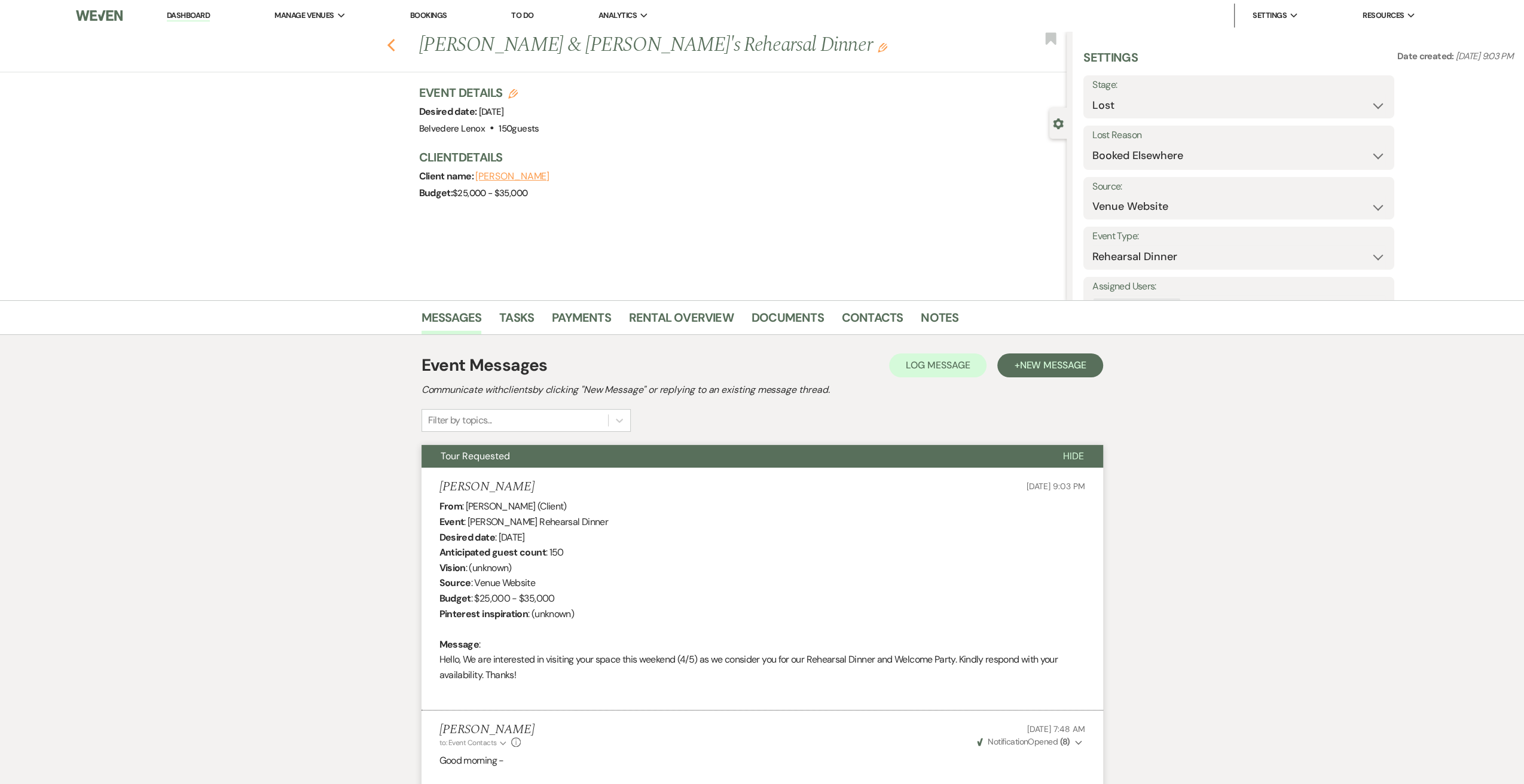
select select "5"
select select "8"
select select "7"
select select "8"
select select "1"
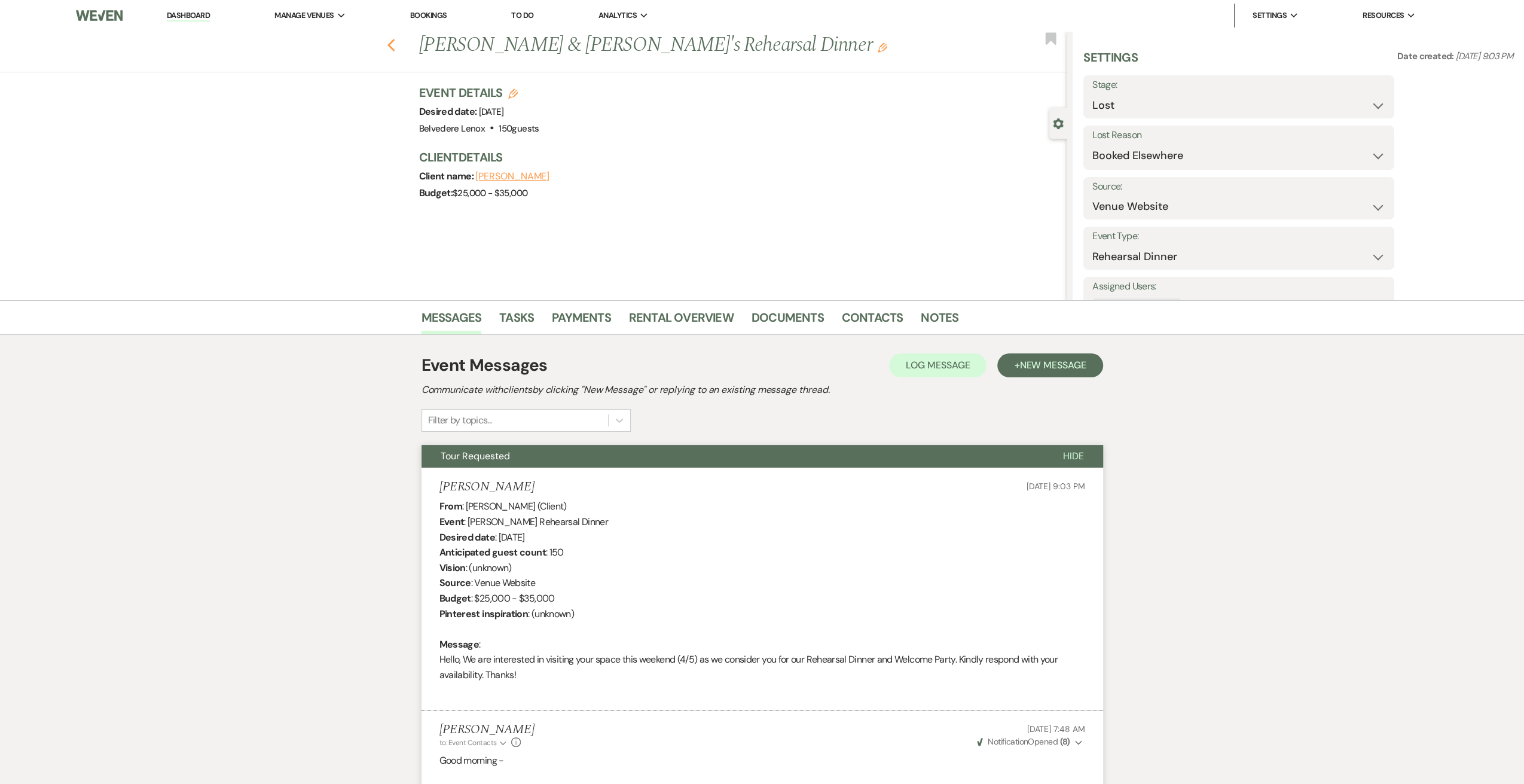
select select "8"
select select "7"
select select "8"
select select "11"
select select "8"
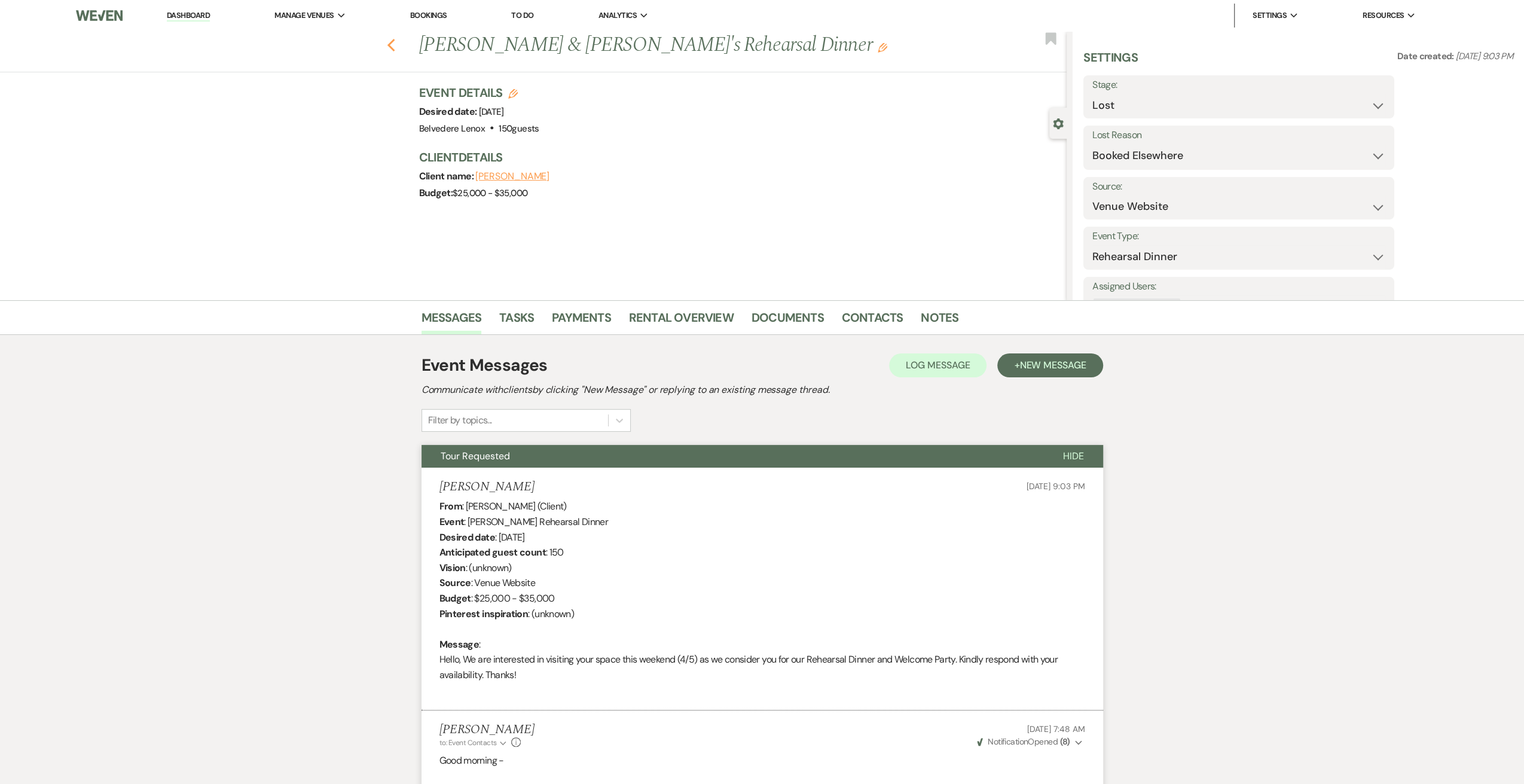
select select "7"
select select "8"
select select "7"
select select "8"
select select "7"
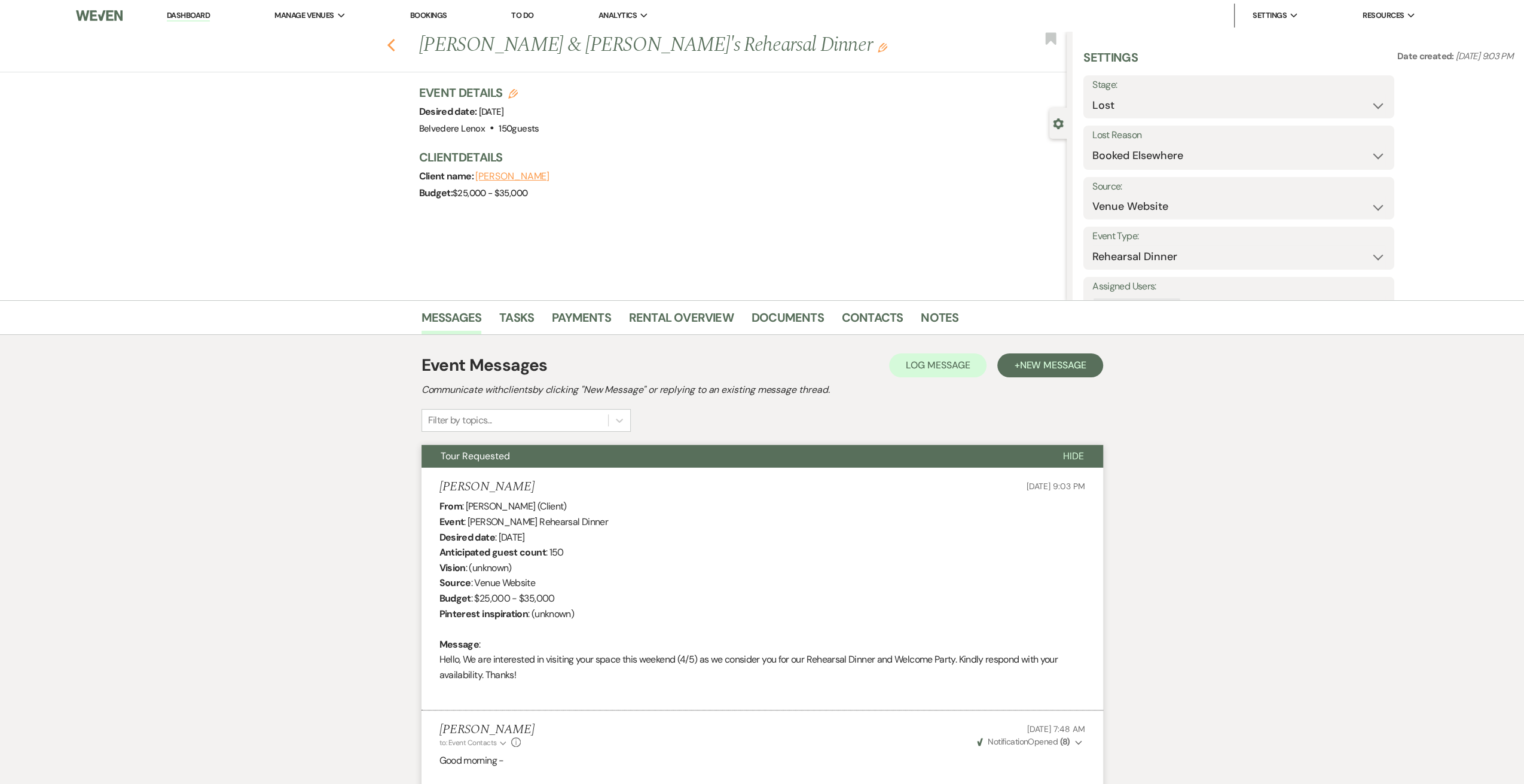
select select "8"
select select "7"
select select "8"
select select "7"
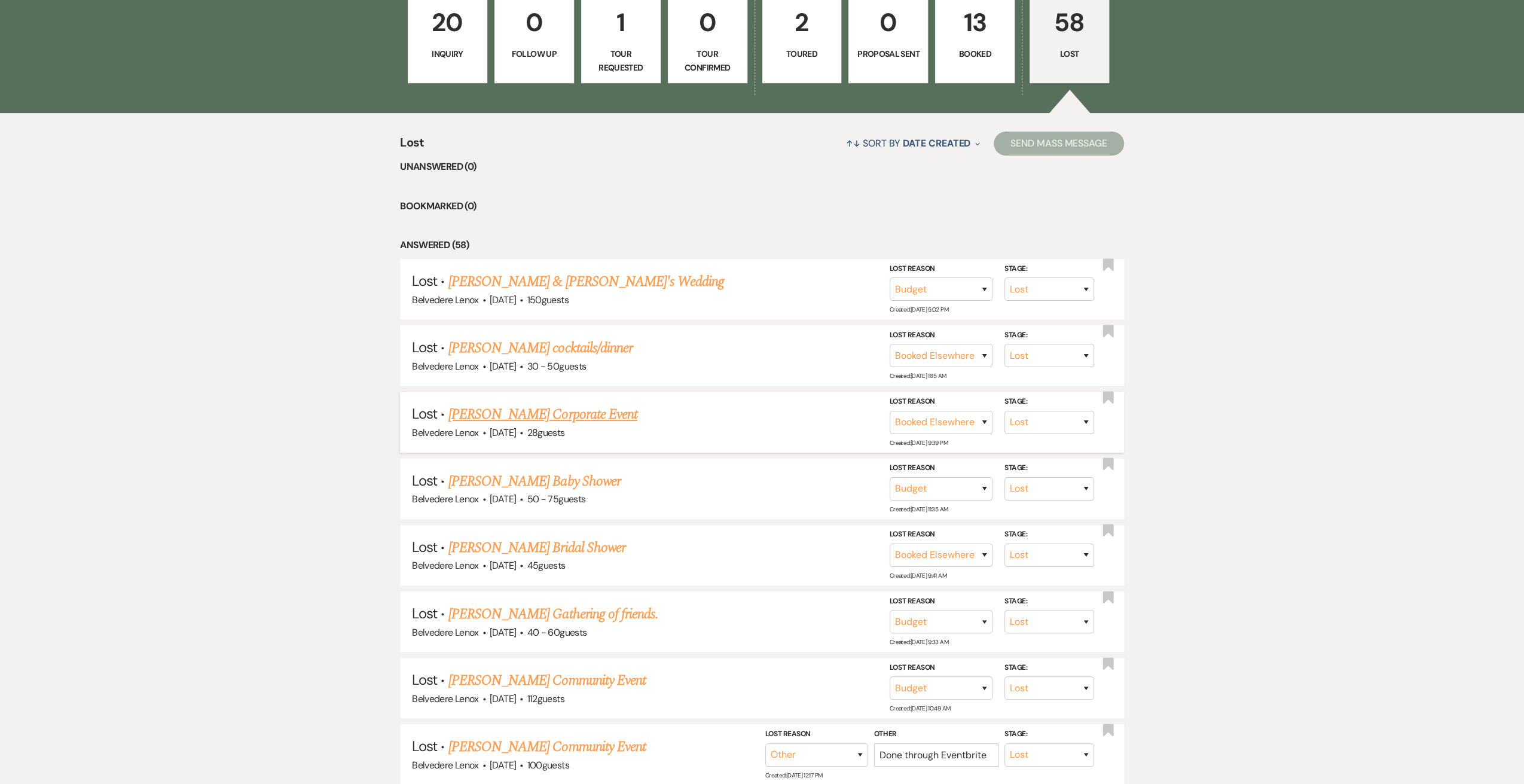
scroll to position [319, 0]
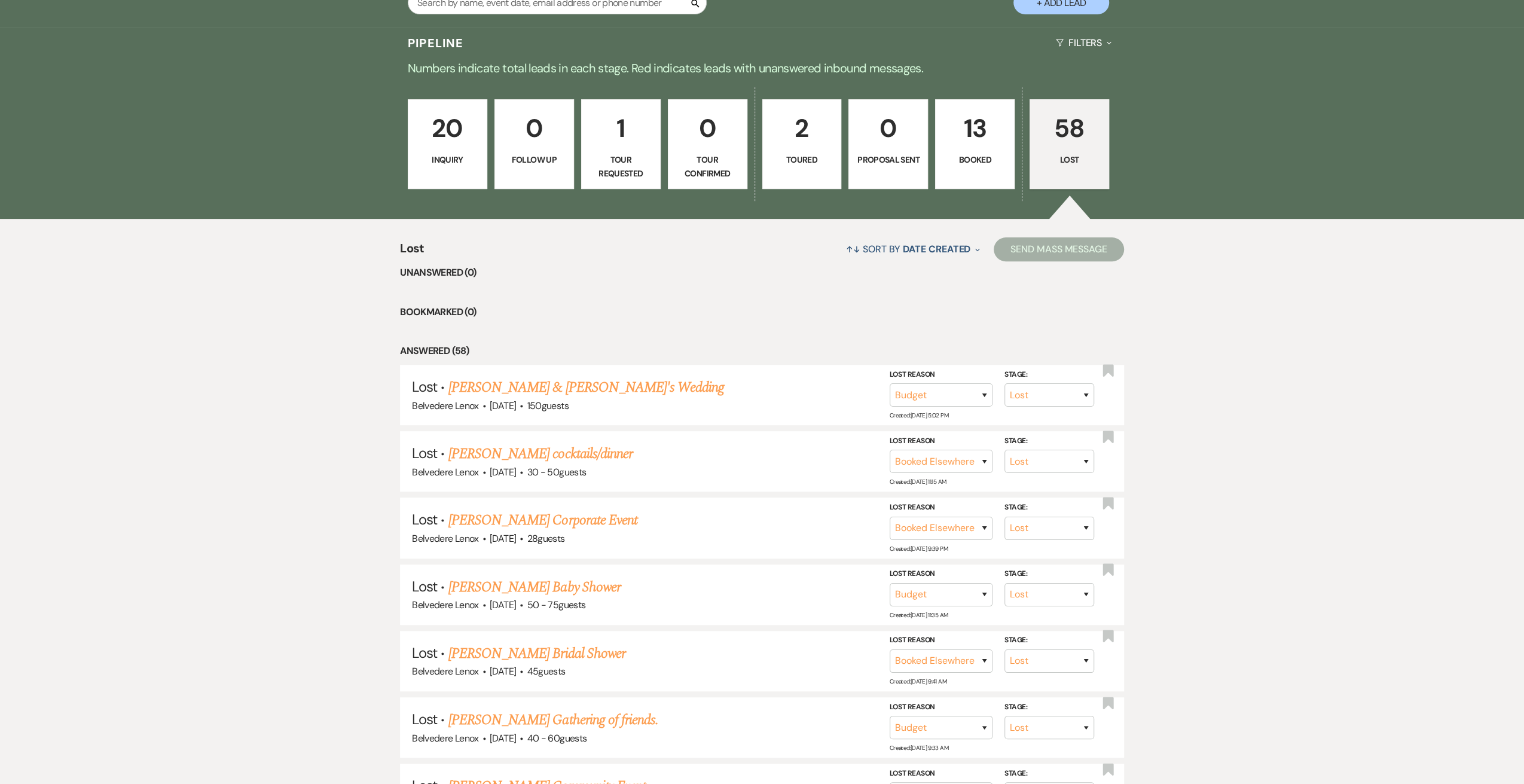
click at [1082, 148] on link "58 Lost" at bounding box center [1069, 144] width 79 height 90
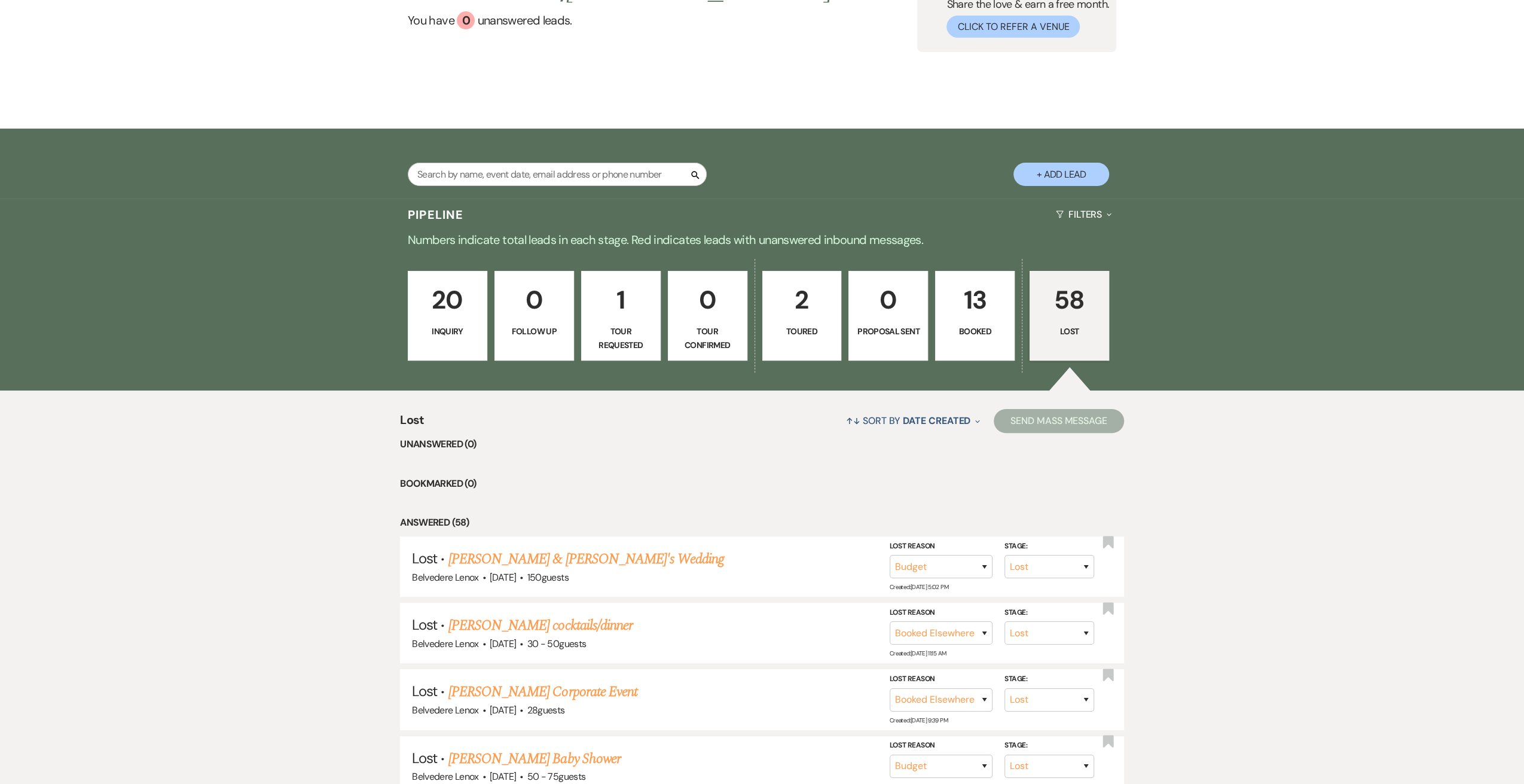
scroll to position [0, 0]
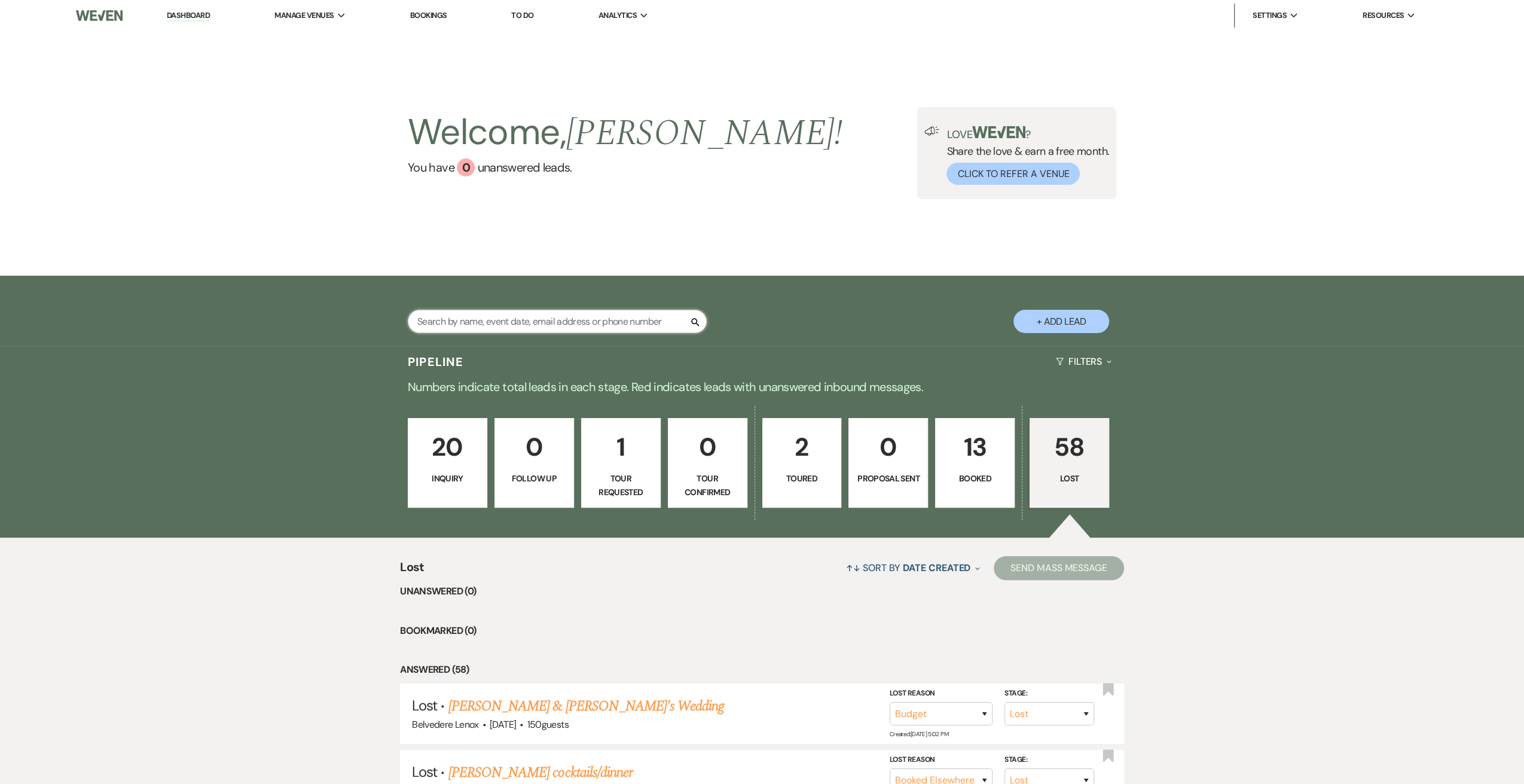
click at [518, 328] on input "text" at bounding box center [558, 321] width 299 height 24
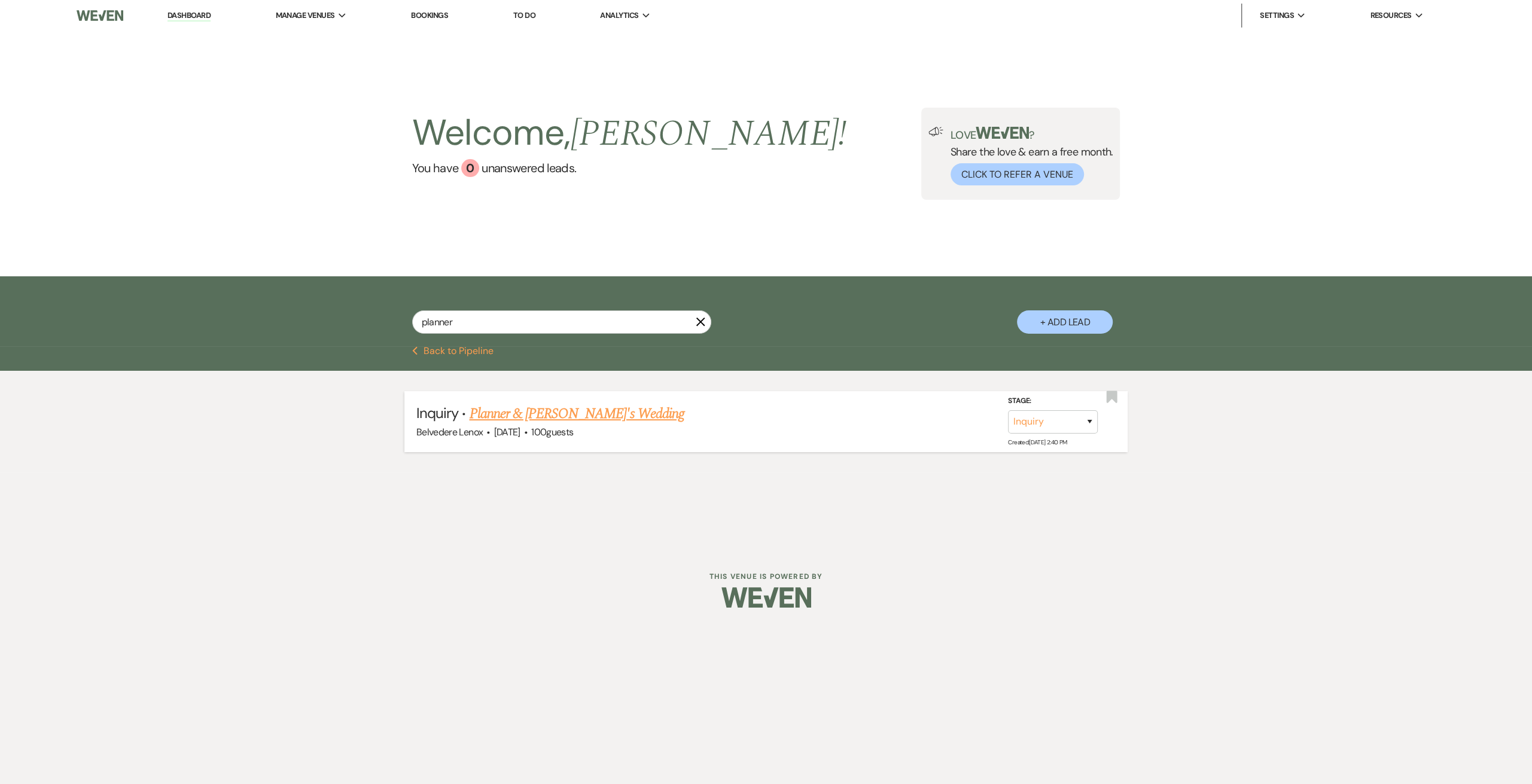
click at [505, 413] on link "Planner & [PERSON_NAME]'s Wedding" at bounding box center [576, 414] width 215 height 21
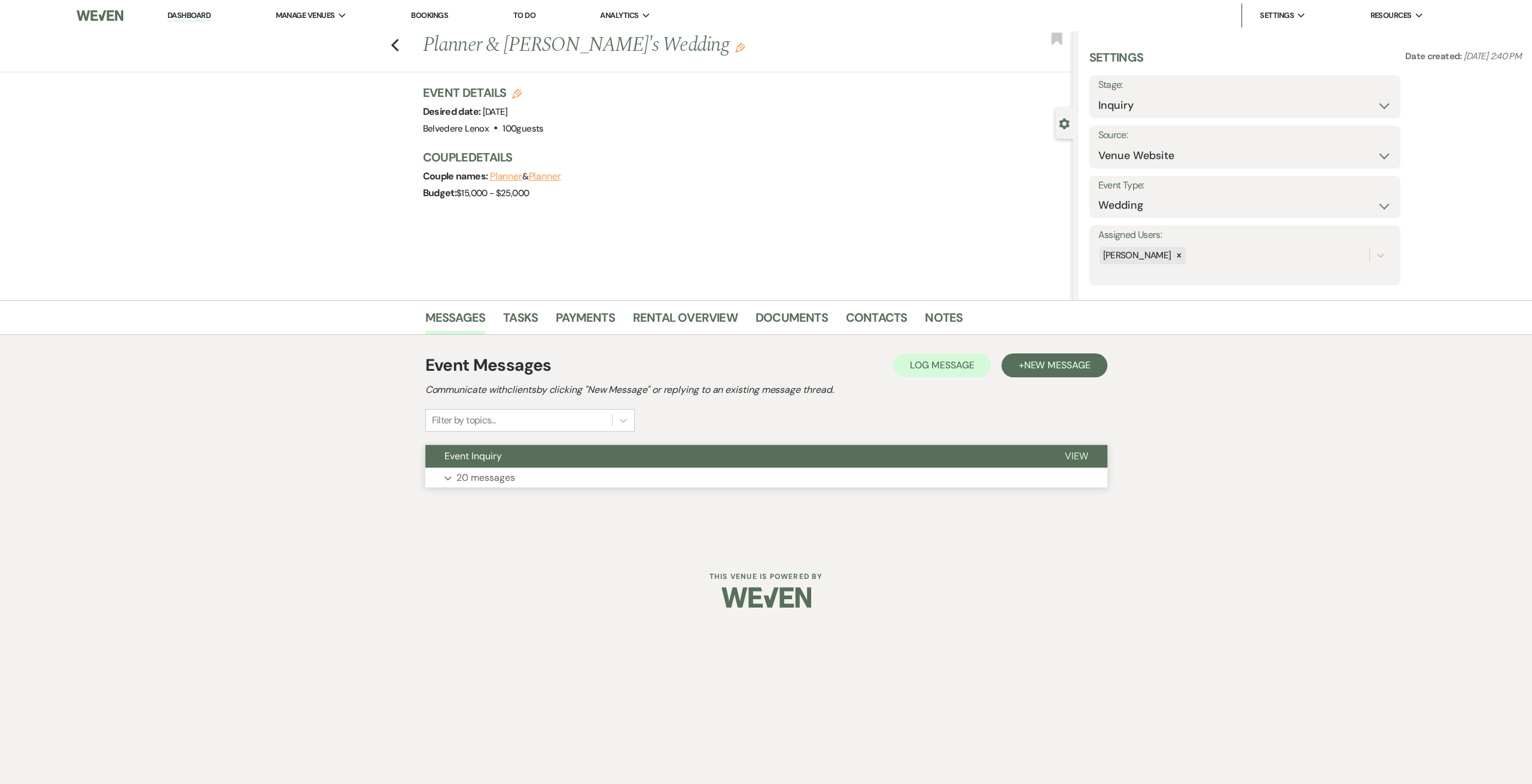
click at [484, 475] on p "20 messages" at bounding box center [486, 477] width 59 height 16
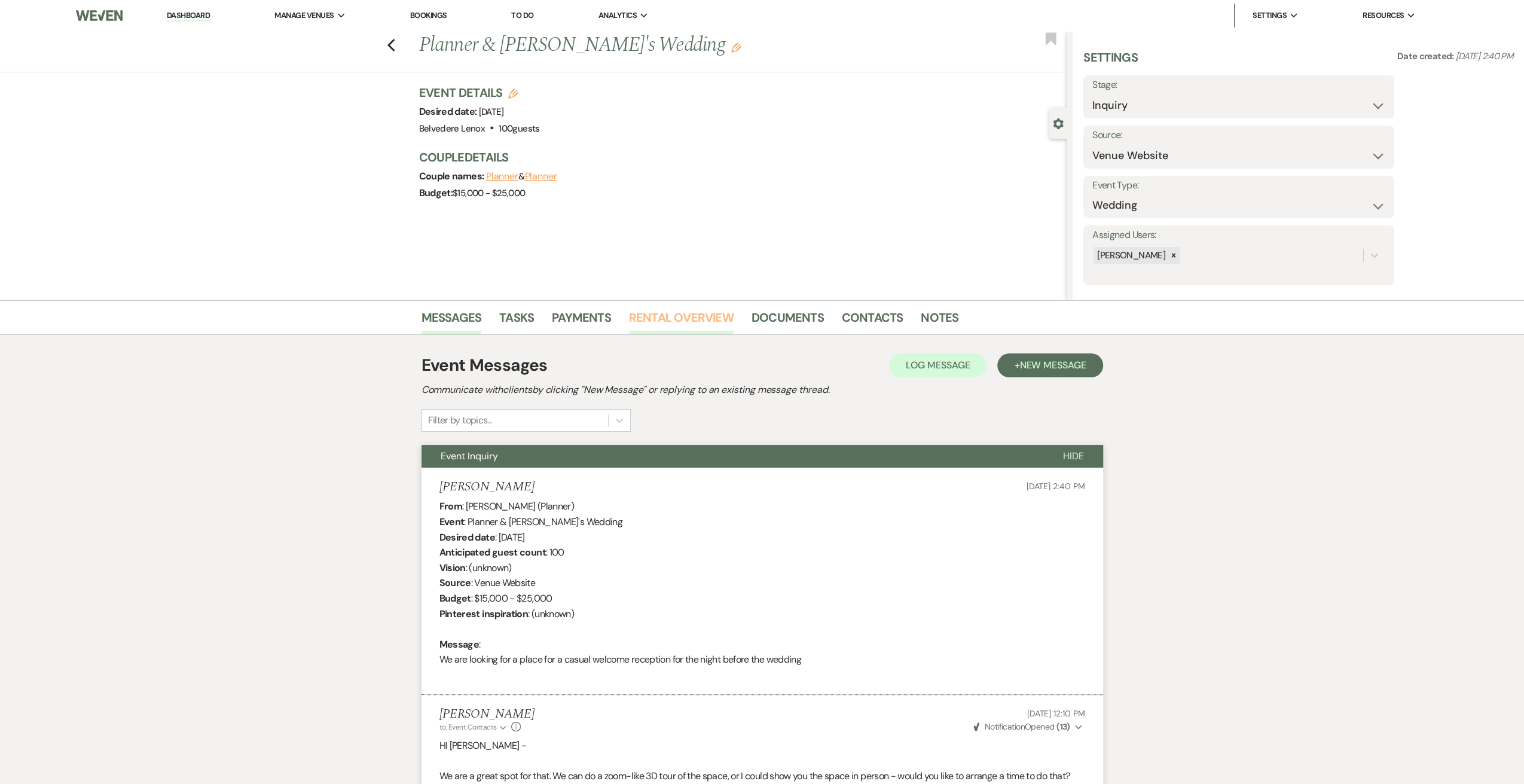
click at [706, 323] on link "Rental Overview" at bounding box center [681, 321] width 105 height 26
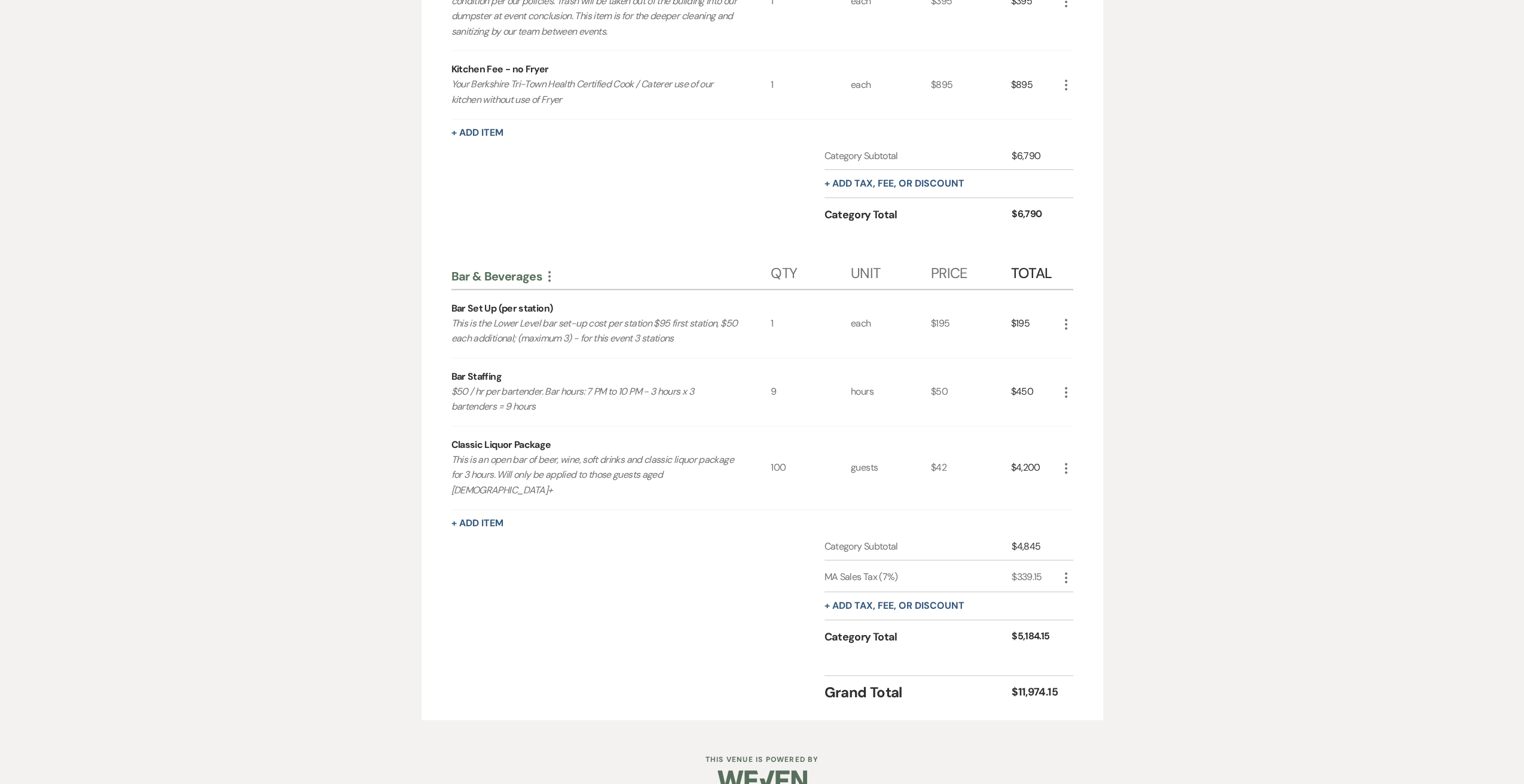
scroll to position [740, 0]
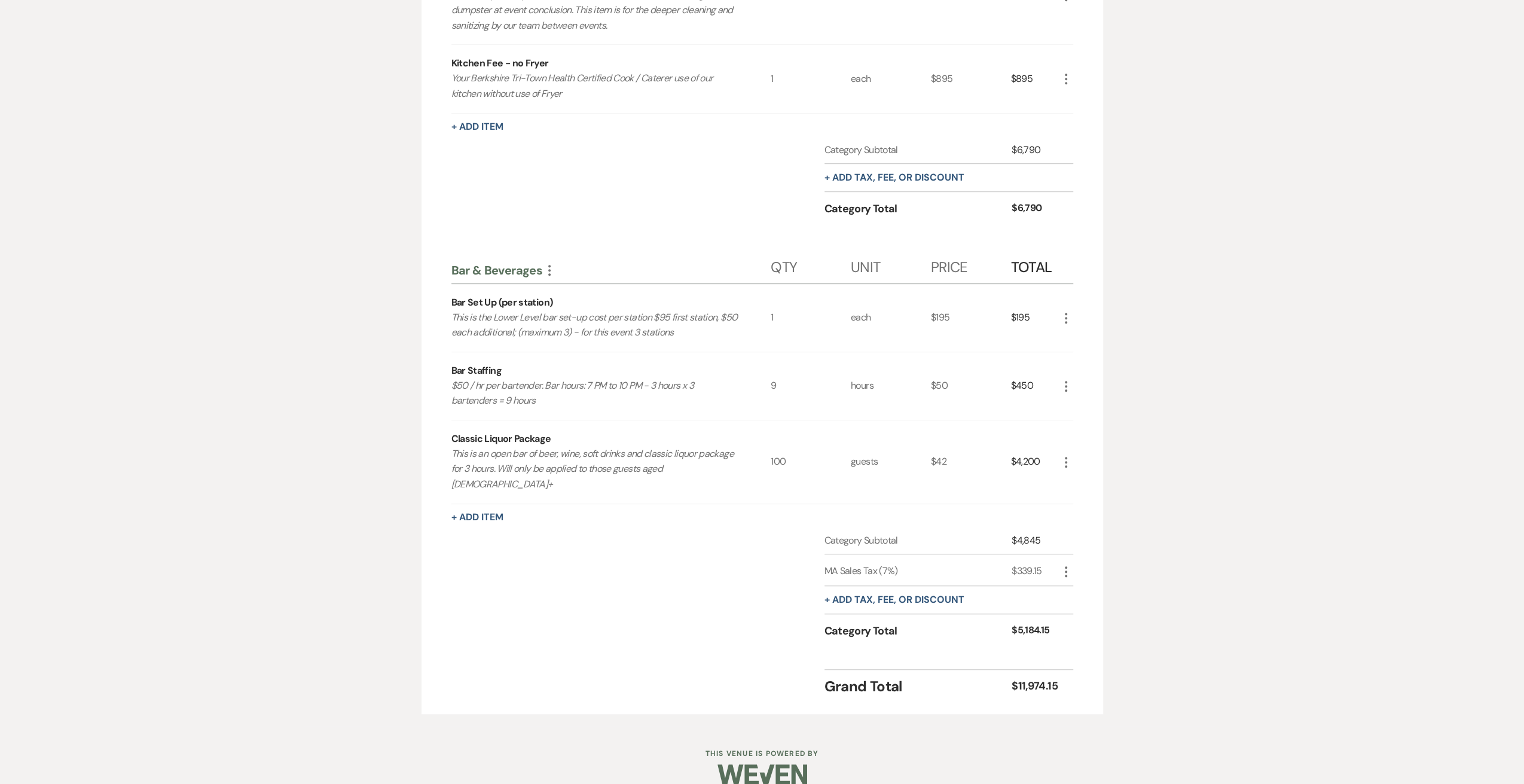
drag, startPoint x: 1161, startPoint y: 308, endPoint x: 1167, endPoint y: 368, distance: 60.3
click at [1161, 308] on div "Messages Tasks Payments Rental Overview Documents Contacts Notes Rental Overvie…" at bounding box center [762, 143] width 1524 height 1166
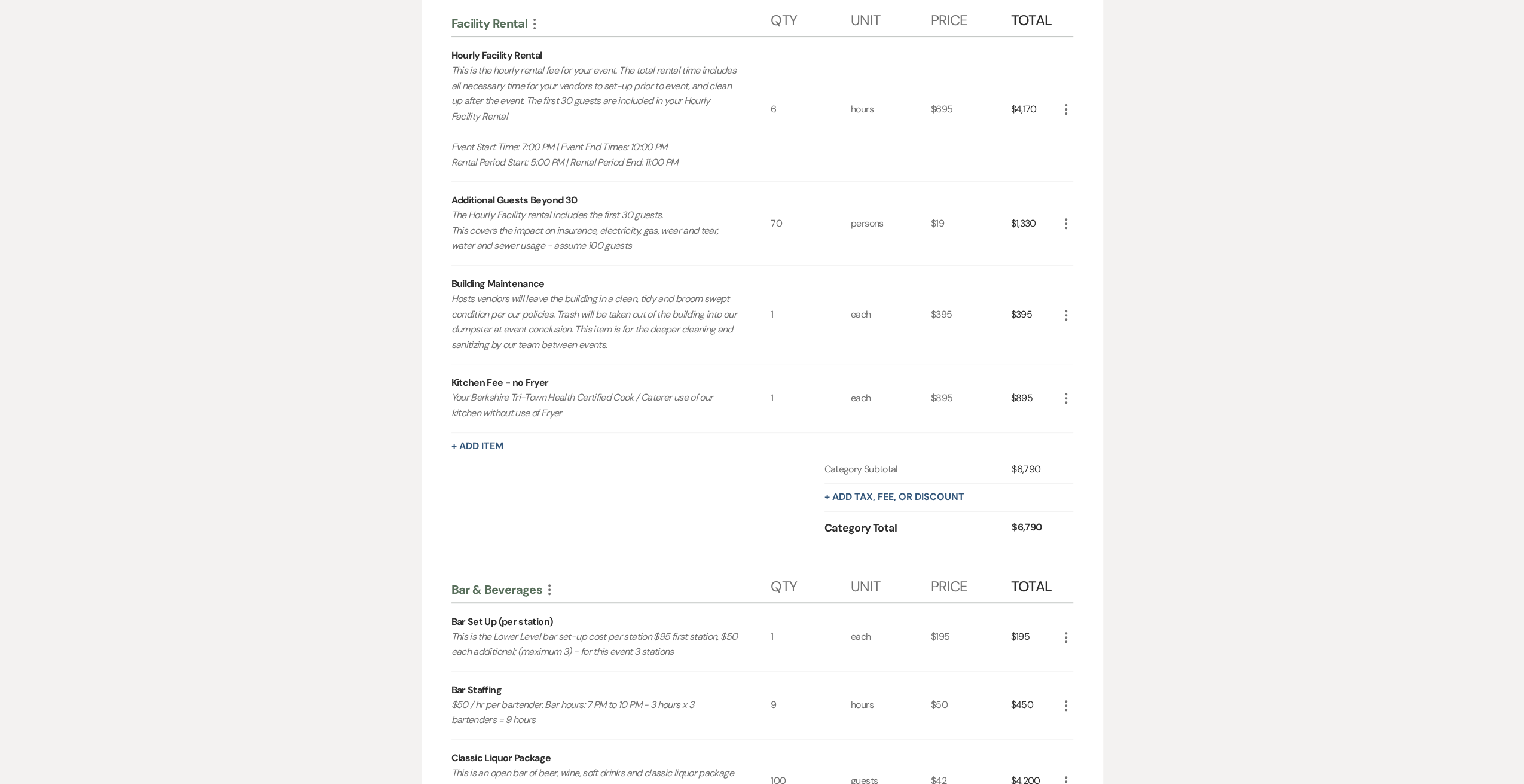
scroll to position [580, 0]
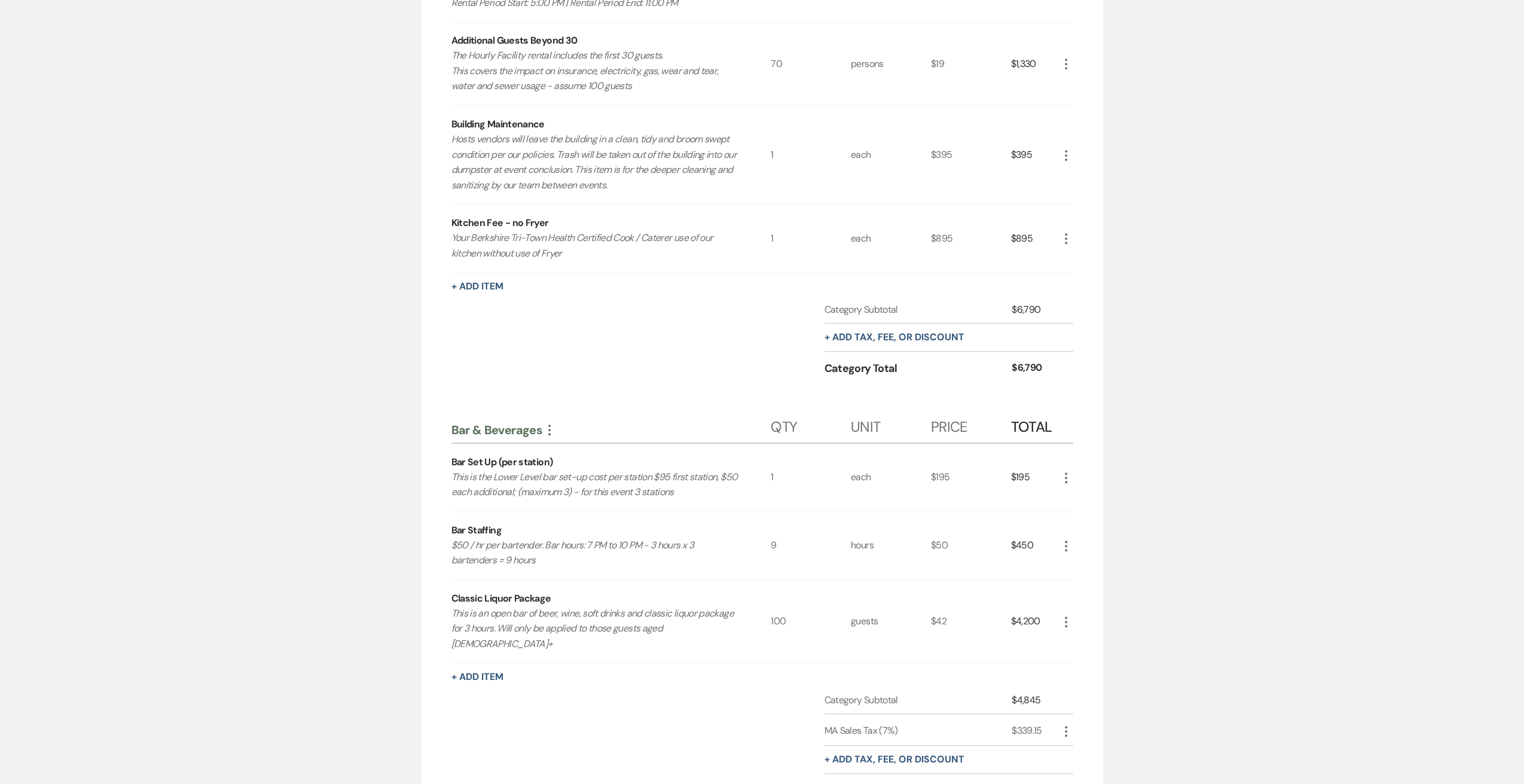
drag, startPoint x: 743, startPoint y: 276, endPoint x: 682, endPoint y: 388, distance: 127.5
click at [743, 276] on div "Facility Rental More Qty Unit Price Total Hourly Facility Rental This is the ho…" at bounding box center [762, 348] width 622 height 1016
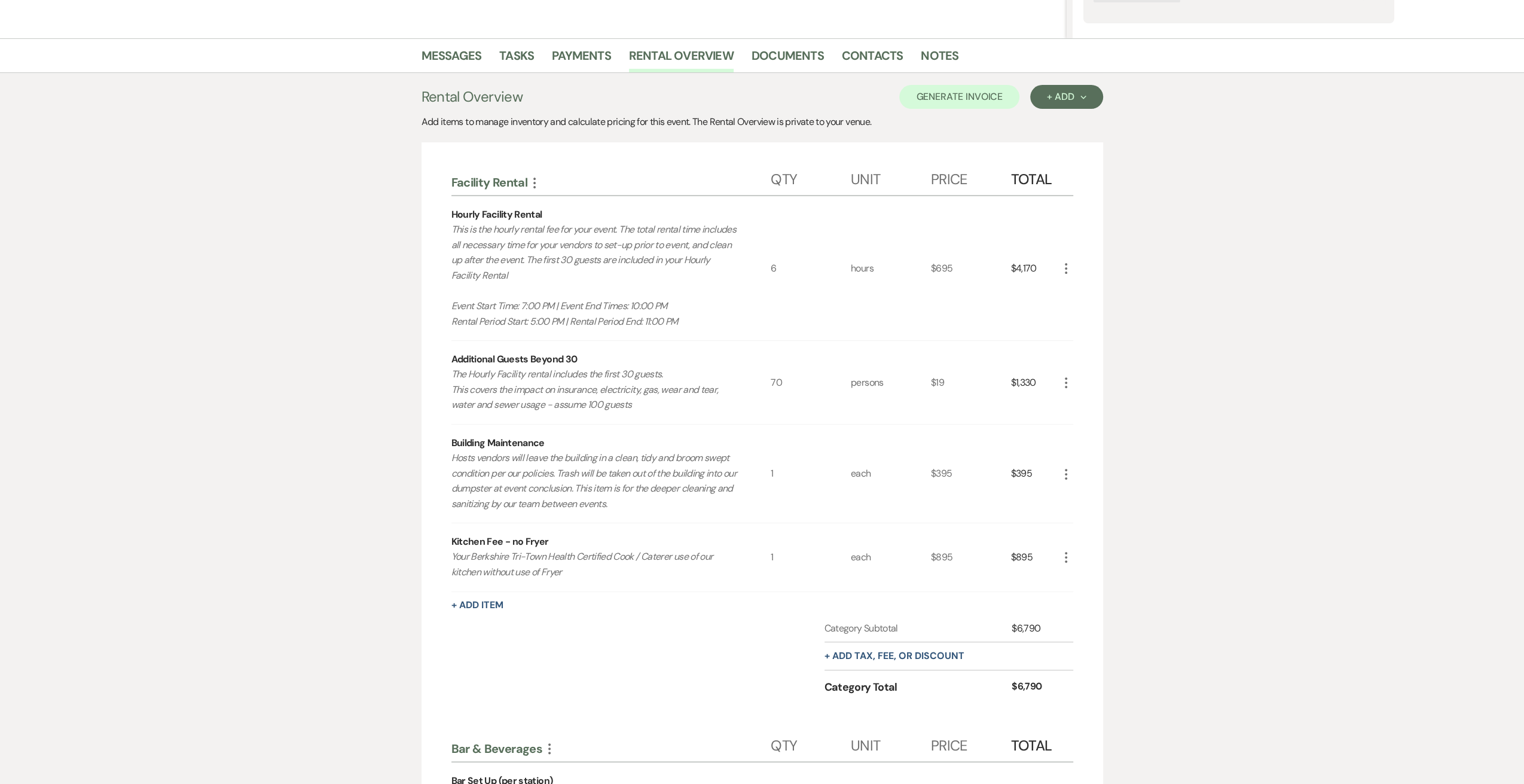
scroll to position [0, 0]
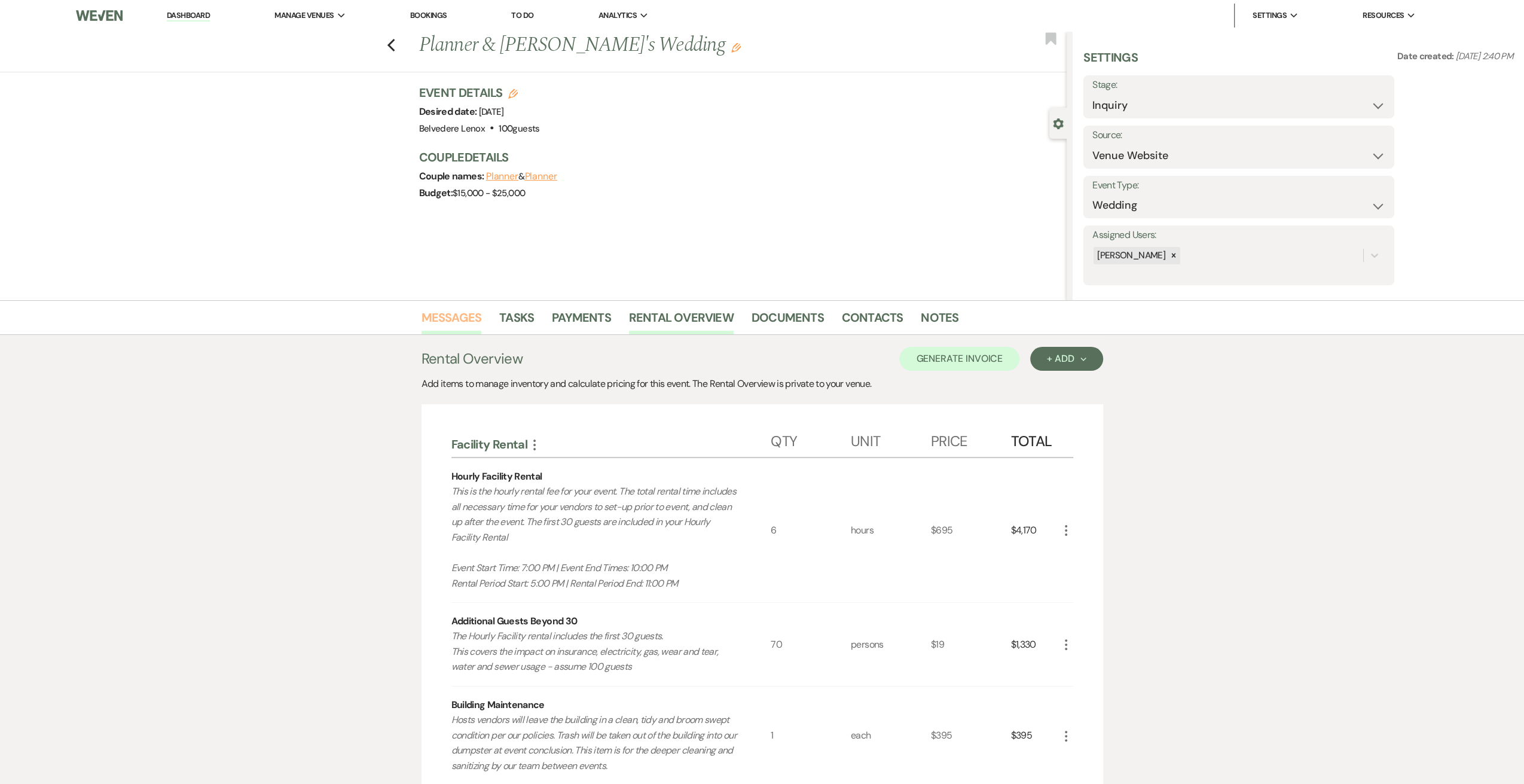
click at [435, 320] on link "Messages" at bounding box center [452, 321] width 61 height 26
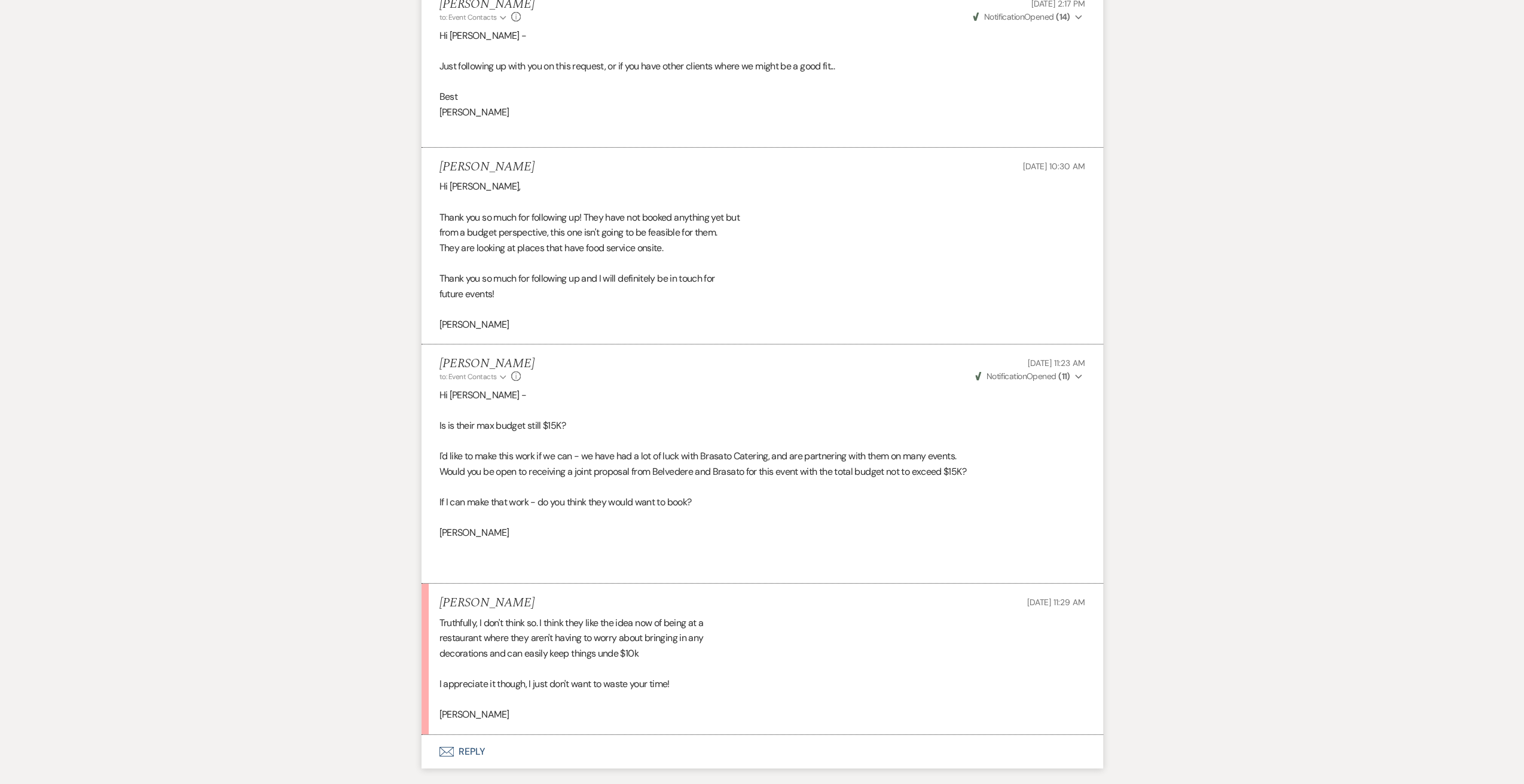
scroll to position [4235, 0]
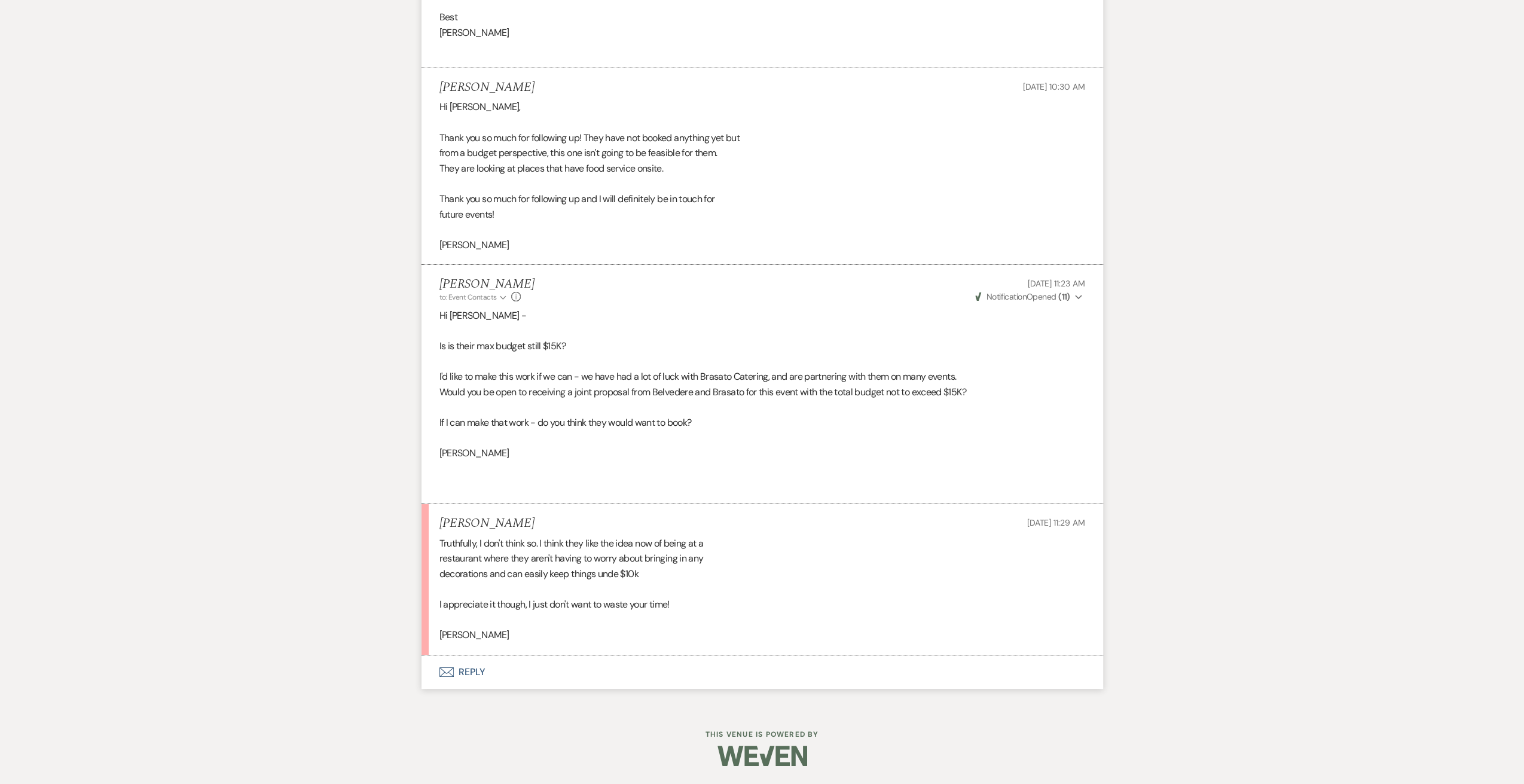
click at [464, 673] on button "Envelope Reply" at bounding box center [763, 671] width 682 height 34
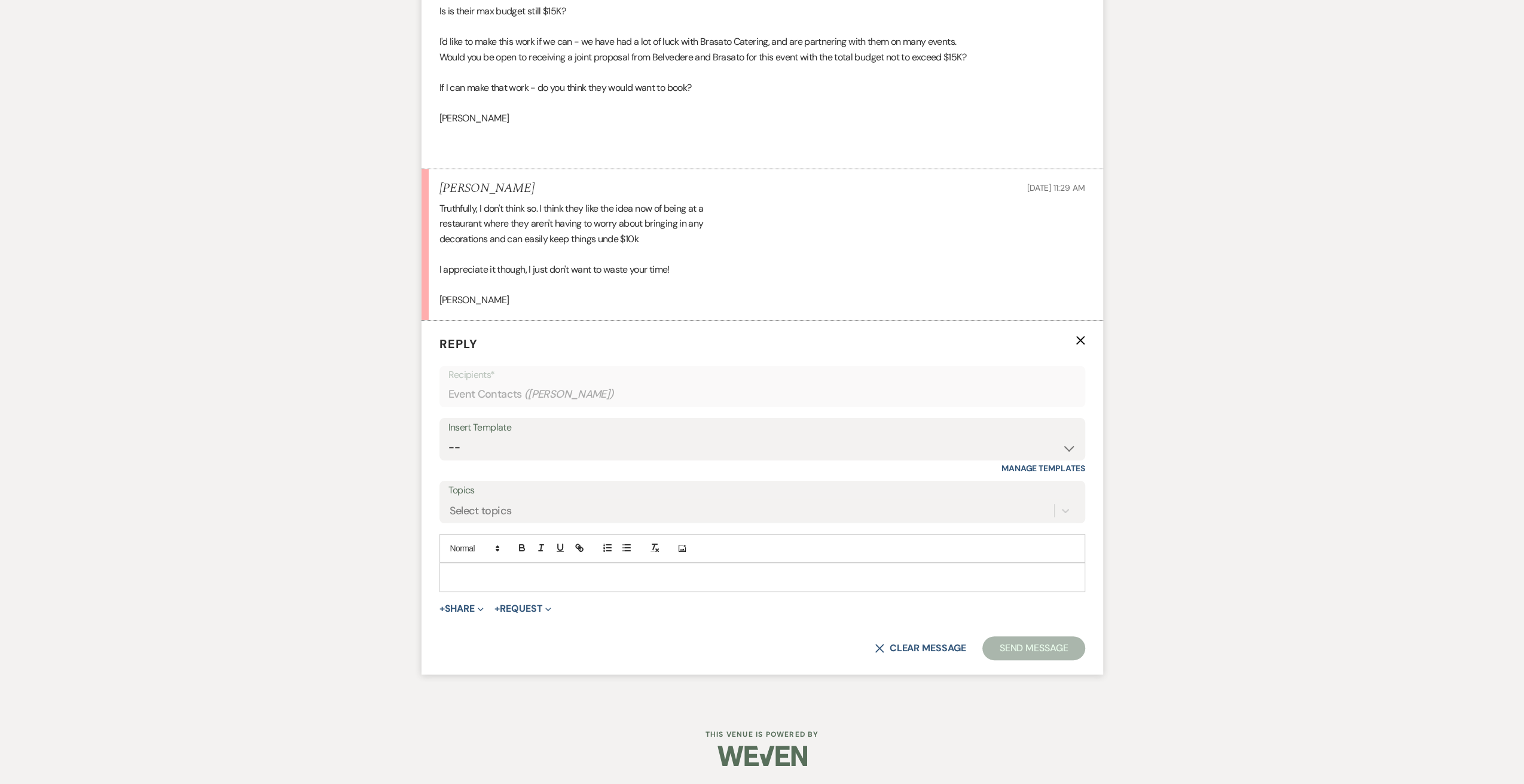
scroll to position [4569, 0]
click at [515, 583] on p at bounding box center [762, 577] width 626 height 13
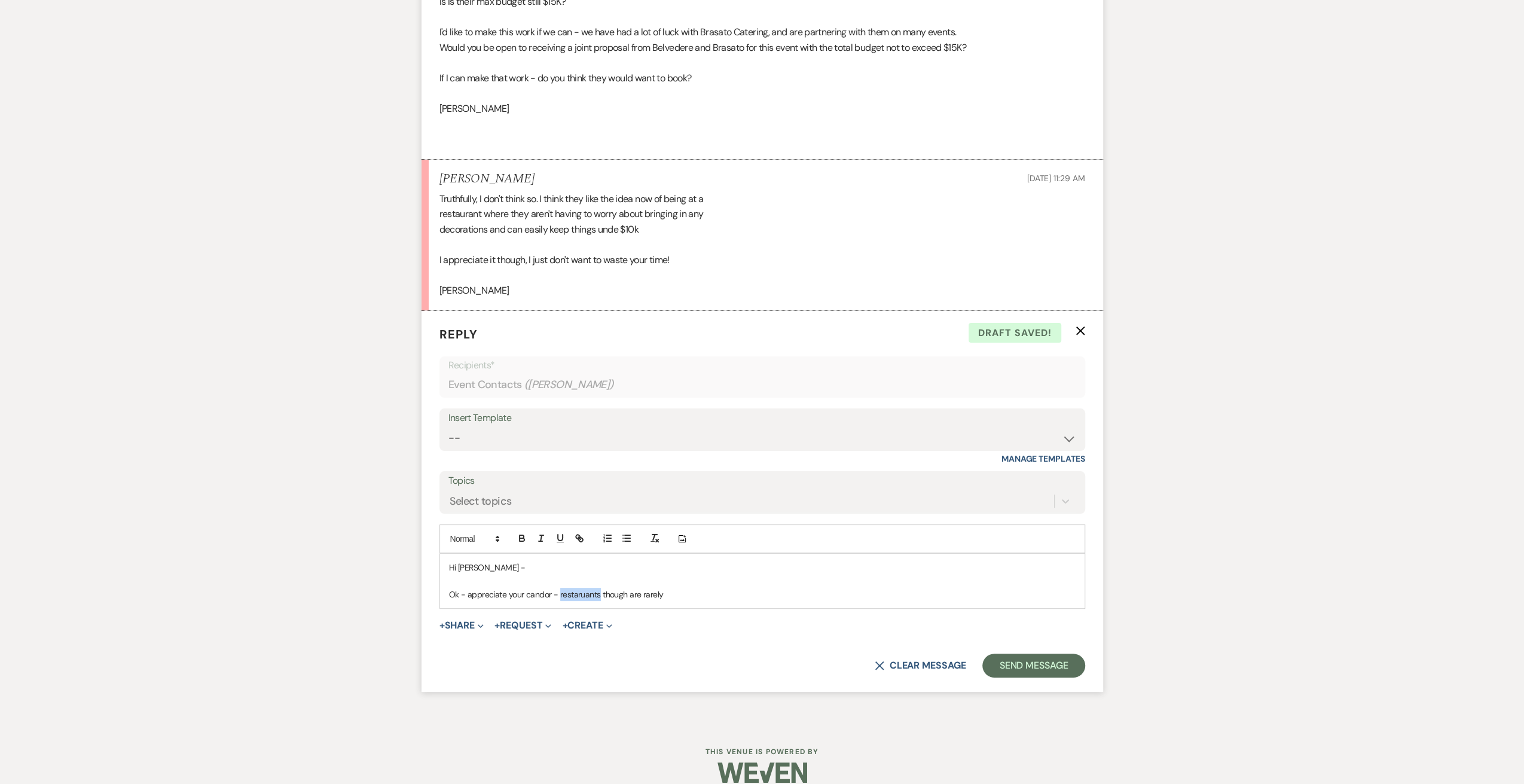
drag, startPoint x: 577, startPoint y: 608, endPoint x: 639, endPoint y: 374, distance: 242.1
click at [639, 373] on p "Recipients*" at bounding box center [762, 365] width 628 height 16
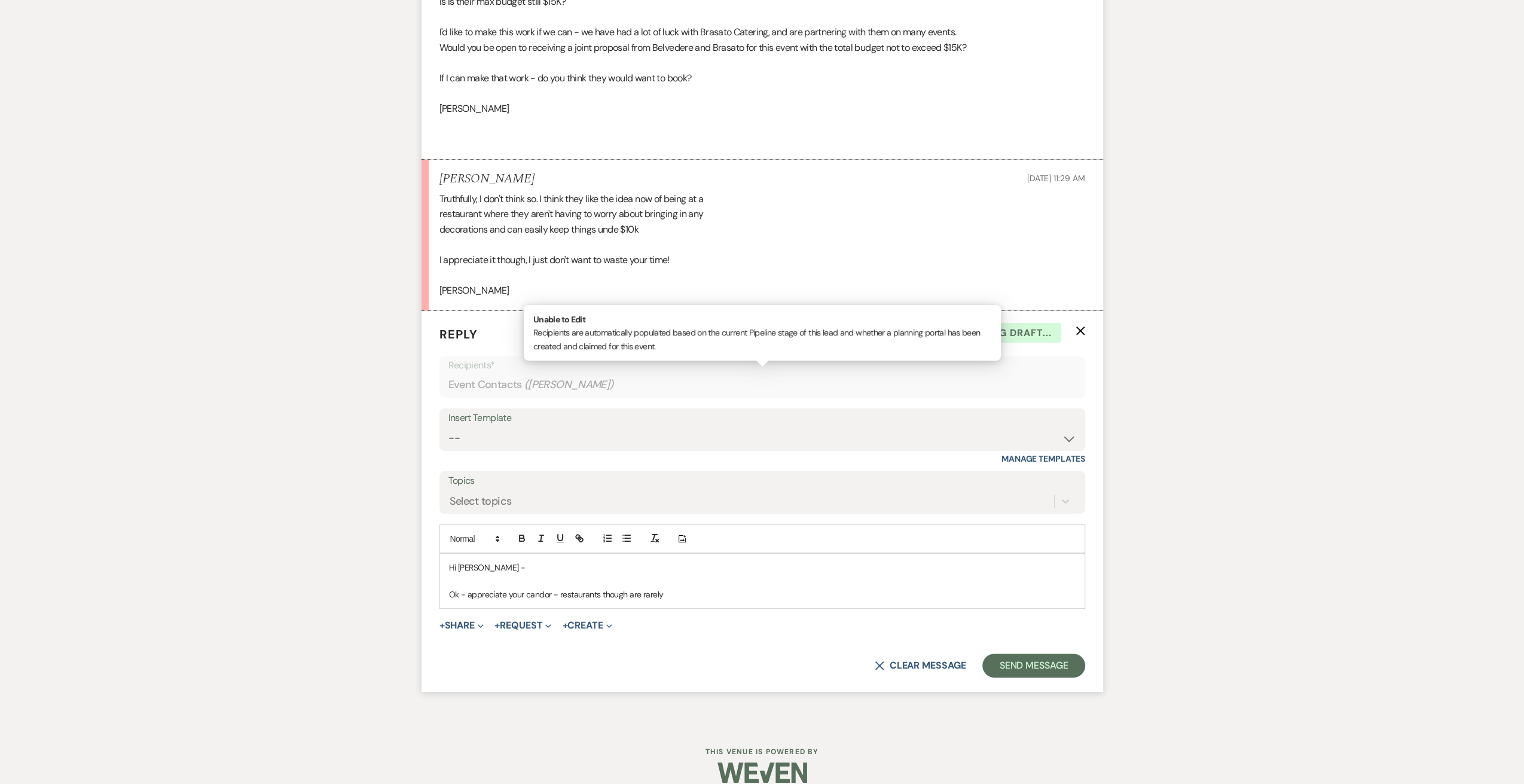
click at [684, 601] on p "Ok - appreciate your candor - restaurants though are rarely" at bounding box center [762, 594] width 626 height 13
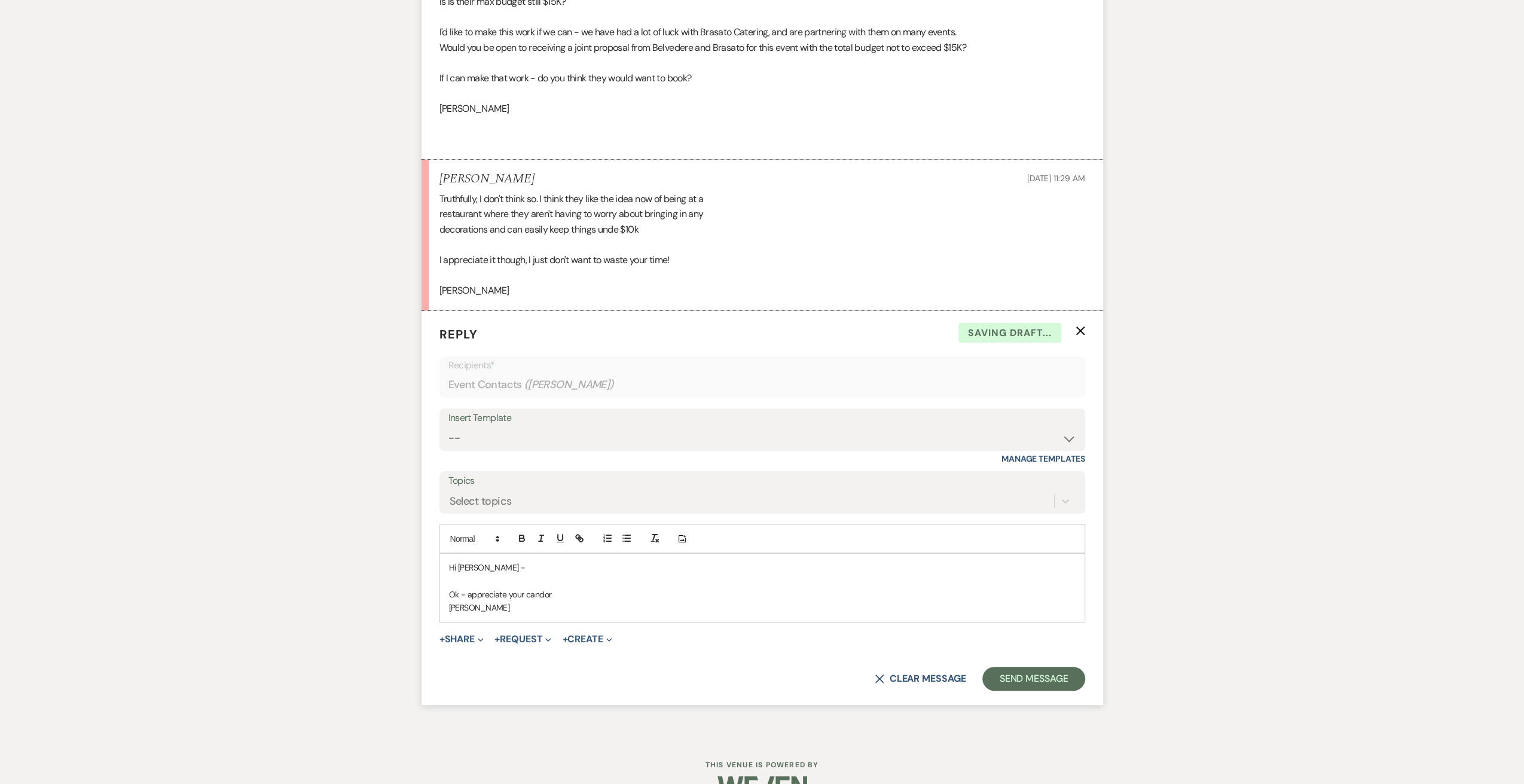
click at [1011, 700] on form "Reply X Saving draft... Recipients* Event Contacts ( [PERSON_NAME] ) Insert Tem…" at bounding box center [763, 508] width 682 height 394
click at [1013, 691] on button "Send Message" at bounding box center [1033, 678] width 102 height 24
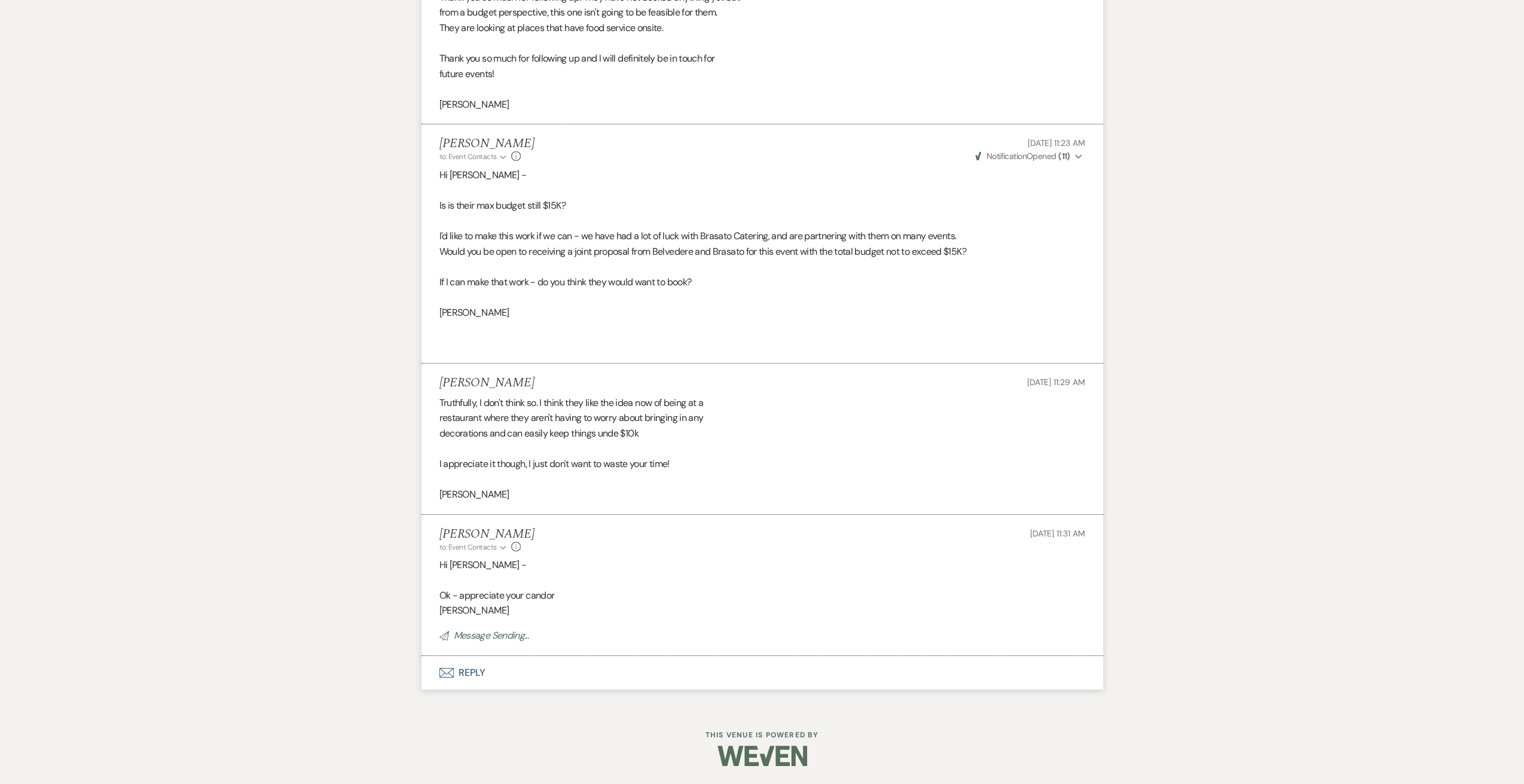
scroll to position [4351, 0]
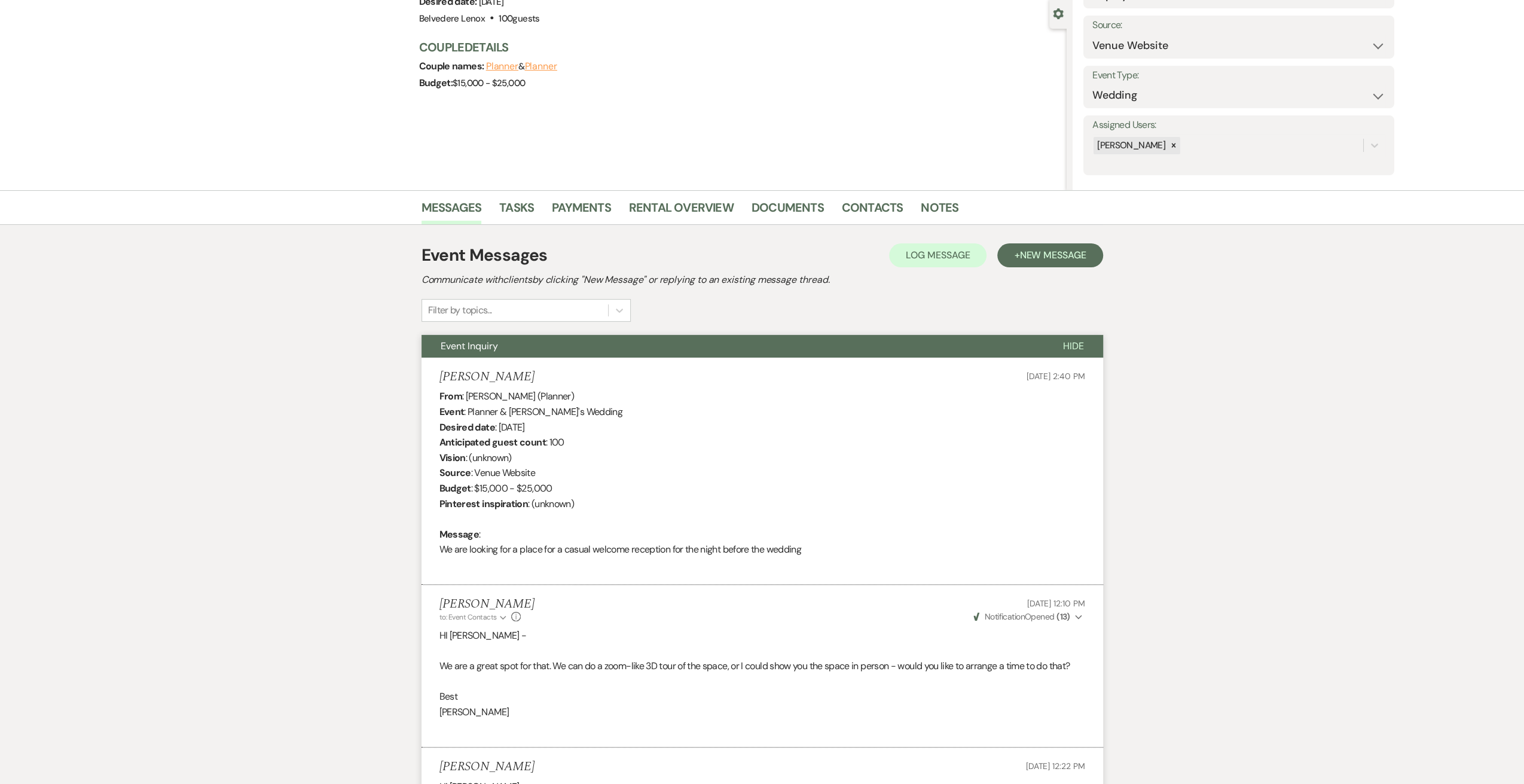
scroll to position [0, 0]
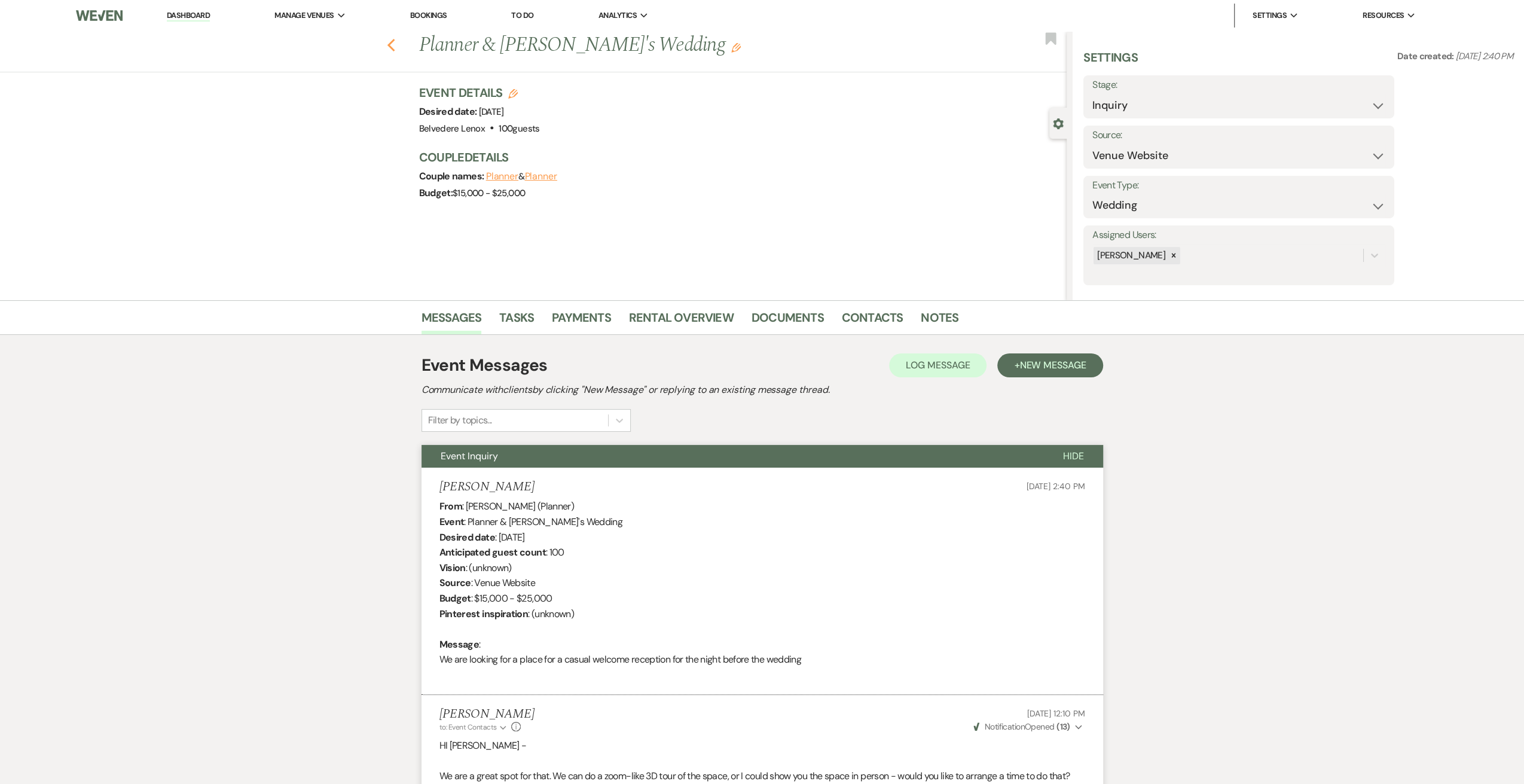
click at [392, 47] on icon "Previous" at bounding box center [391, 46] width 9 height 15
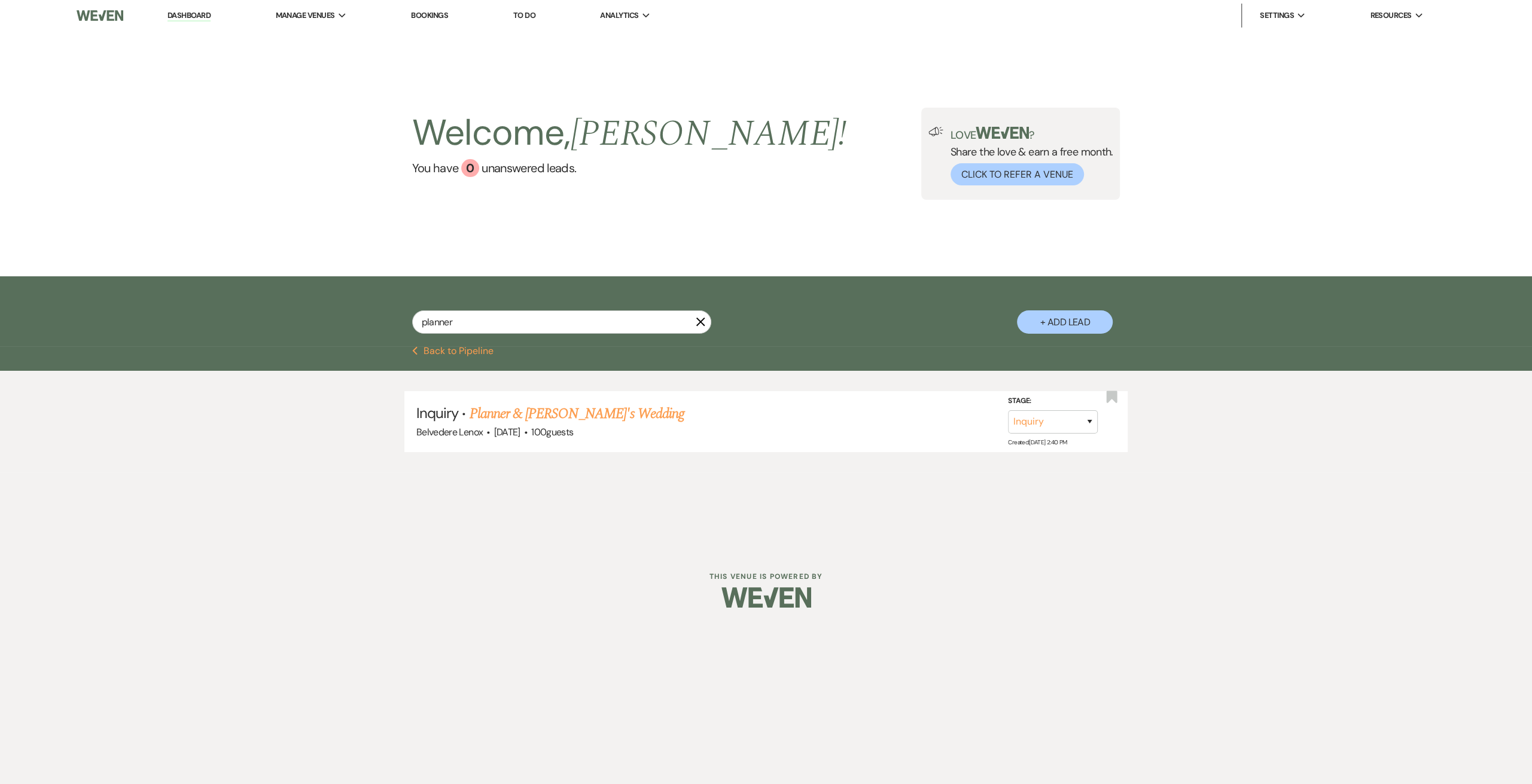
click at [422, 356] on div "Previous Back to Pipeline" at bounding box center [766, 358] width 1532 height 25
click at [422, 352] on button "Previous Back to Pipeline" at bounding box center [453, 351] width 82 height 10
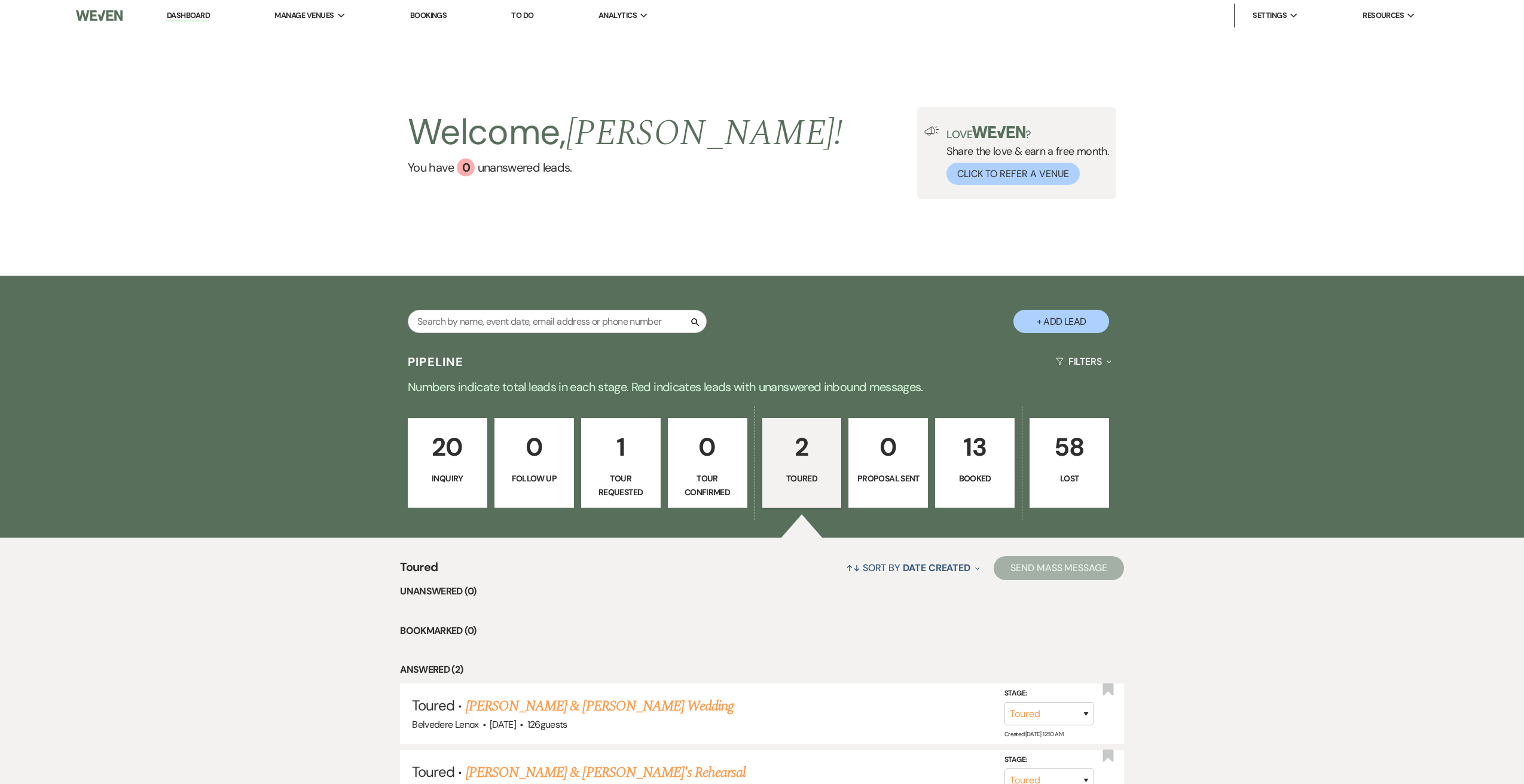
select select "5"
